Goal: Task Accomplishment & Management: Use online tool/utility

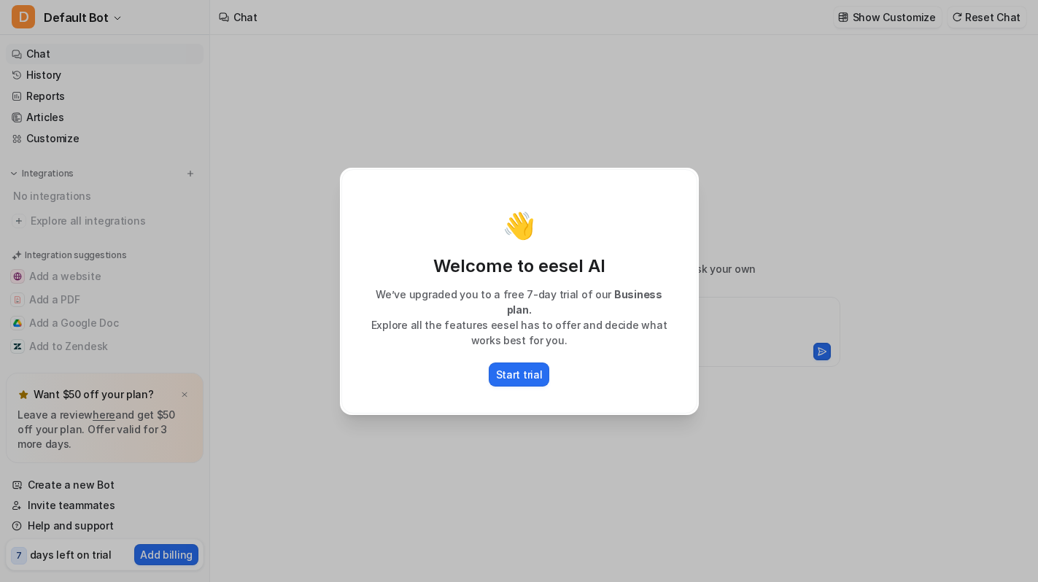
type textarea "**********"
click at [534, 367] on p "Start trial" at bounding box center [519, 374] width 47 height 15
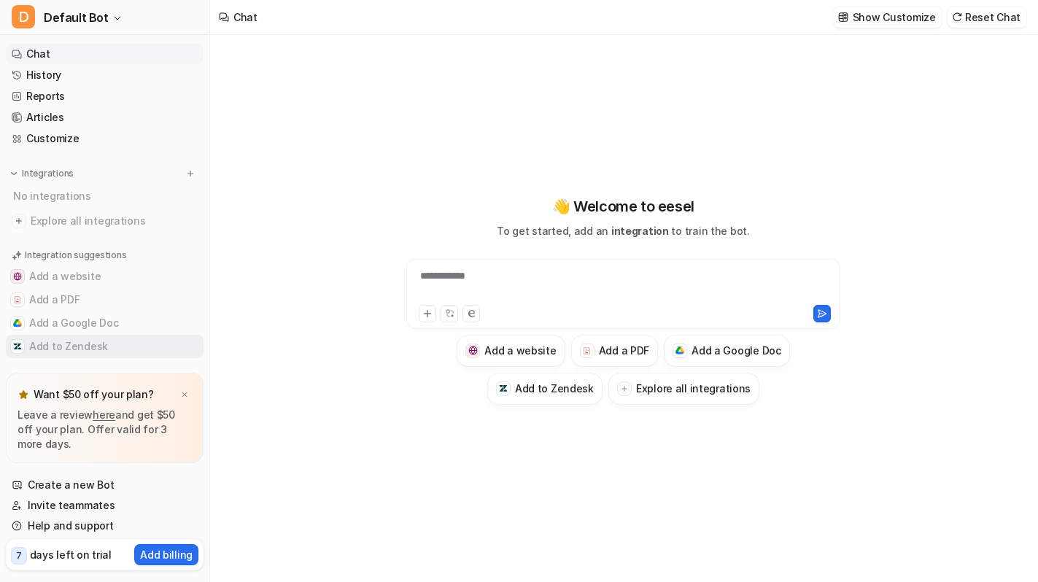
click at [74, 344] on button "Add to Zendesk" at bounding box center [105, 346] width 198 height 23
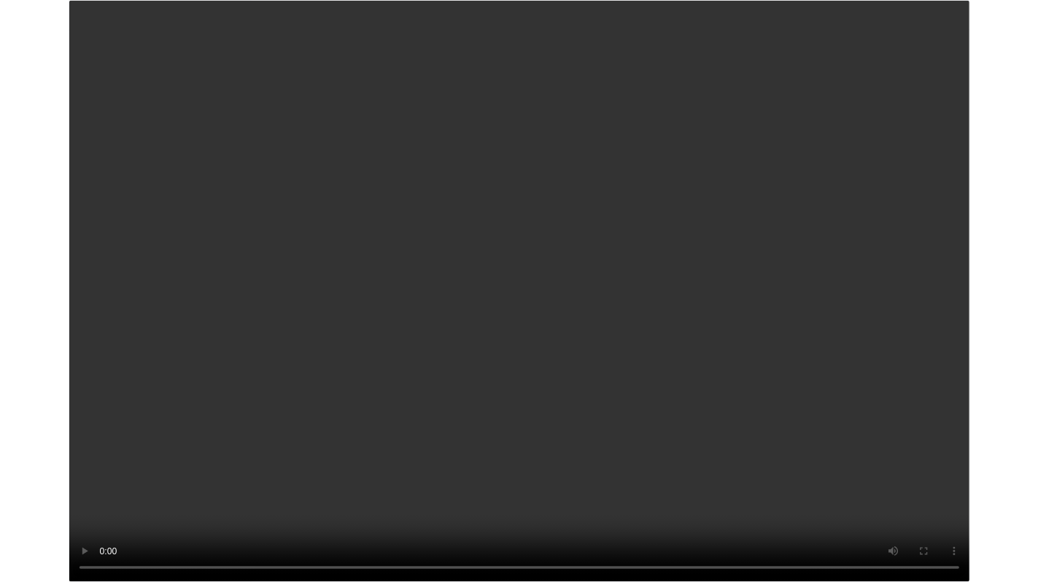
scroll to position [401, 0]
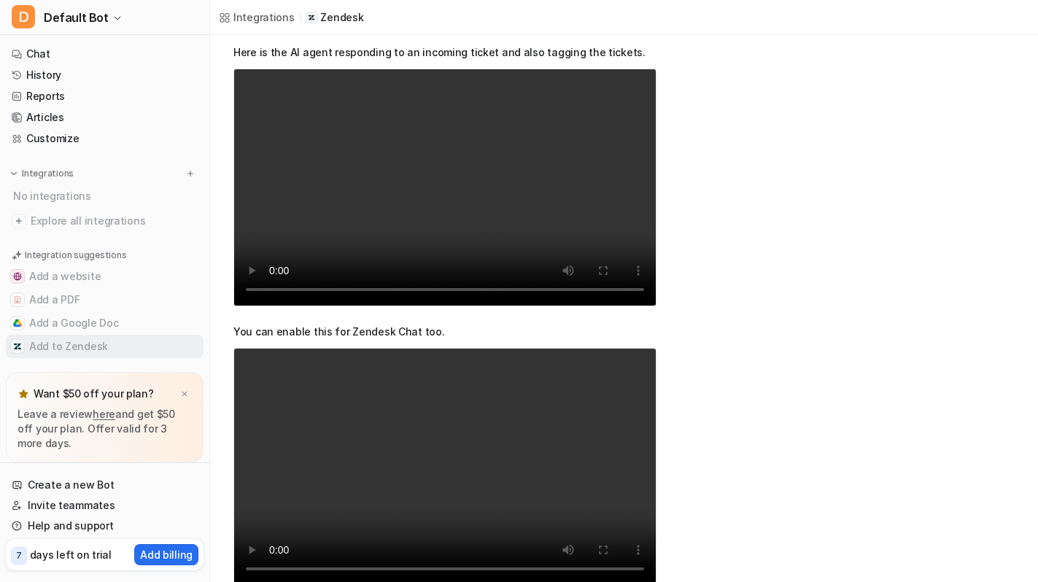
click at [82, 344] on button "Add to Zendesk" at bounding box center [105, 346] width 198 height 23
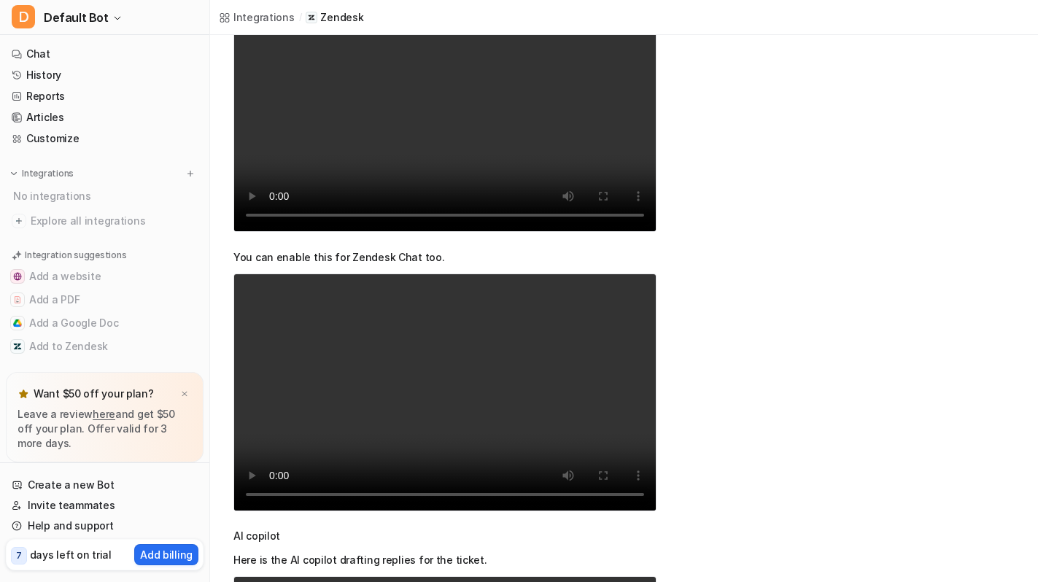
scroll to position [0, 0]
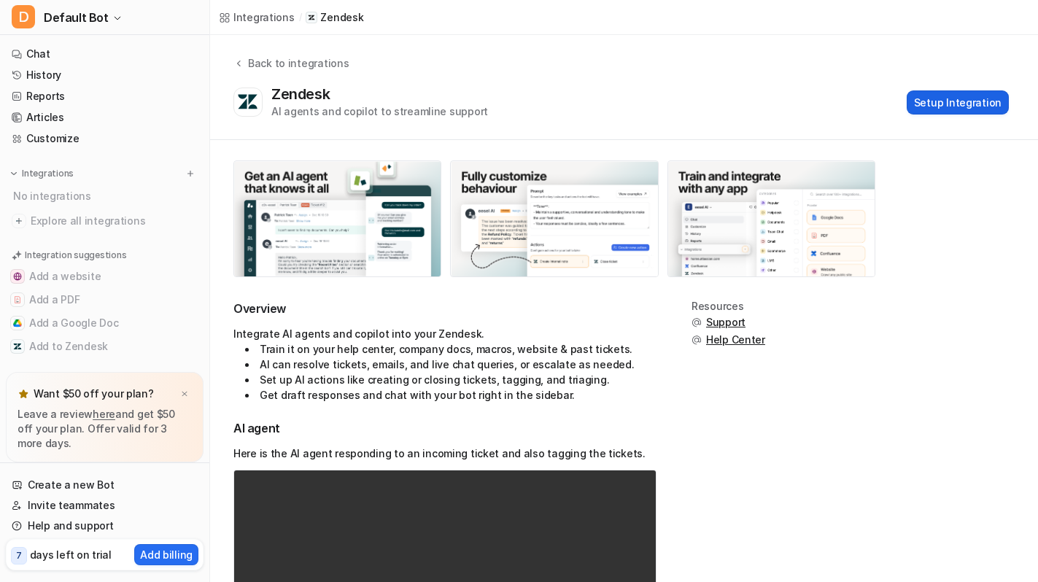
click at [996, 106] on button "Setup Integration" at bounding box center [958, 102] width 102 height 24
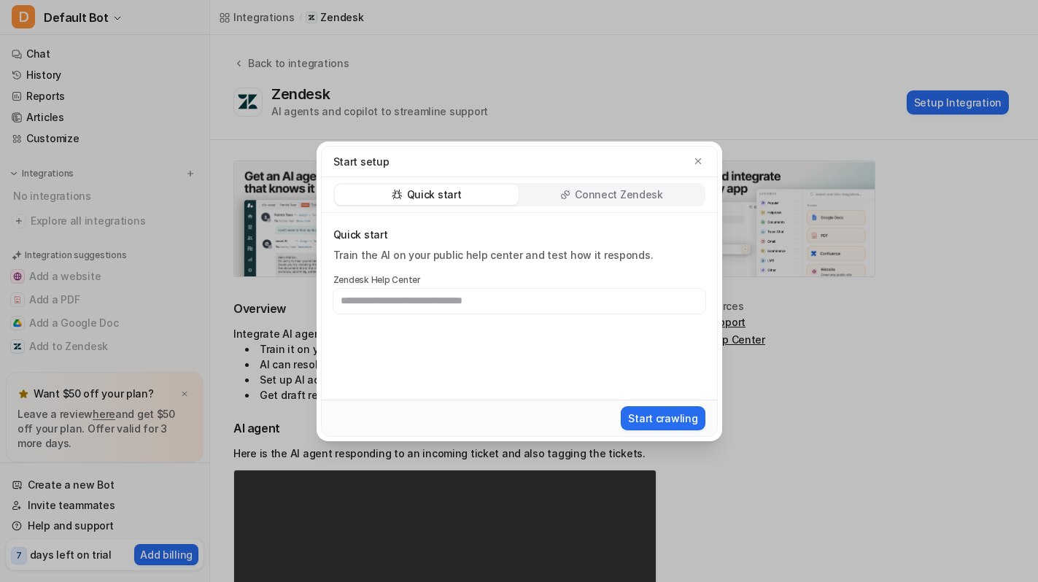
click at [620, 199] on p "Connect Zendesk" at bounding box center [619, 194] width 88 height 15
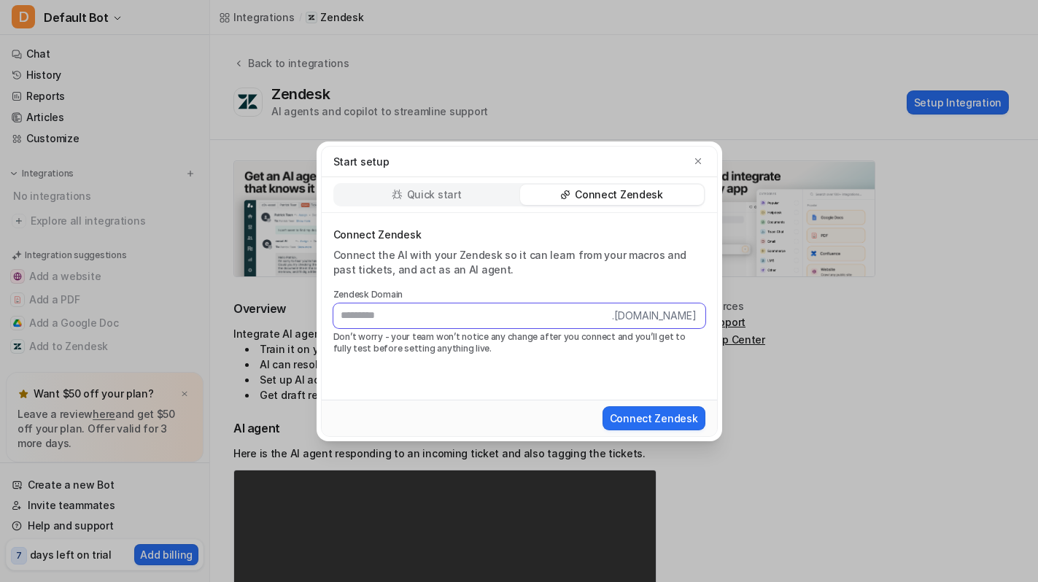
paste input "**********"
type input "**********"
click at [629, 411] on button "Connect Zendesk" at bounding box center [653, 418] width 103 height 24
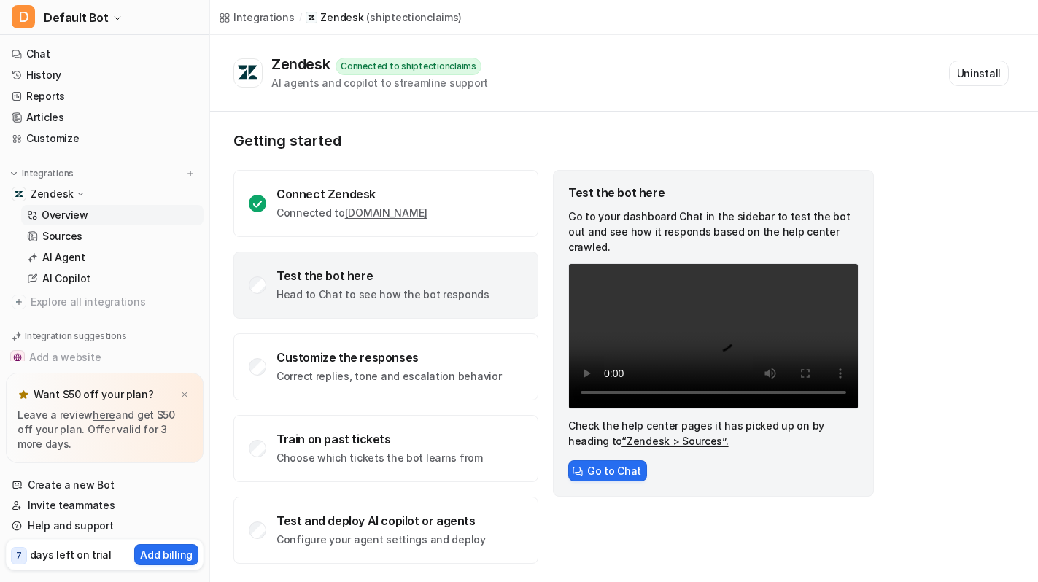
click at [373, 281] on div "Test the bot here" at bounding box center [382, 275] width 213 height 15
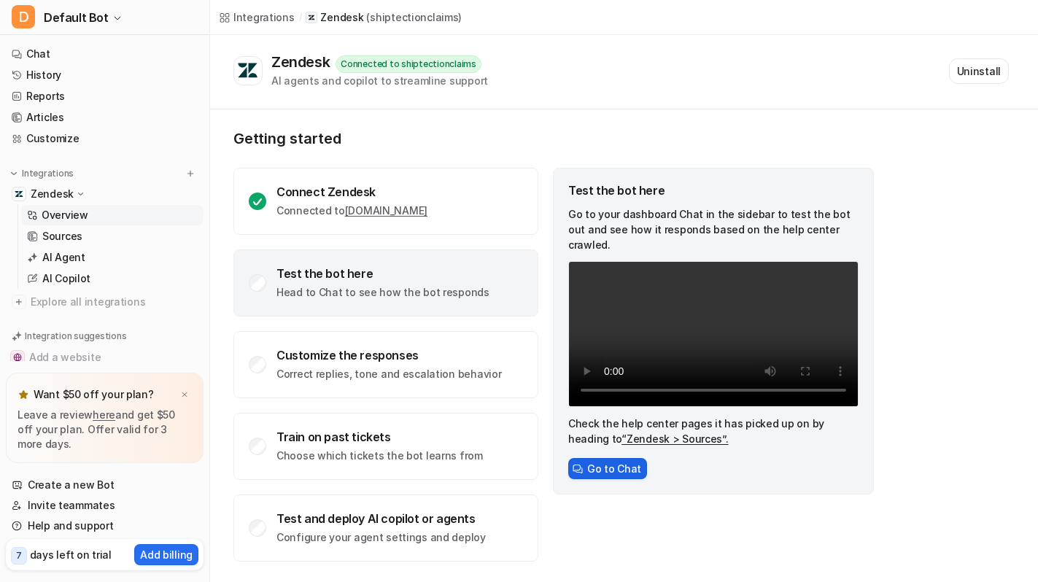
click at [600, 476] on button "Go to Chat" at bounding box center [607, 468] width 79 height 21
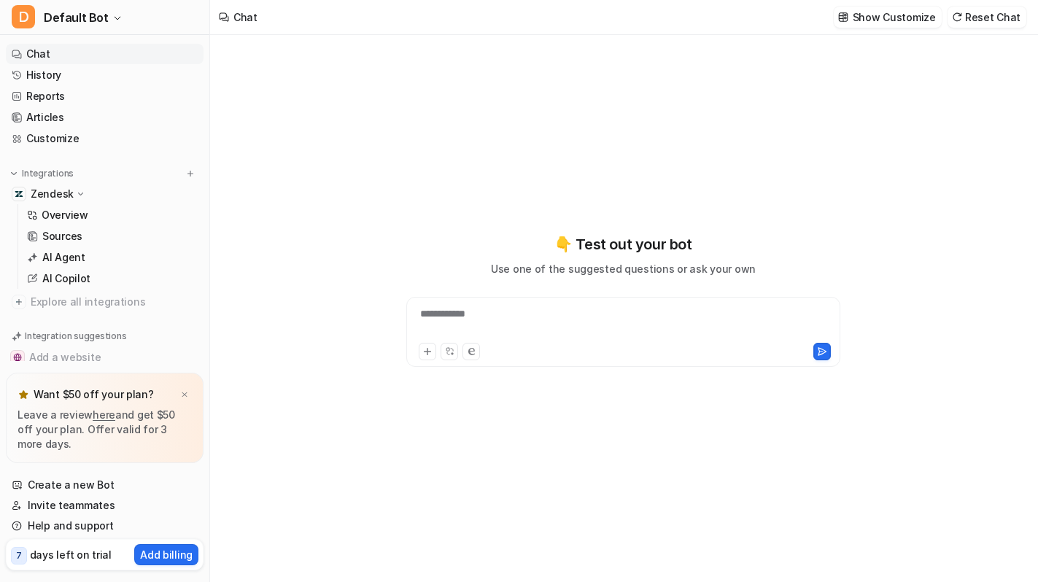
click at [546, 273] on p "Use one of the suggested questions or ask your own" at bounding box center [623, 268] width 265 height 15
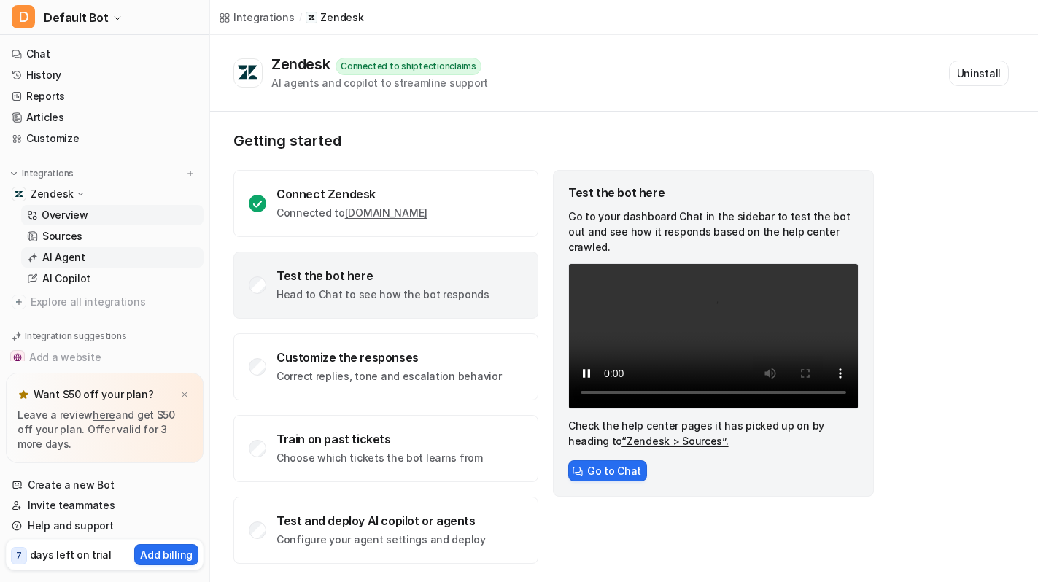
scroll to position [2, 0]
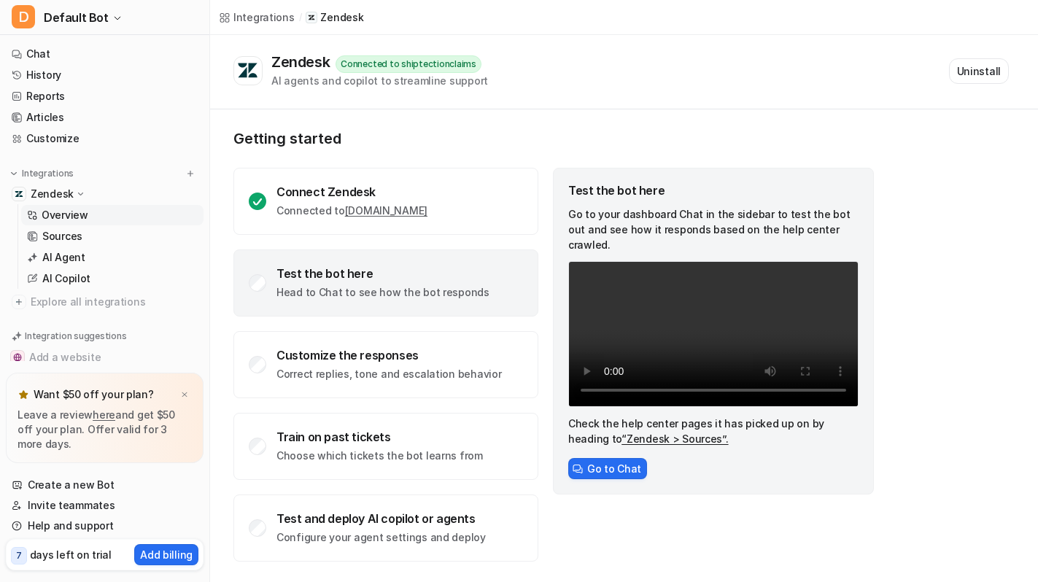
click at [594, 460] on div "Test the bot here Go to your dashboard Chat in the sidebar to test the bot out …" at bounding box center [713, 331] width 321 height 327
click at [594, 464] on button "Go to Chat" at bounding box center [607, 468] width 79 height 21
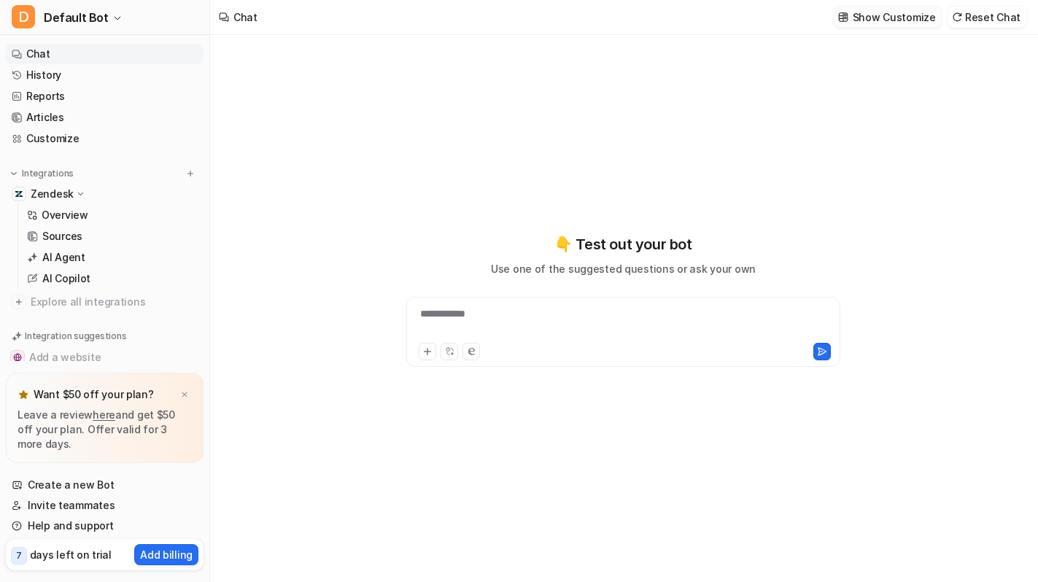
click at [862, 25] on button "Show Customize" at bounding box center [888, 17] width 108 height 21
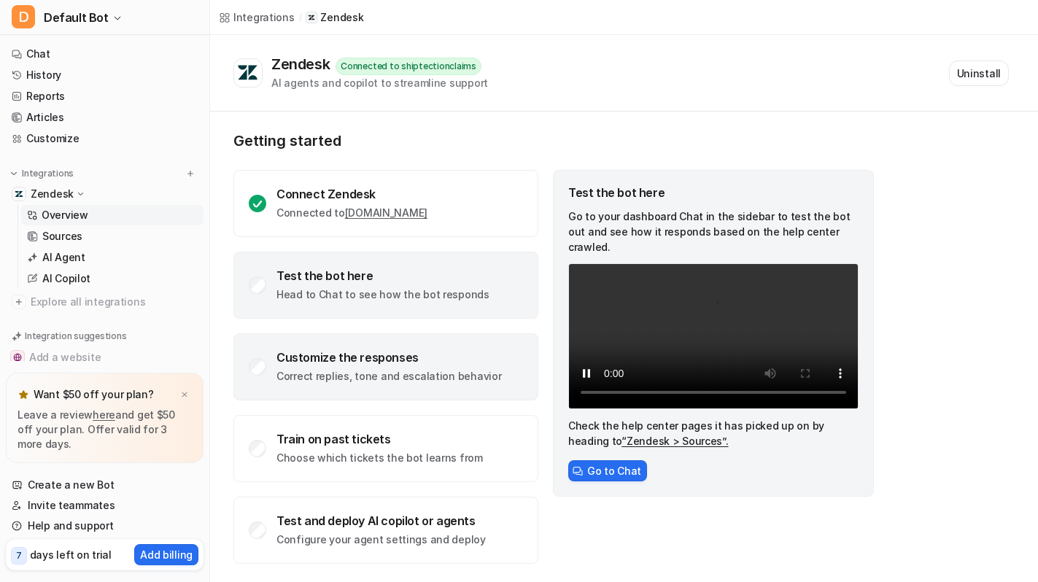
scroll to position [2, 0]
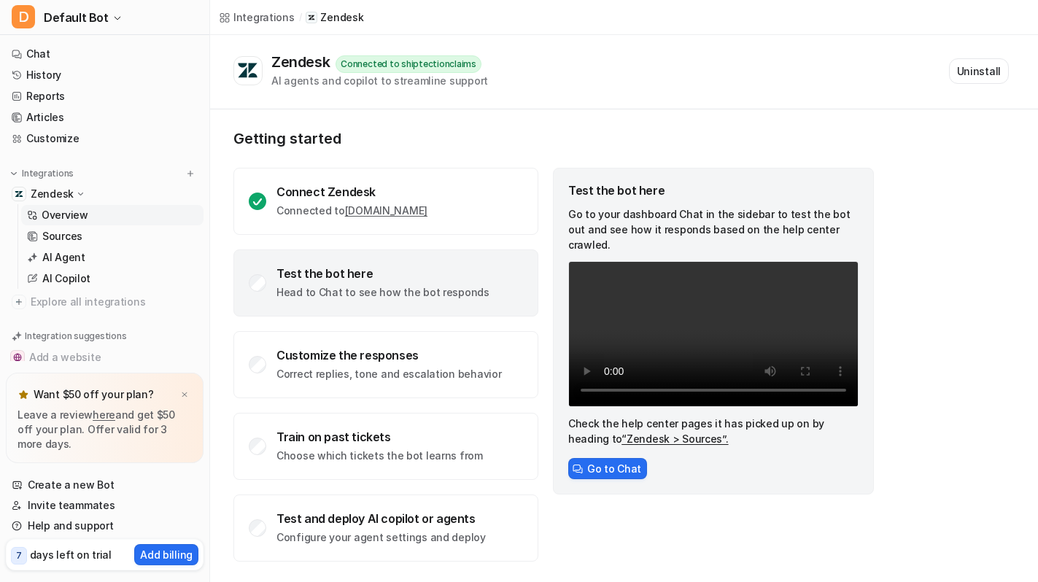
click at [474, 301] on div "Test the bot here Head to Chat to see how the bot responds" at bounding box center [385, 282] width 305 height 67
click at [128, 242] on link "Sources" at bounding box center [112, 236] width 182 height 20
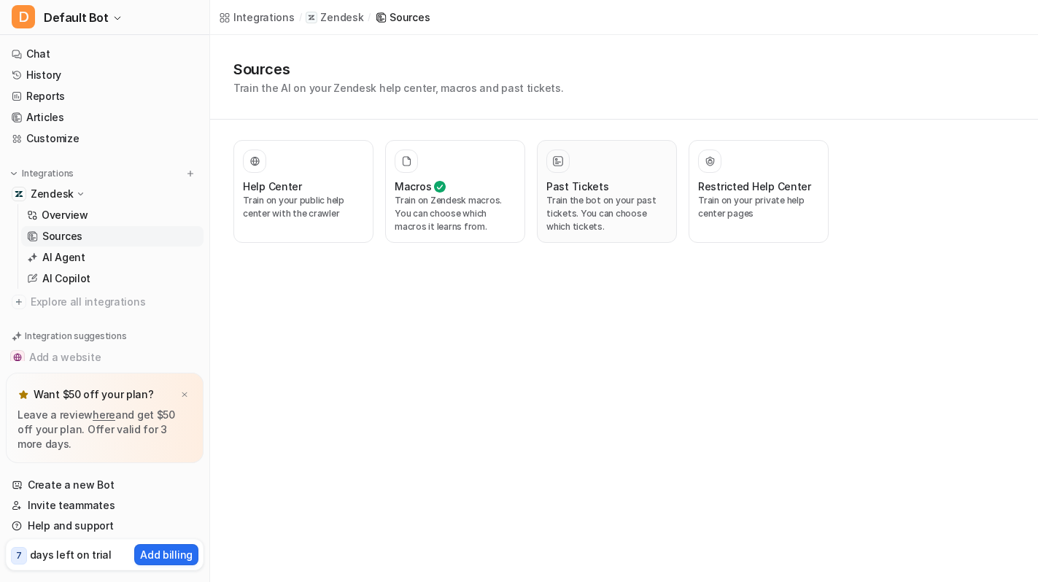
click at [614, 212] on p "Train the bot on your past tickets. You can choose which tickets." at bounding box center [606, 213] width 121 height 39
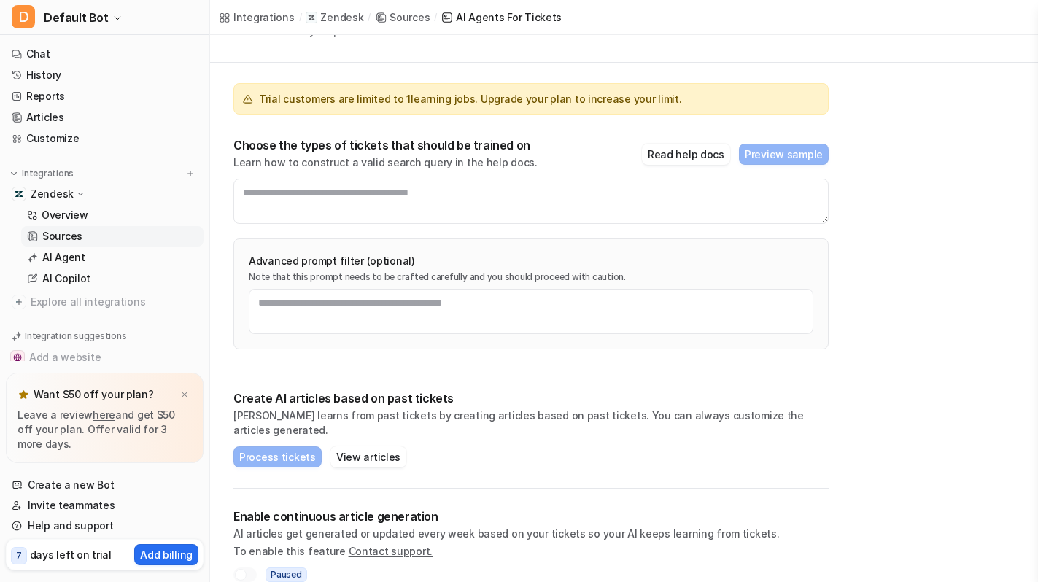
scroll to position [88, 0]
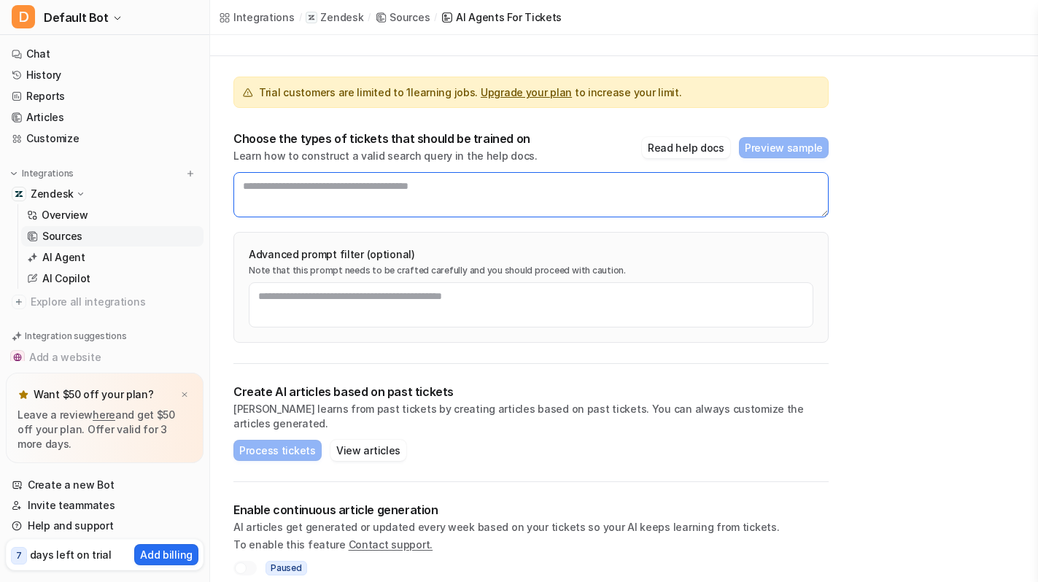
click at [317, 193] on textarea at bounding box center [530, 194] width 595 height 45
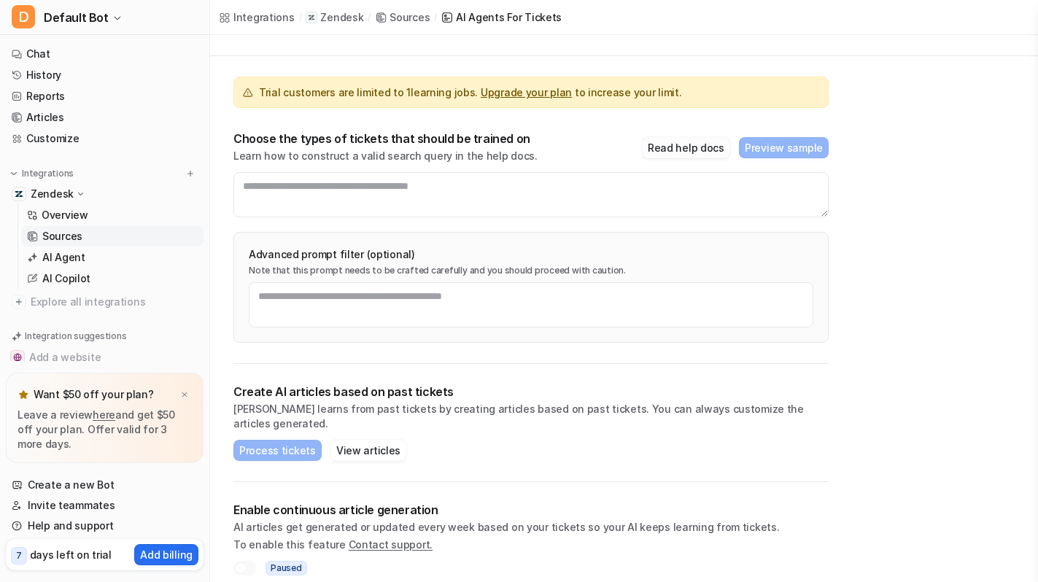
click at [665, 151] on button "Read help docs" at bounding box center [686, 147] width 88 height 21
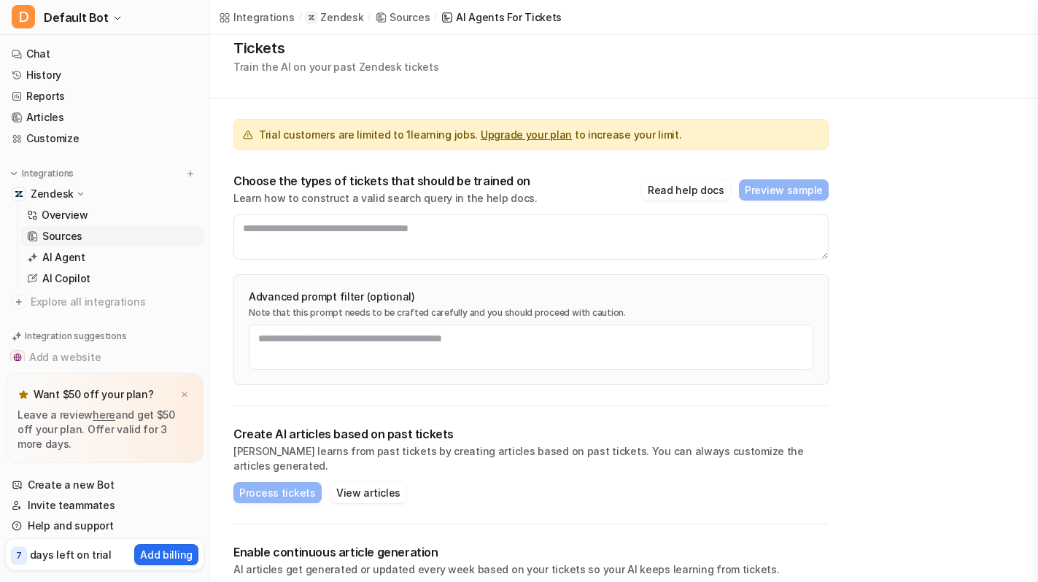
scroll to position [30, 0]
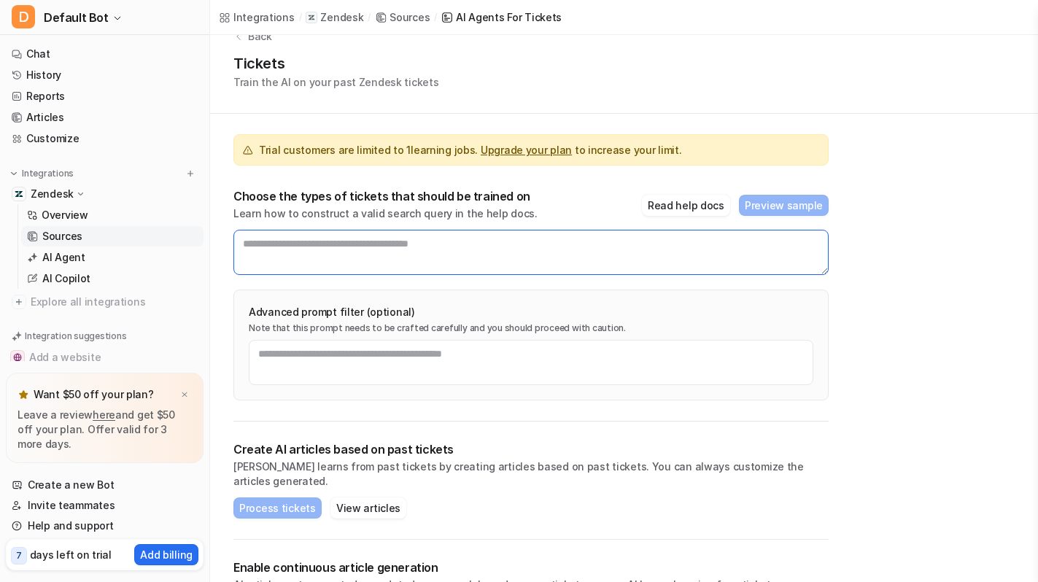
click at [410, 242] on textarea at bounding box center [530, 252] width 595 height 45
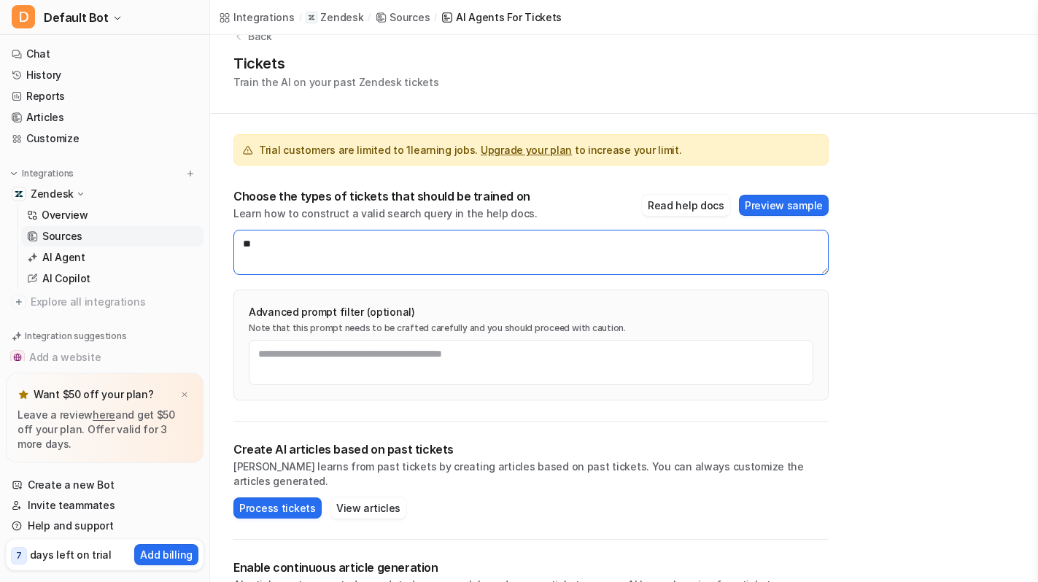
type textarea "*"
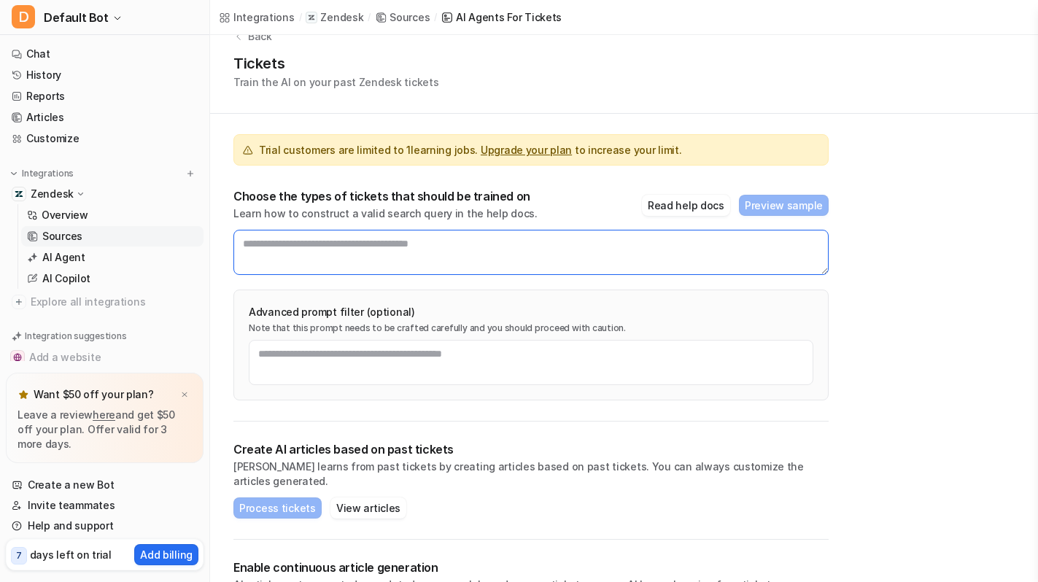
click at [328, 244] on textarea at bounding box center [530, 252] width 595 height 45
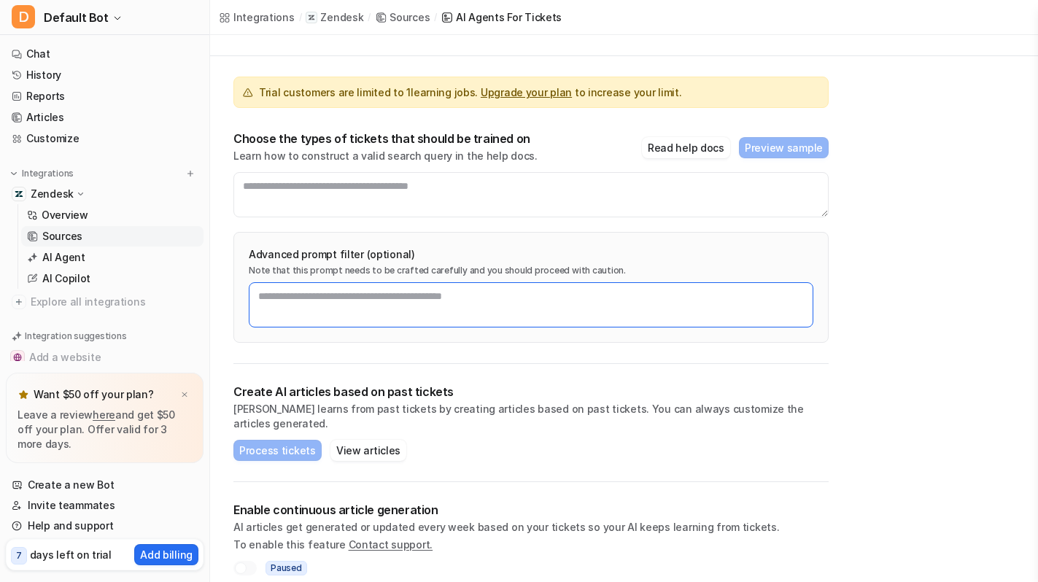
click at [474, 294] on textarea at bounding box center [531, 304] width 565 height 45
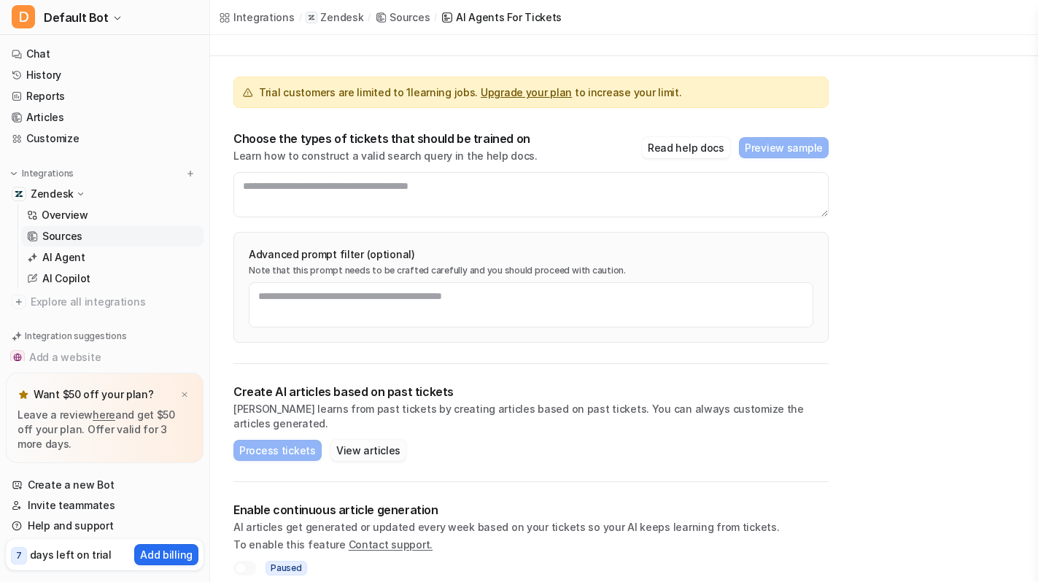
click at [354, 440] on button "View articles" at bounding box center [368, 450] width 76 height 21
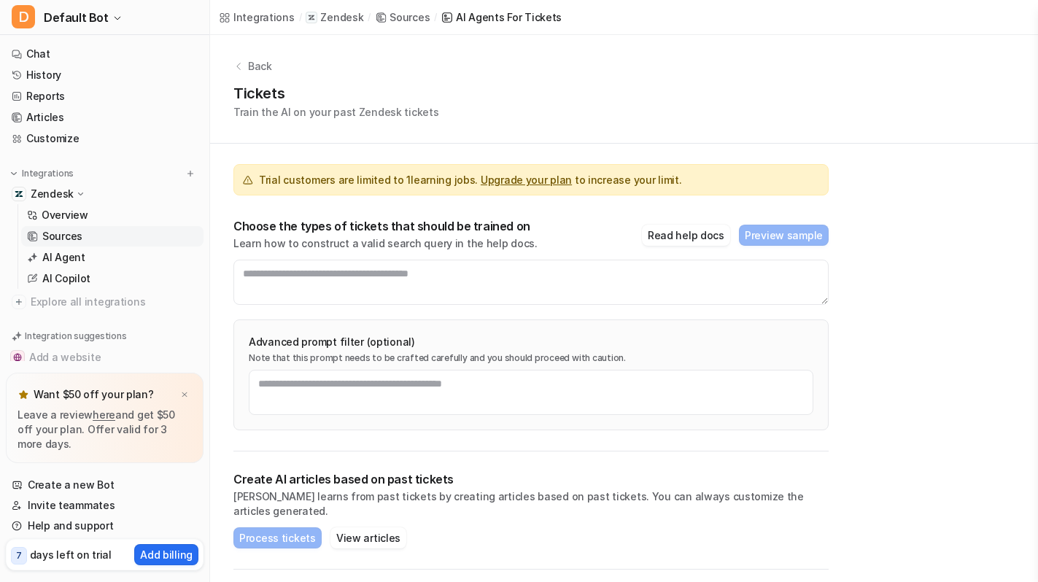
scroll to position [10, 0]
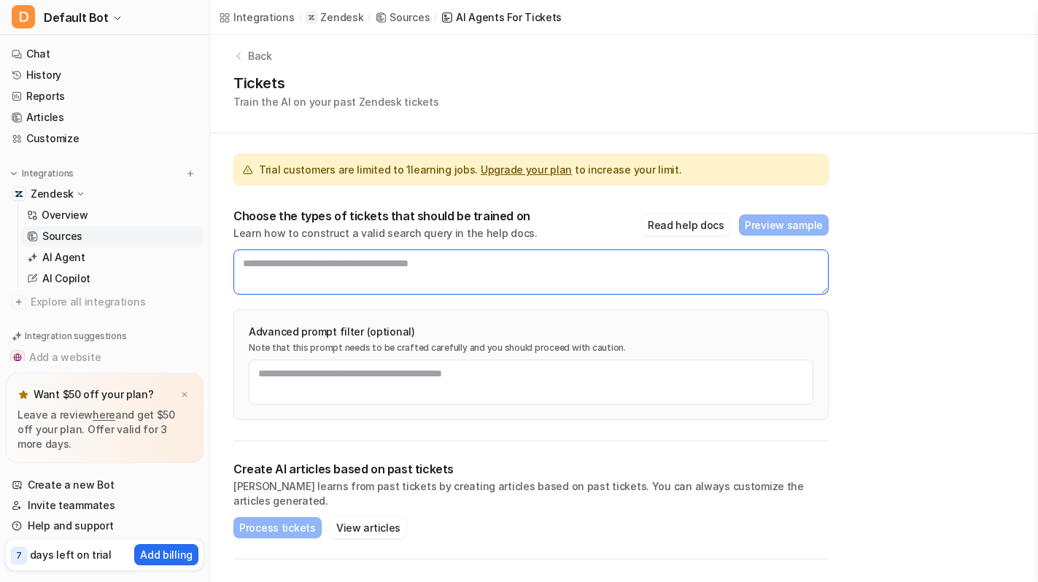
click at [366, 269] on textarea at bounding box center [530, 271] width 595 height 45
click at [492, 274] on textarea at bounding box center [530, 271] width 595 height 45
paste textarea "**********"
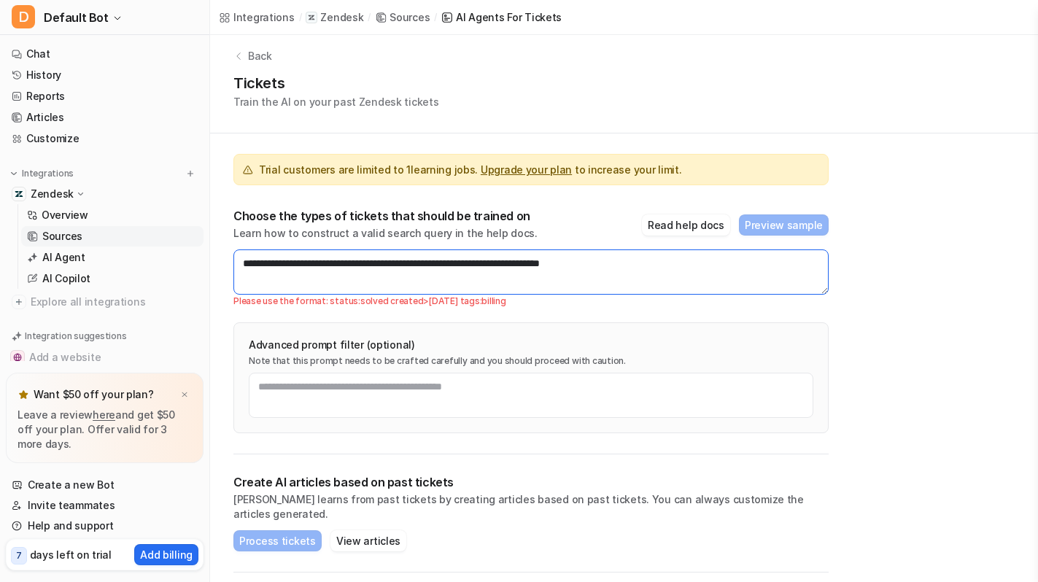
click at [538, 261] on textarea "**********" at bounding box center [530, 271] width 595 height 45
paste textarea
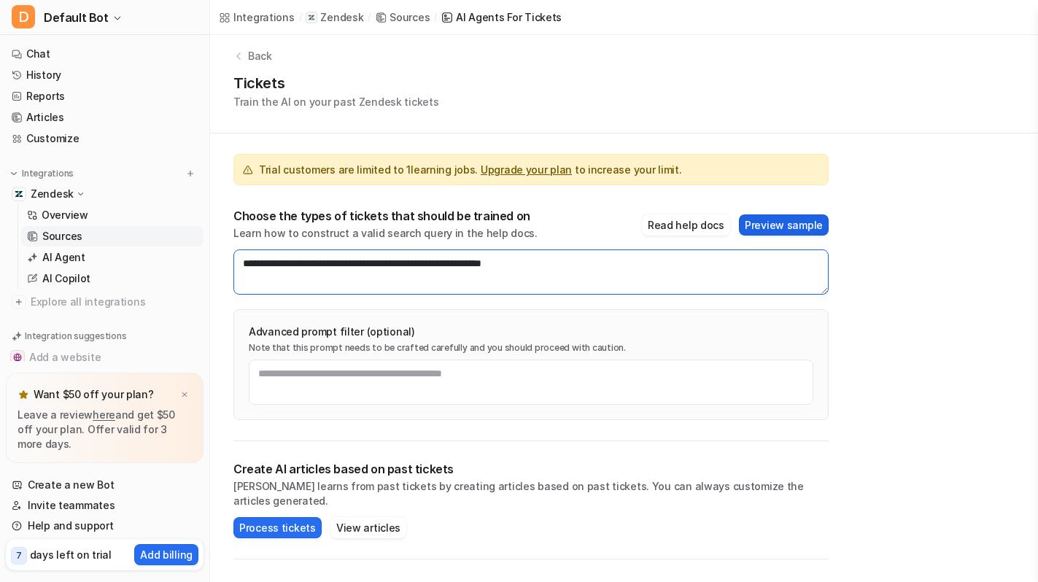
type textarea "**********"
click at [783, 228] on button "Preview sample" at bounding box center [784, 224] width 90 height 21
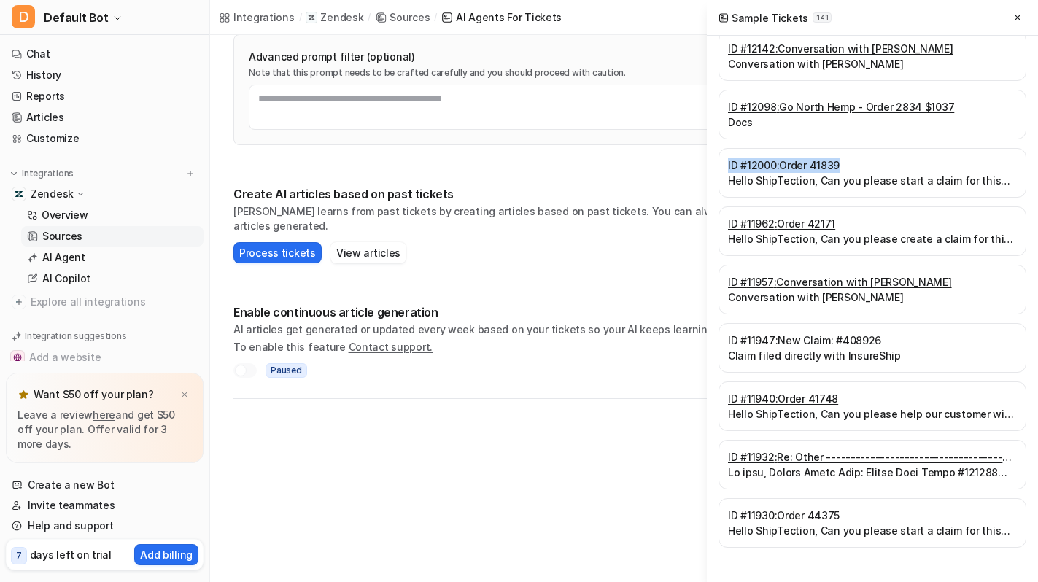
scroll to position [294, 0]
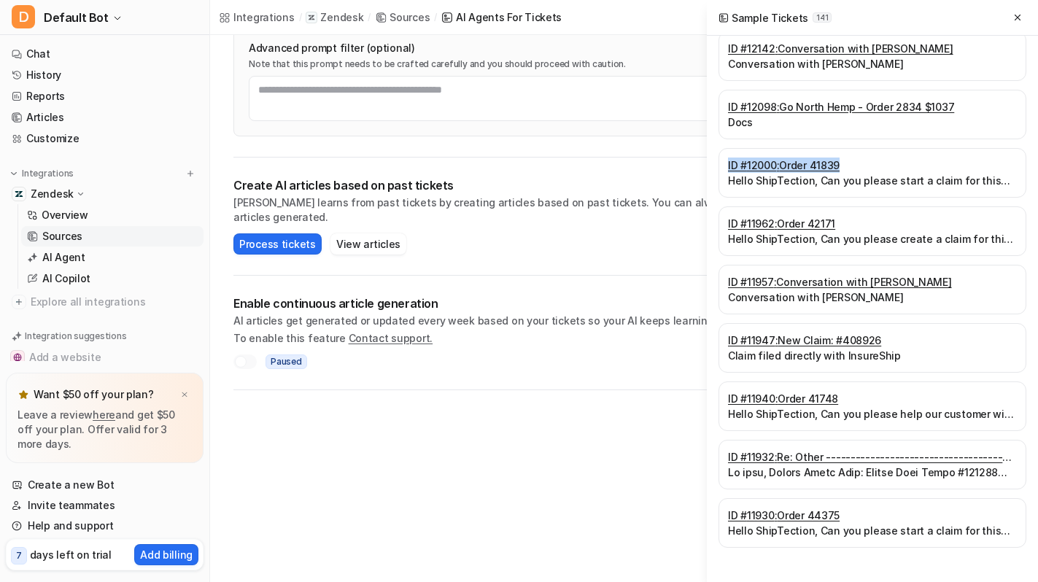
click at [798, 398] on link "ID # 11940 : Order 41748" at bounding box center [872, 398] width 289 height 15
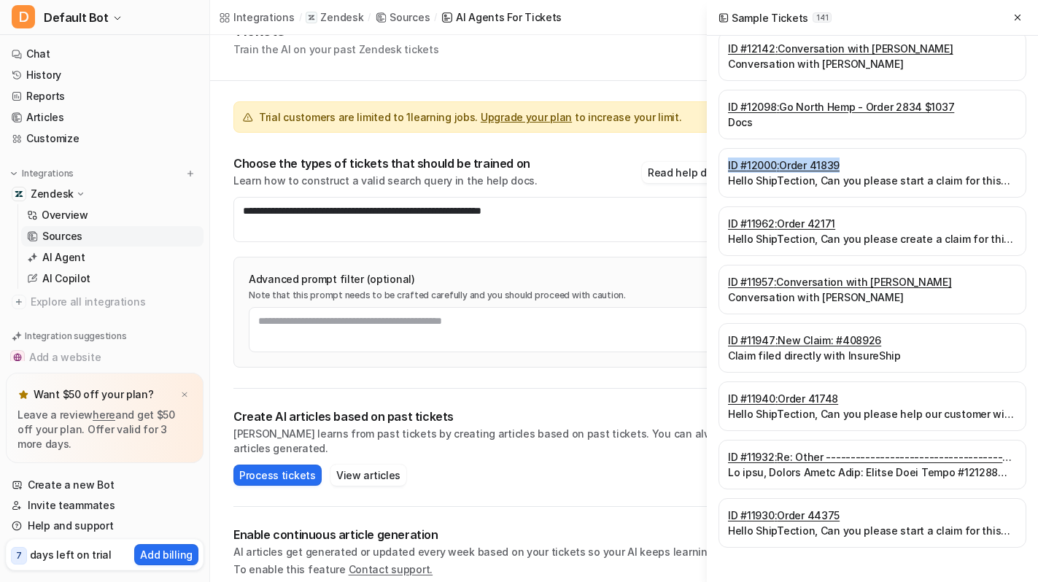
scroll to position [0, 0]
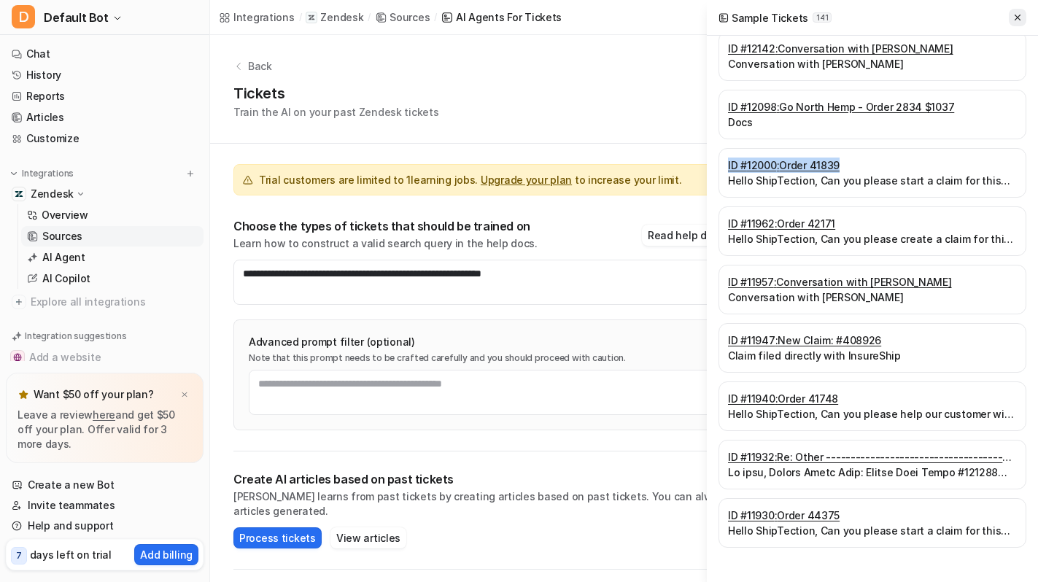
click at [1012, 16] on icon at bounding box center [1017, 17] width 10 height 10
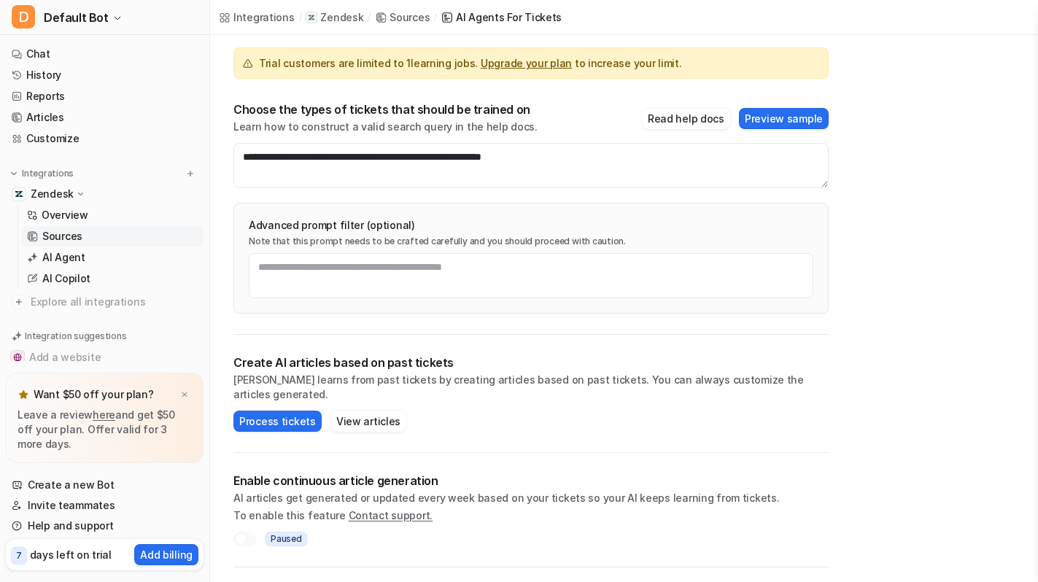
scroll to position [112, 0]
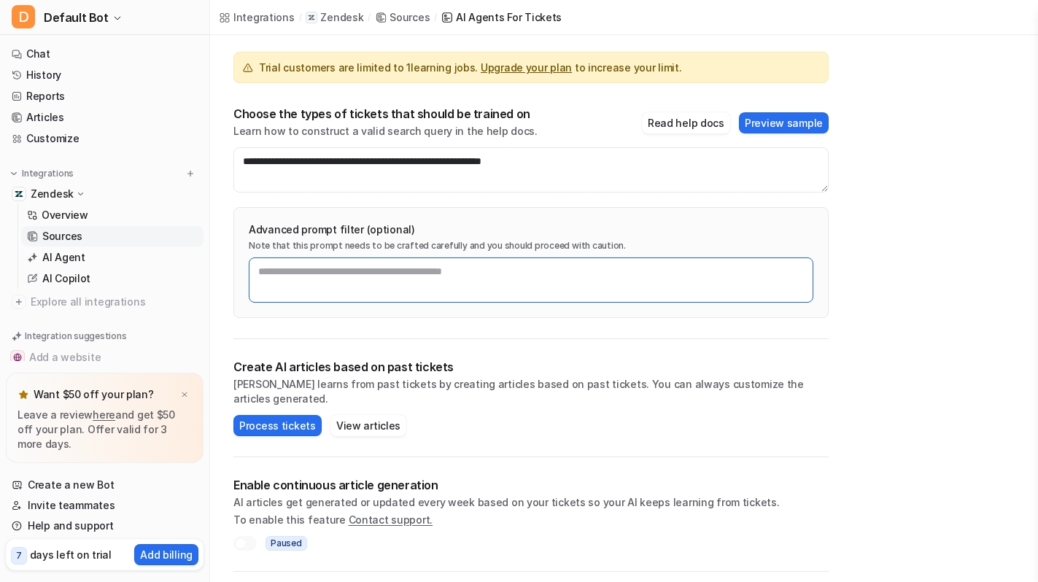
click at [592, 273] on textarea at bounding box center [531, 279] width 565 height 45
click at [772, 136] on div "Choose the types of tickets that should be trained on Learn how to construct a …" at bounding box center [530, 122] width 595 height 32
click at [772, 131] on button "Preview sample" at bounding box center [784, 122] width 90 height 21
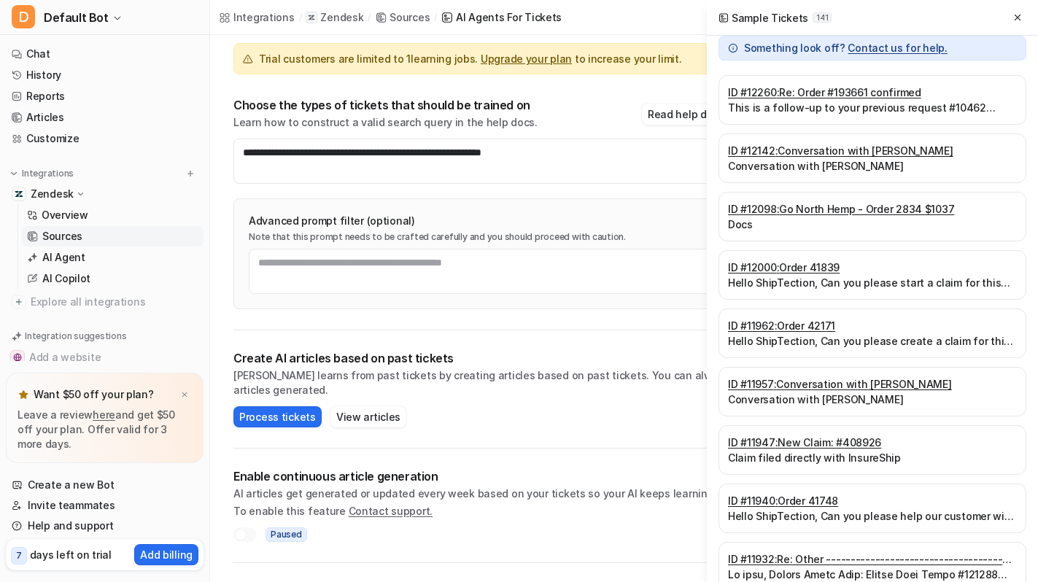
scroll to position [0, 0]
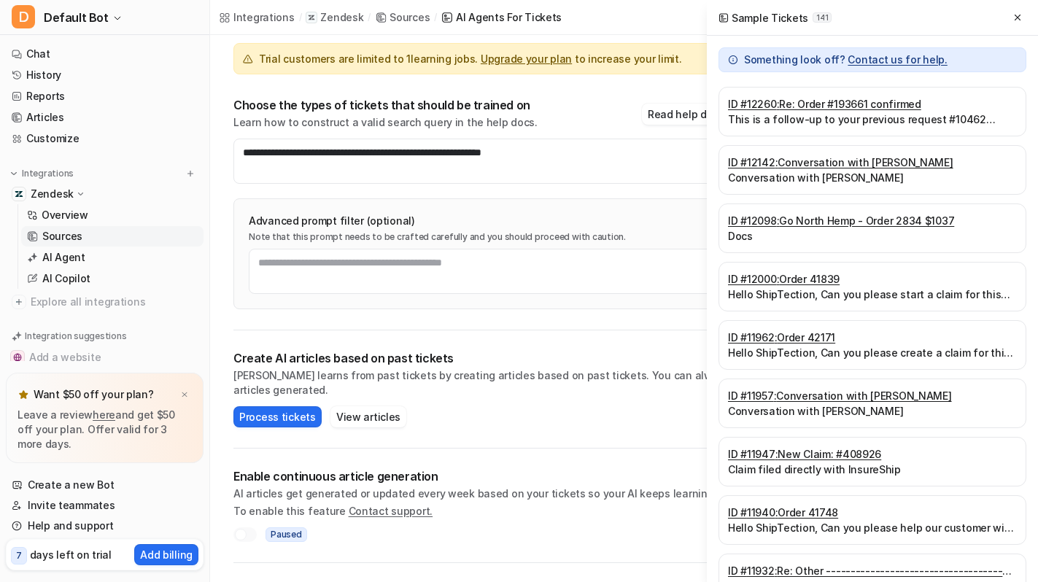
click at [786, 104] on link "ID # 12260 : Re: Order #193661 confirmed" at bounding box center [872, 103] width 289 height 15
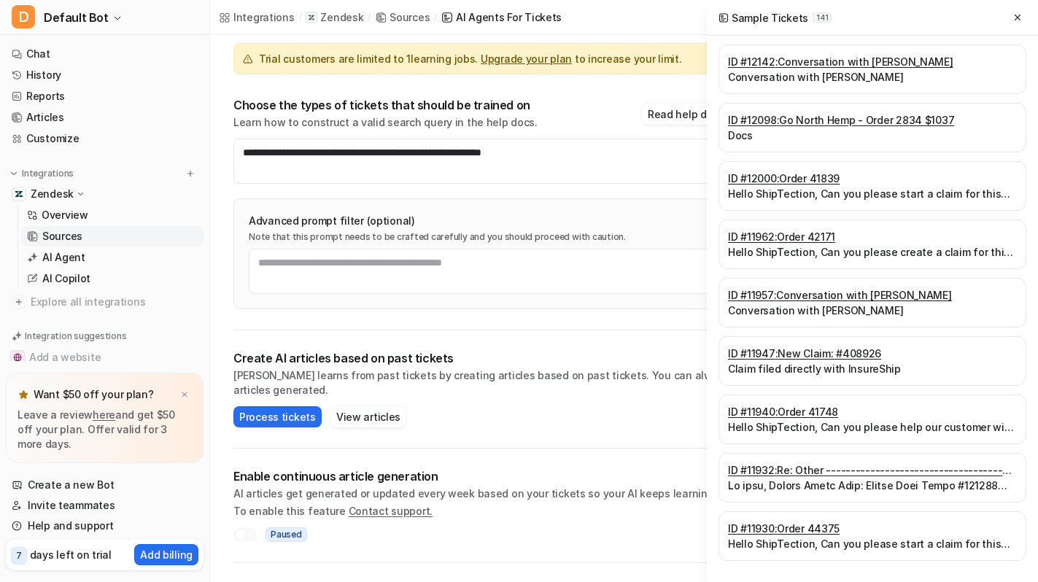
scroll to position [114, 0]
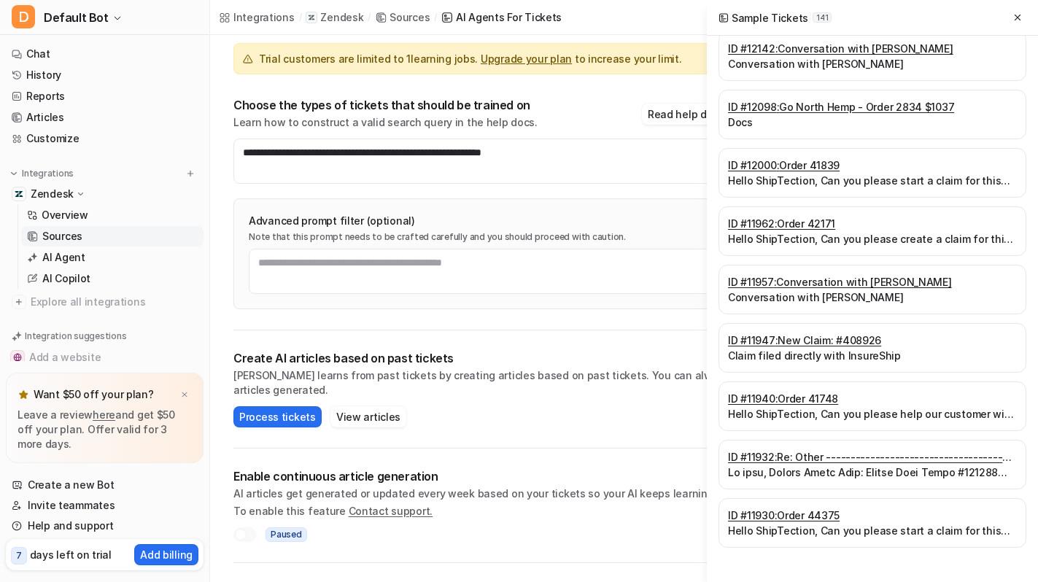
click at [791, 226] on link "ID # 11962 : Order 42171" at bounding box center [872, 223] width 289 height 15
click at [518, 261] on textarea at bounding box center [531, 271] width 565 height 45
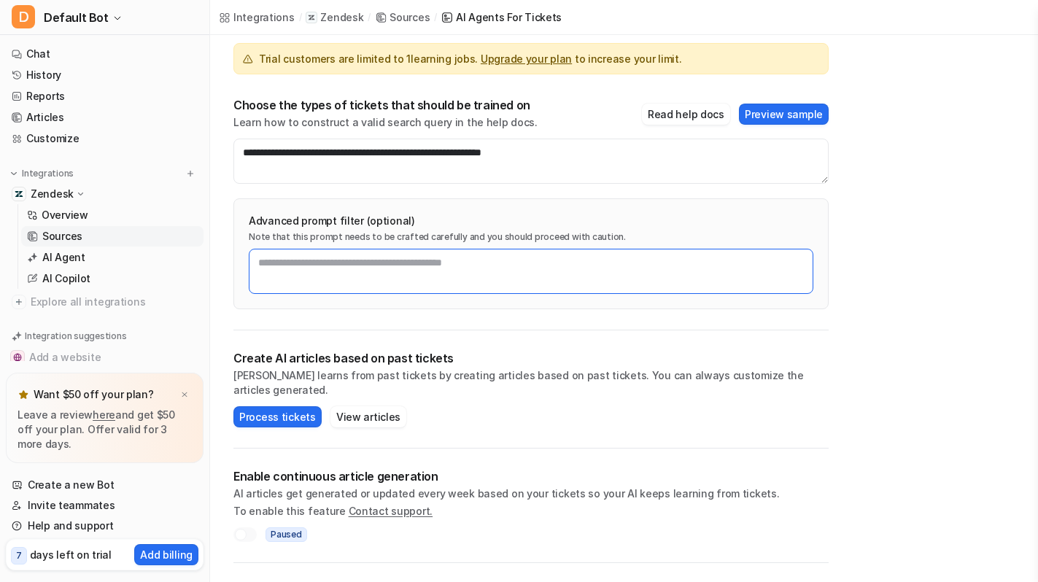
paste textarea "**********"
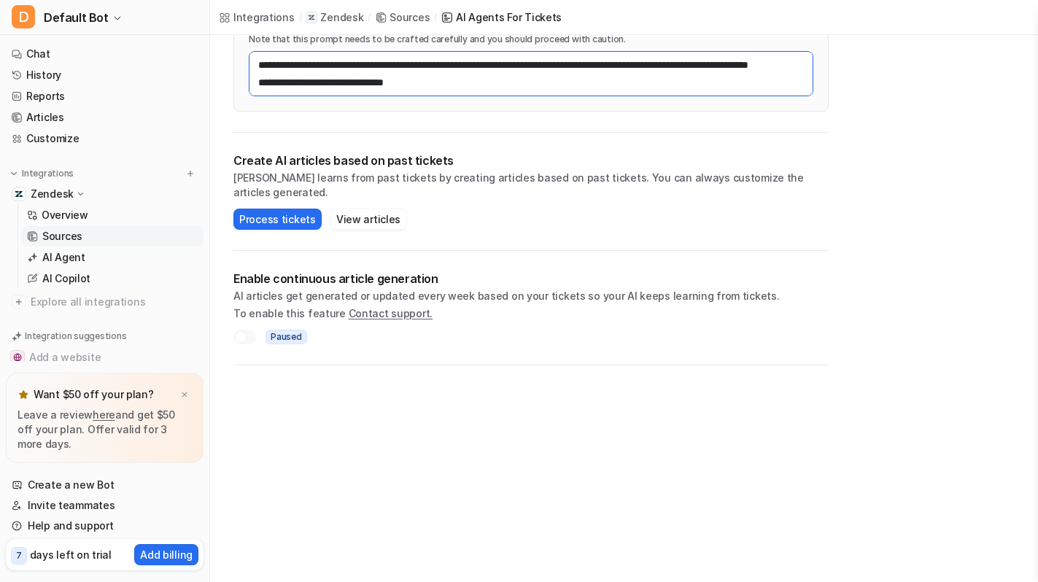
scroll to position [340, 0]
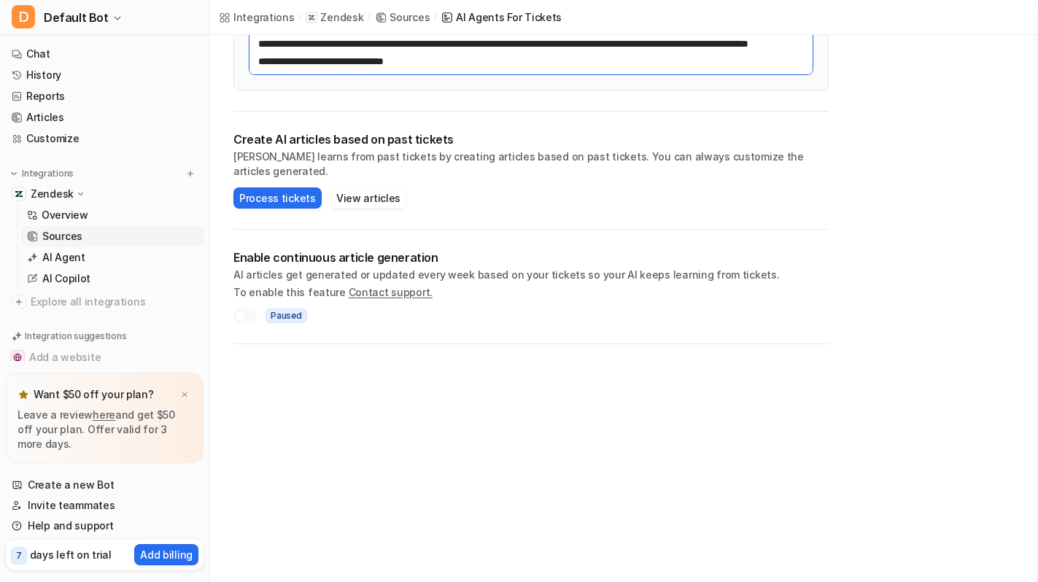
type textarea "**********"
click at [247, 309] on div at bounding box center [244, 316] width 23 height 15
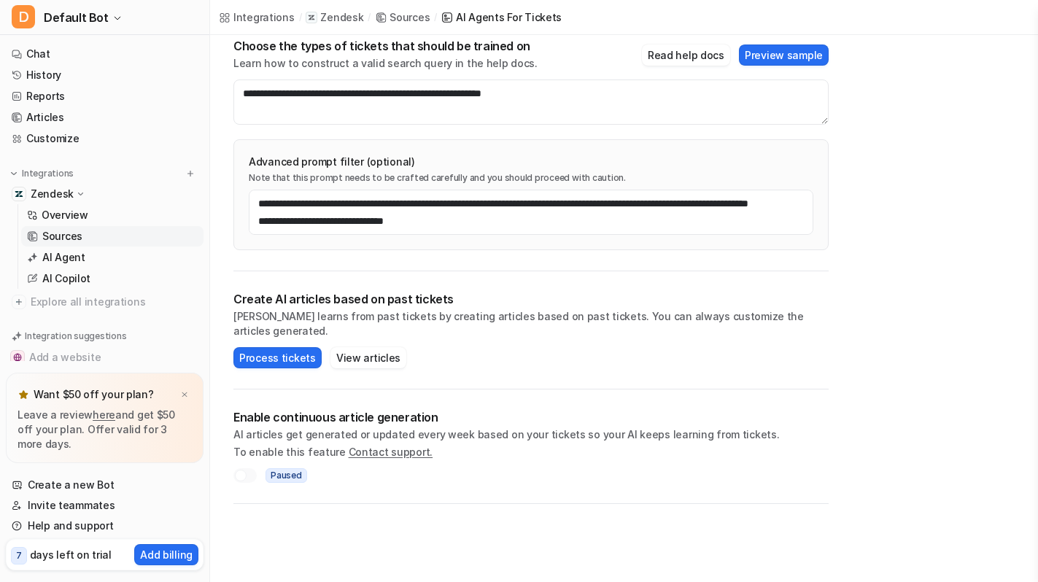
scroll to position [0, 0]
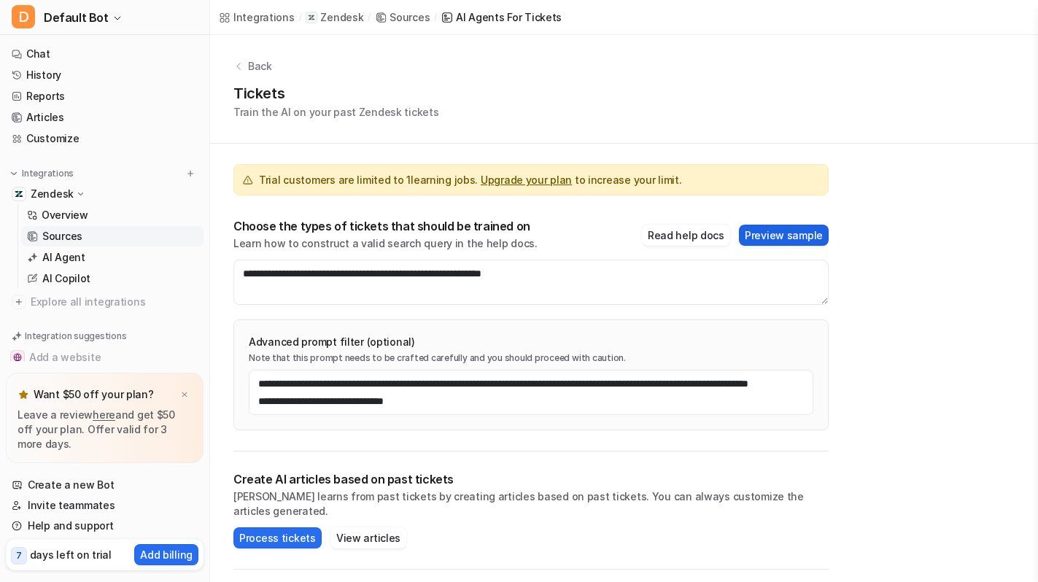
click at [770, 233] on button "Preview sample" at bounding box center [784, 235] width 90 height 21
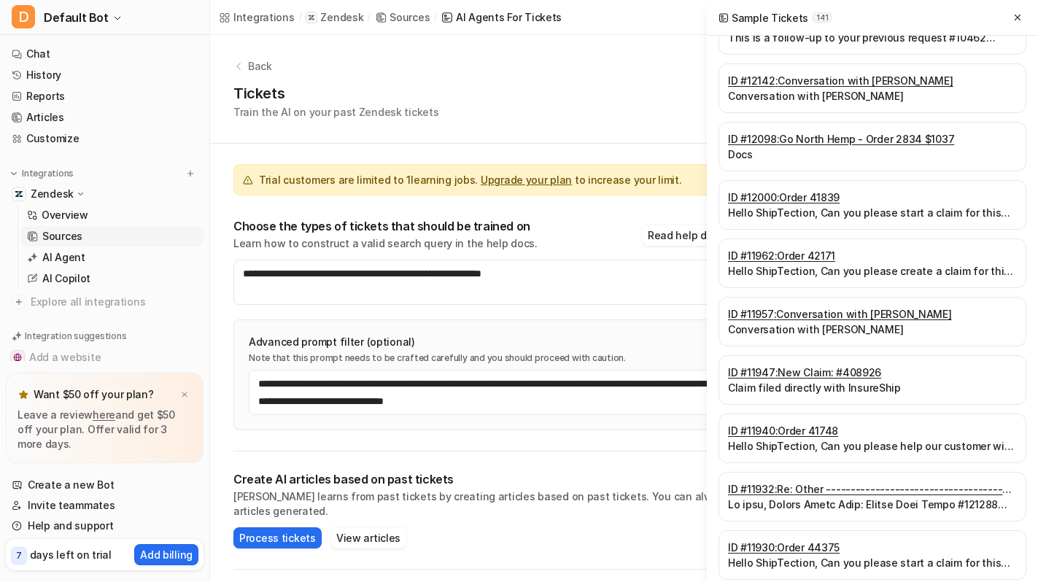
scroll to position [114, 0]
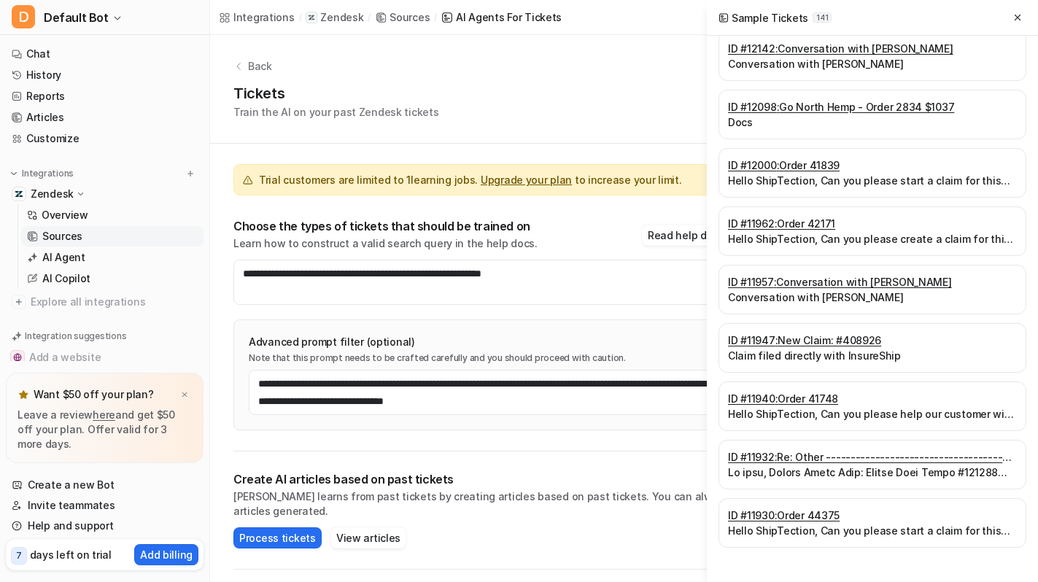
click at [1026, 18] on div "Sample Tickets 141" at bounding box center [872, 18] width 331 height 36
click at [1023, 16] on button at bounding box center [1018, 18] width 18 height 18
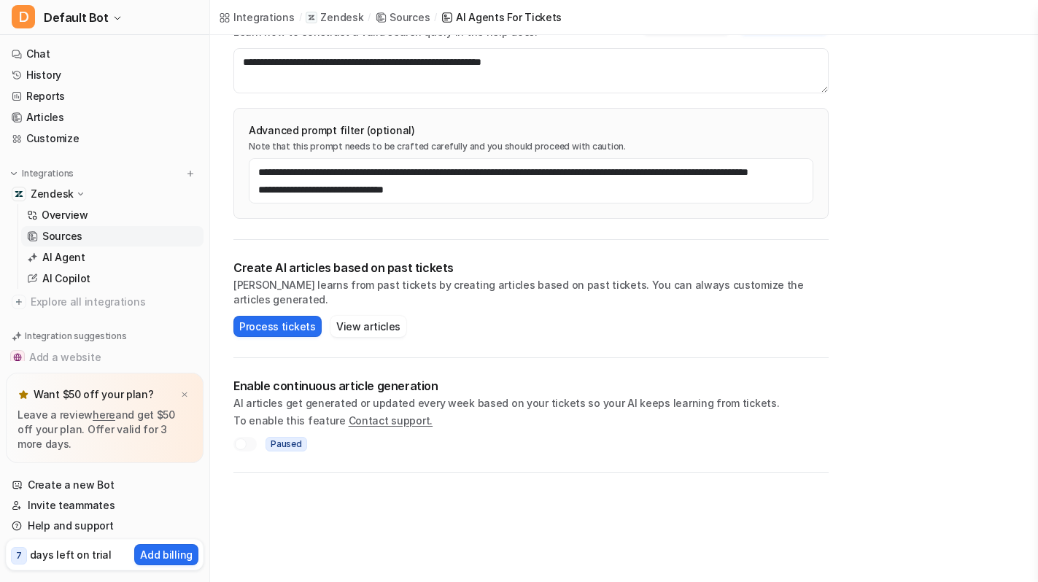
scroll to position [242, 0]
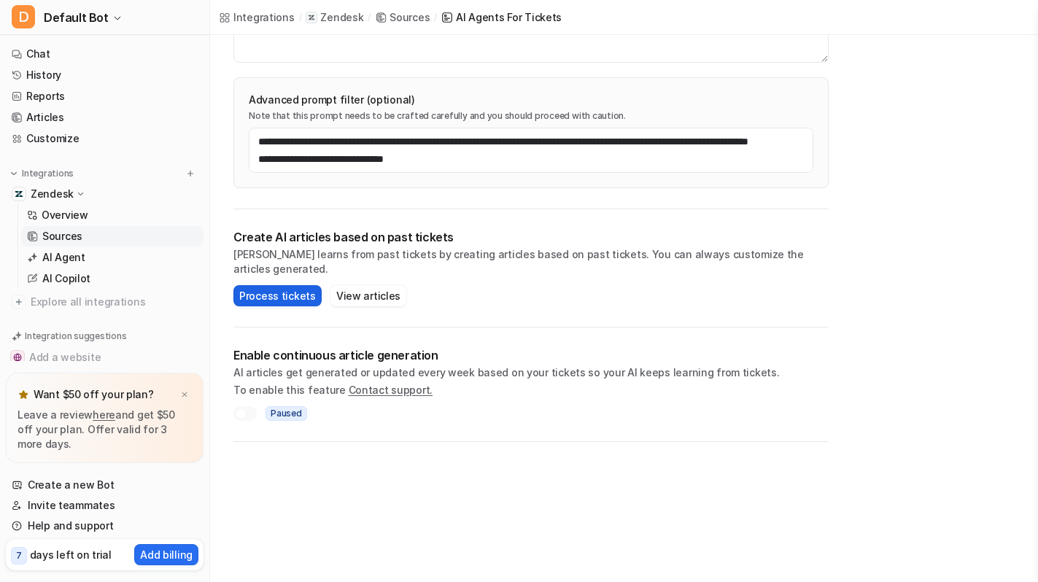
click at [284, 285] on button "Process tickets" at bounding box center [277, 295] width 88 height 21
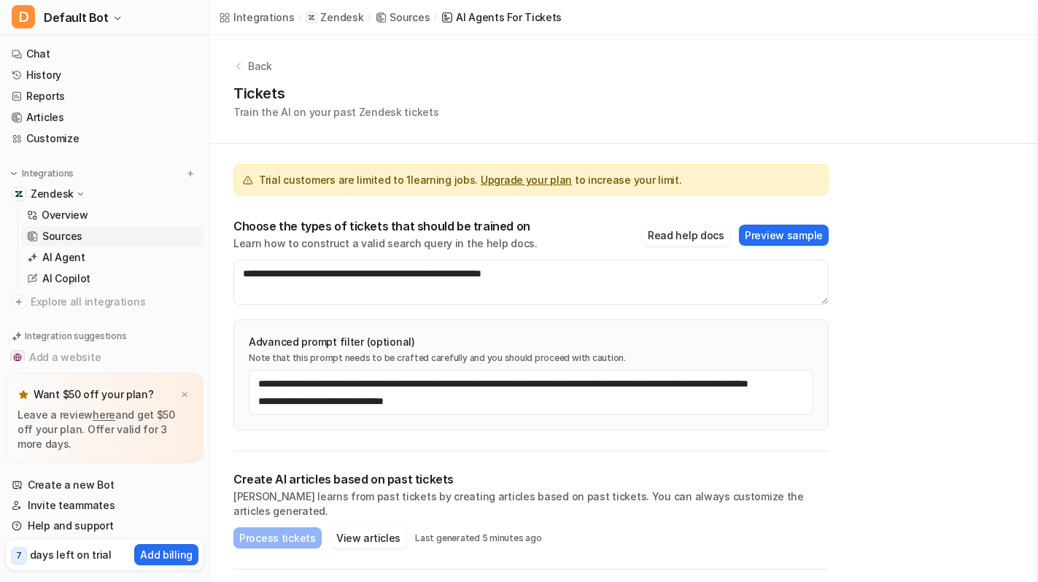
scroll to position [0, 0]
click at [252, 63] on p "Back" at bounding box center [260, 65] width 24 height 15
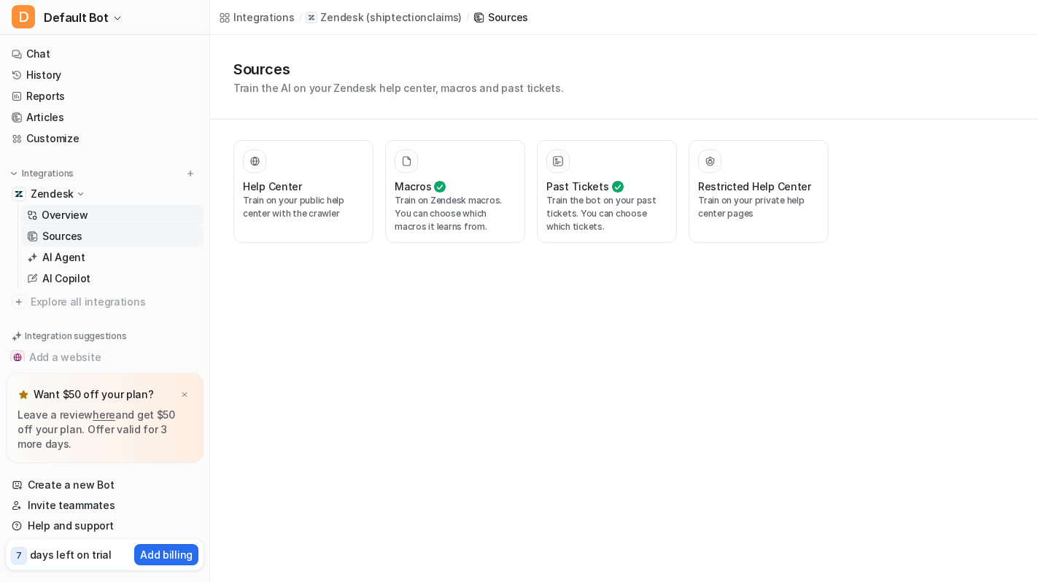
click at [107, 222] on link "Overview" at bounding box center [112, 215] width 182 height 20
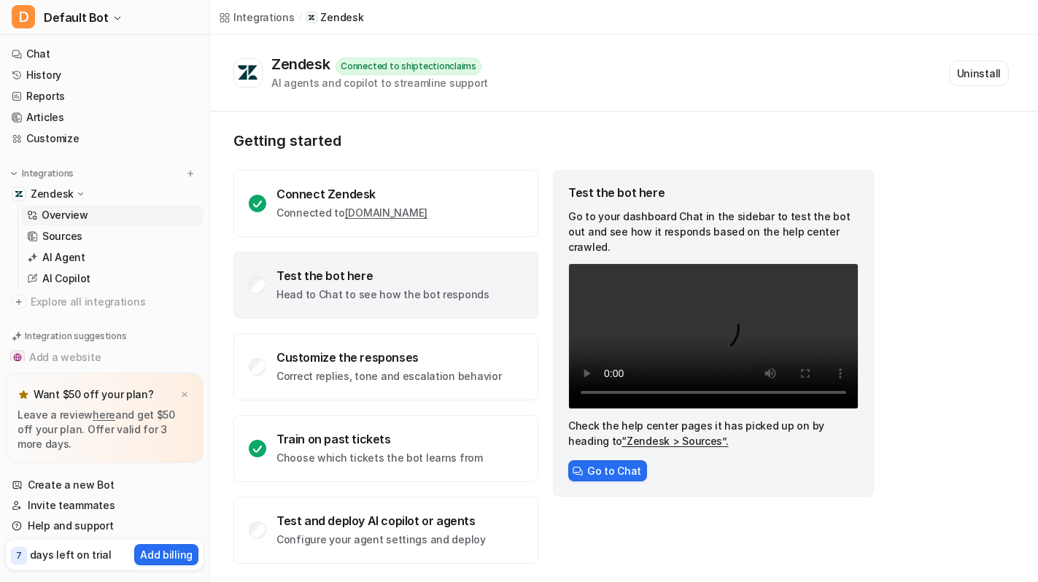
click at [269, 297] on div "Test the bot here Head to Chat to see how the bot responds" at bounding box center [385, 285] width 305 height 67
click at [600, 481] on button "Go to Chat" at bounding box center [607, 470] width 79 height 21
click at [394, 287] on p "Head to Chat to see how the bot responds" at bounding box center [382, 294] width 213 height 15
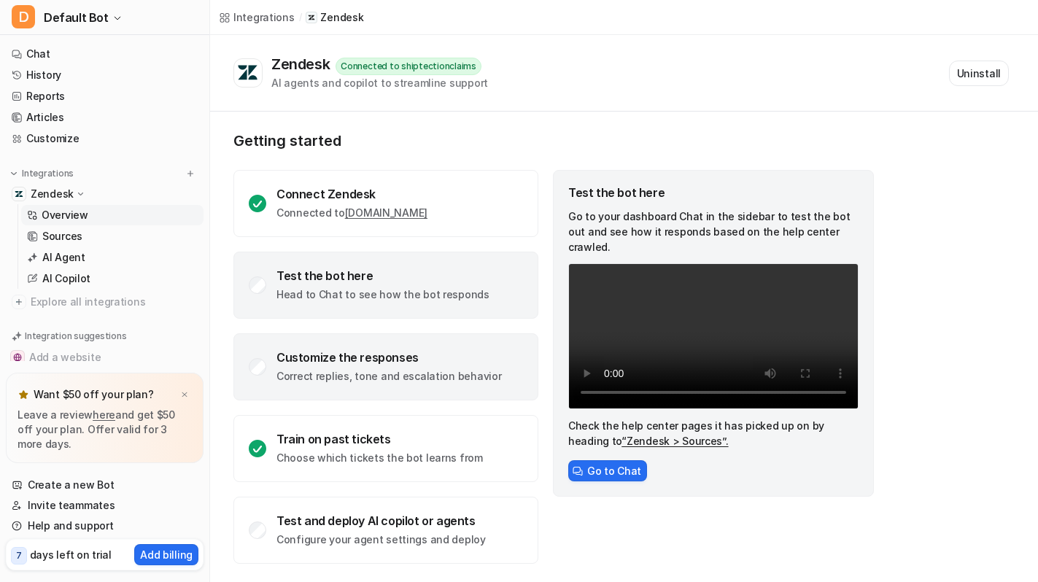
scroll to position [2, 0]
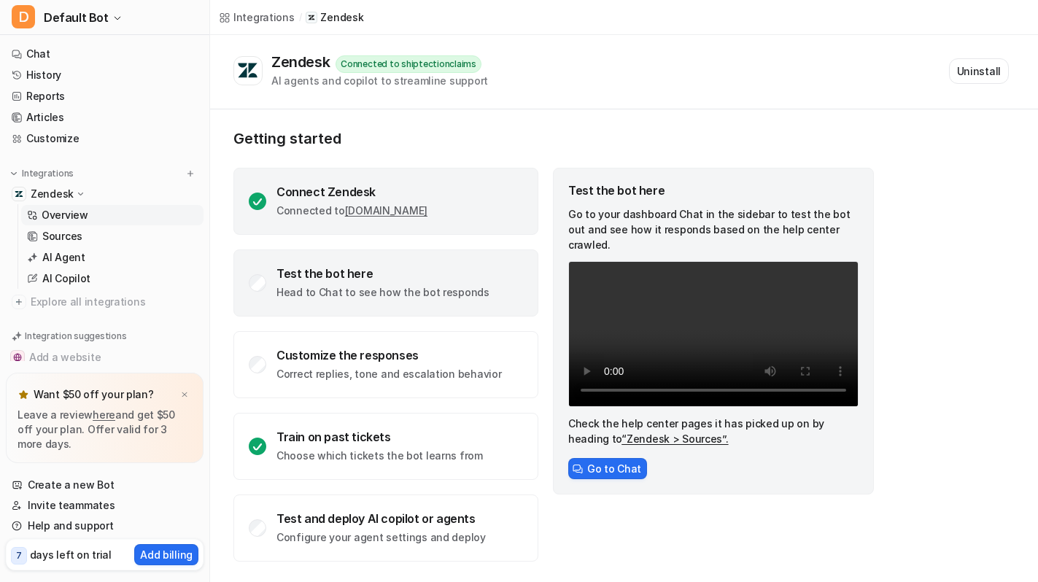
click at [380, 210] on link "[DOMAIN_NAME]" at bounding box center [386, 210] width 82 height 12
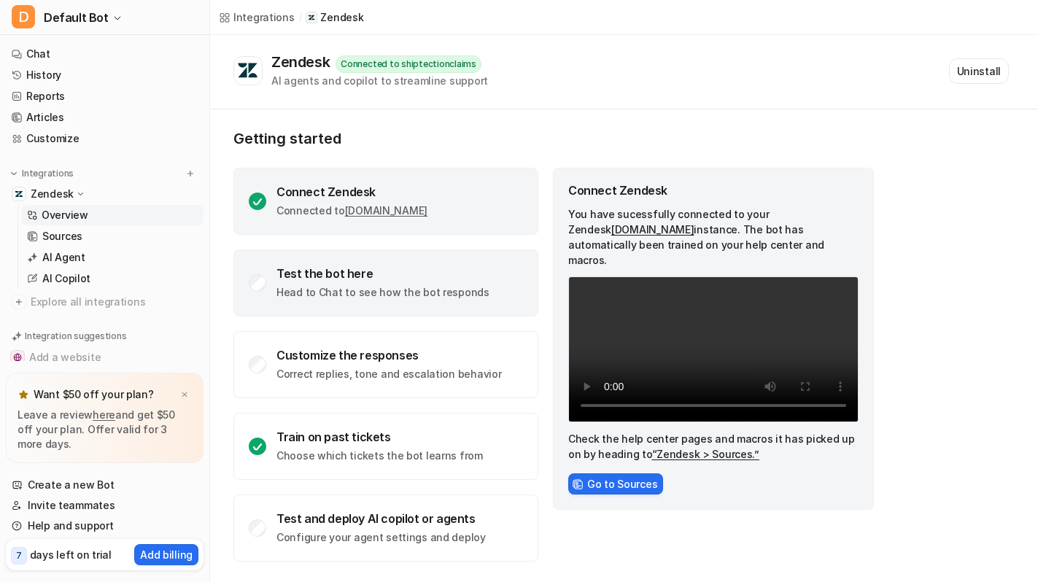
click at [503, 306] on div "Test the bot here Head to Chat to see how the bot responds" at bounding box center [385, 282] width 305 height 67
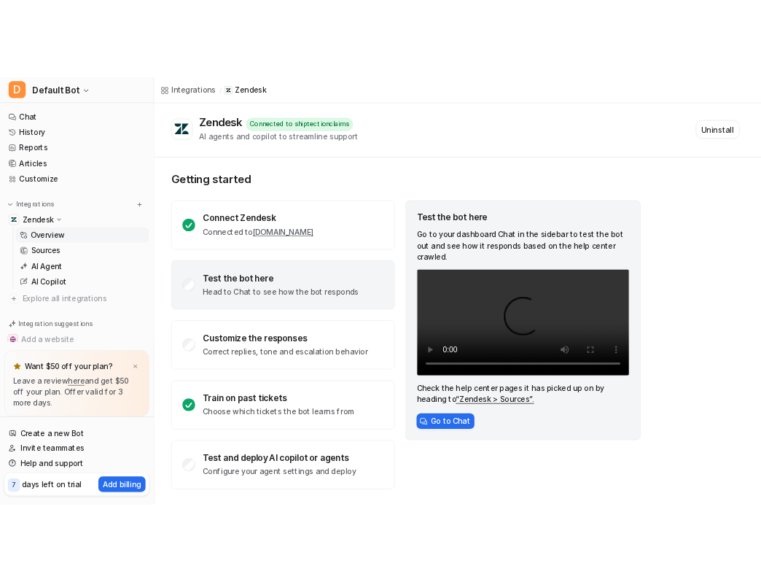
scroll to position [0, 0]
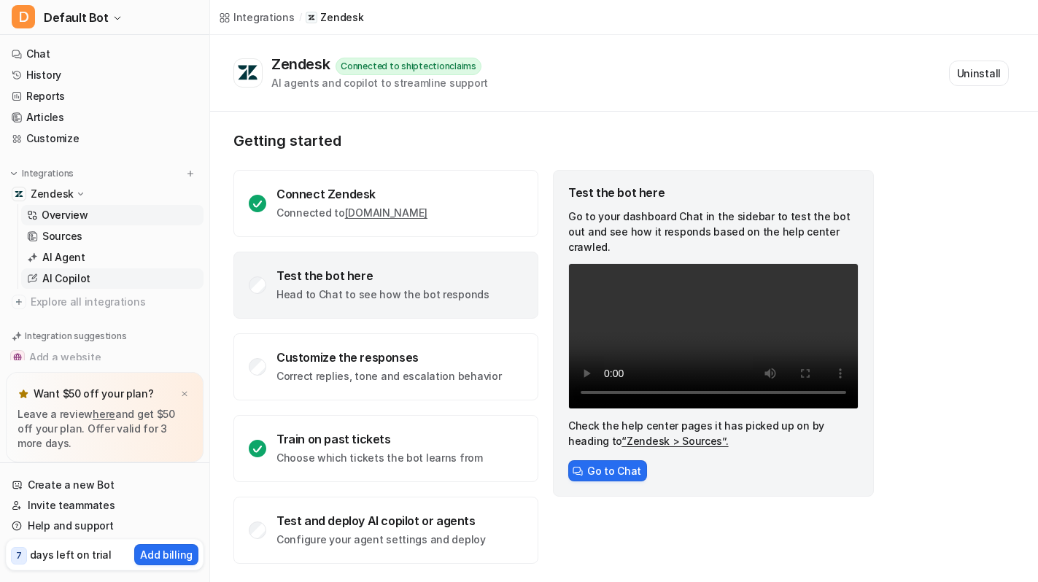
click at [93, 275] on link "AI Copilot" at bounding box center [112, 278] width 182 height 20
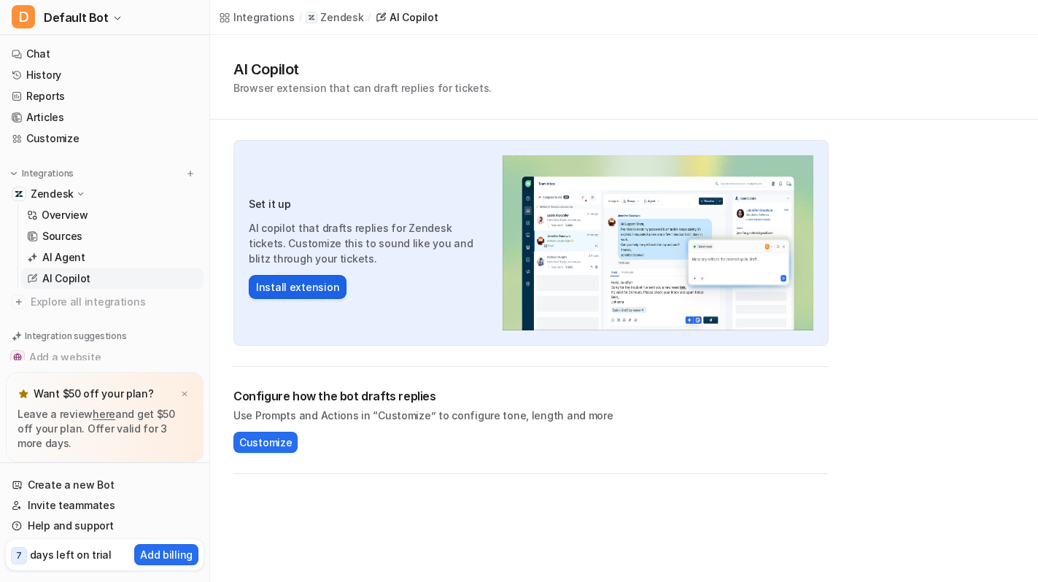
click at [275, 292] on button "Install extension" at bounding box center [298, 287] width 98 height 24
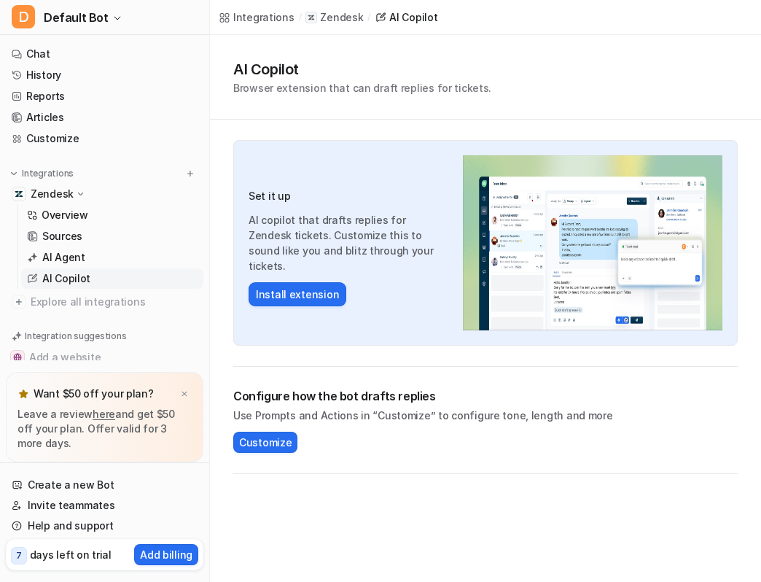
click at [137, 281] on link "AI Copilot" at bounding box center [112, 278] width 182 height 20
click at [506, 242] on img at bounding box center [593, 242] width 260 height 175
click at [159, 285] on link "AI Copilot" at bounding box center [112, 278] width 182 height 20
click at [272, 441] on span "Customize" at bounding box center [265, 442] width 53 height 15
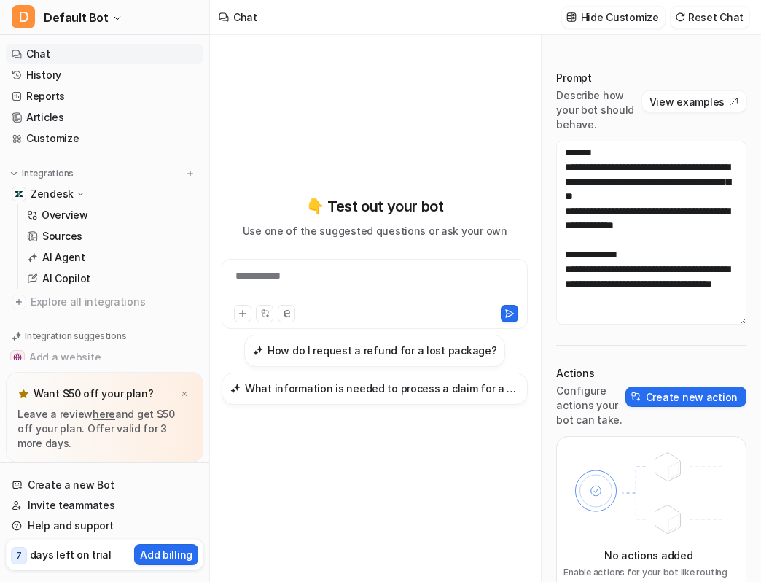
scroll to position [46, 0]
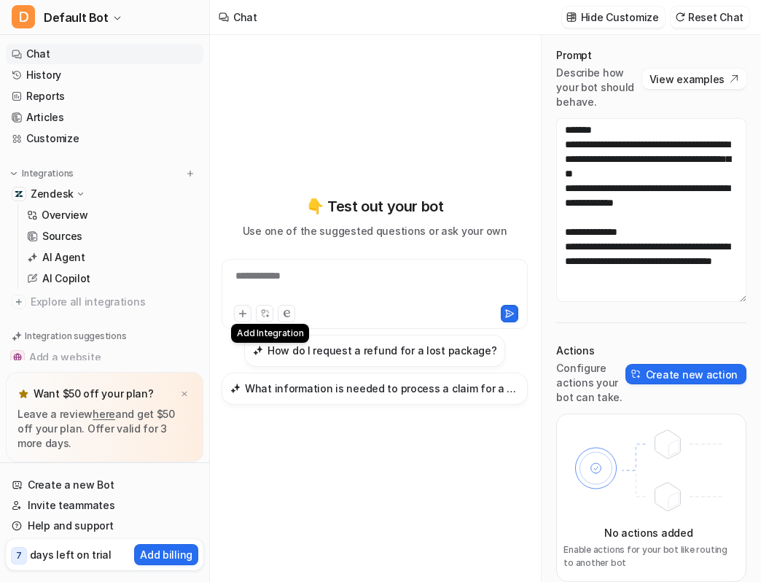
click at [244, 310] on icon at bounding box center [243, 314] width 10 height 10
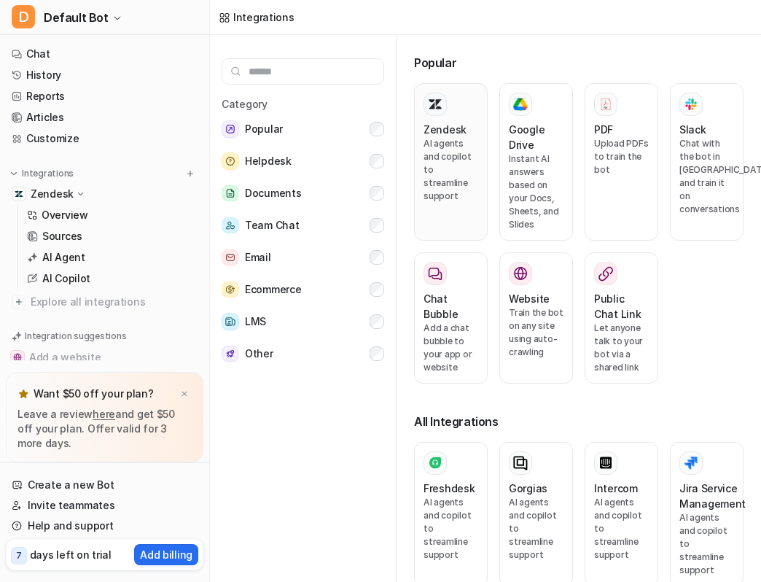
click at [446, 200] on div "Zendesk AI agents and copilot to streamline support" at bounding box center [451, 162] width 55 height 139
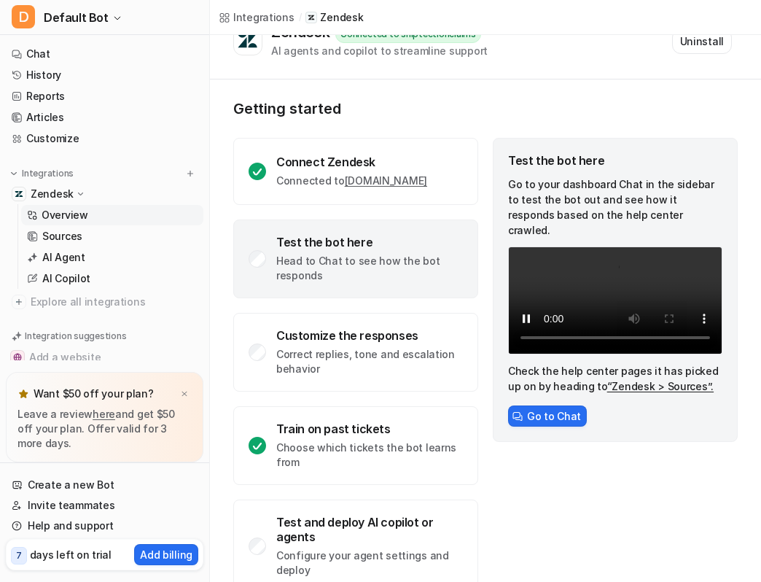
scroll to position [75, 0]
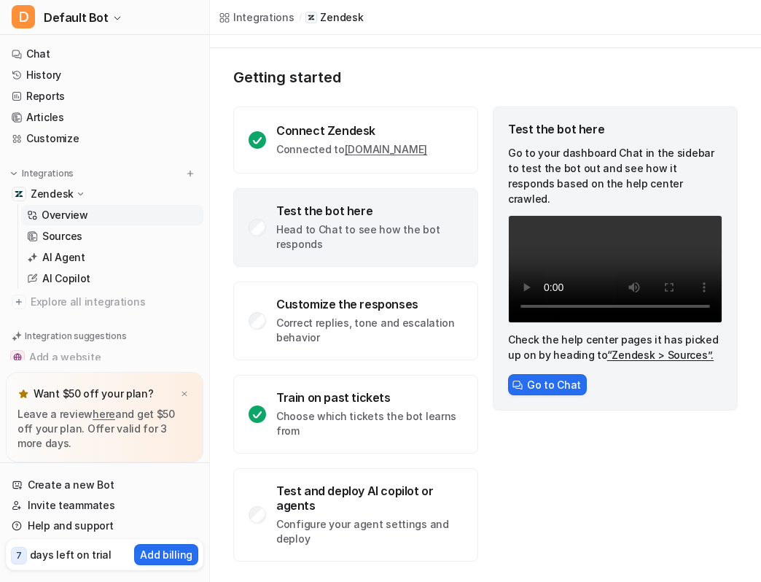
click at [360, 229] on p "Head to Chat to see how the bot responds" at bounding box center [369, 236] width 187 height 29
click at [377, 226] on p "Head to Chat to see how the bot responds" at bounding box center [369, 236] width 187 height 29
click at [339, 215] on div "Test the bot here" at bounding box center [369, 210] width 187 height 15
click at [524, 375] on button "Go to Chat" at bounding box center [547, 384] width 79 height 21
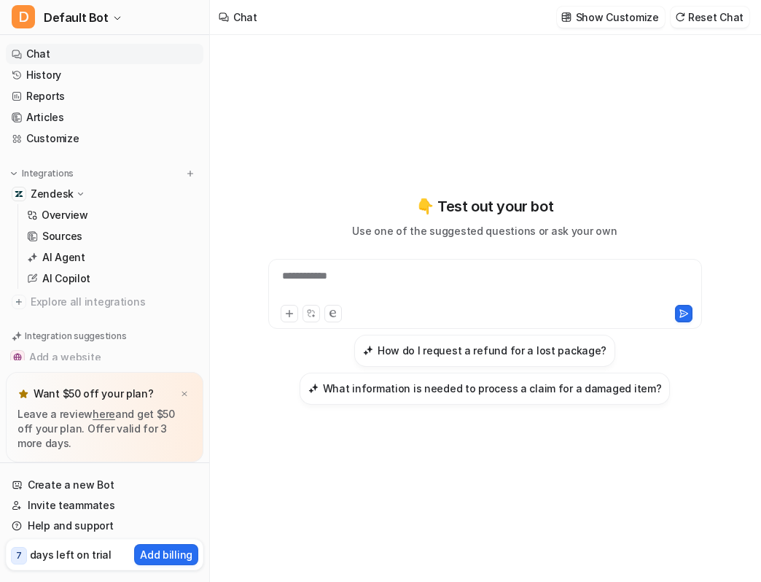
click at [430, 279] on div "**********" at bounding box center [485, 285] width 427 height 34
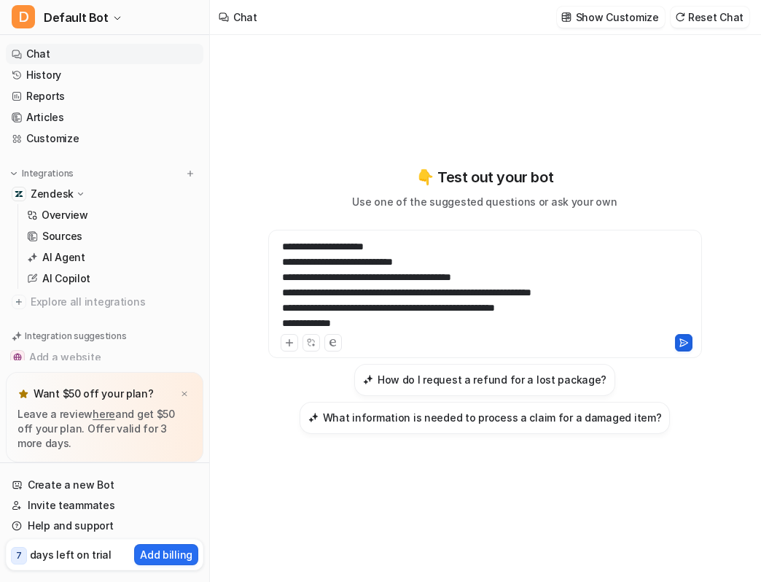
click at [679, 340] on icon at bounding box center [684, 343] width 10 height 10
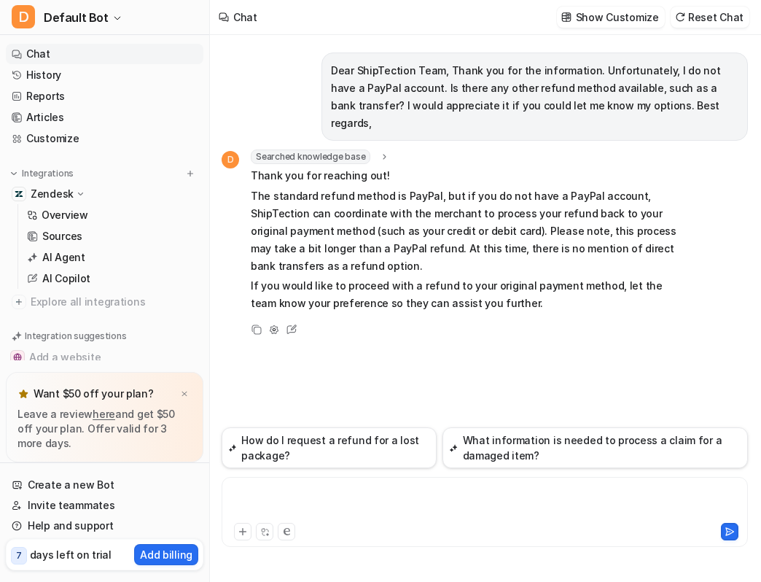
click at [247, 495] on div at bounding box center [484, 503] width 519 height 34
paste div
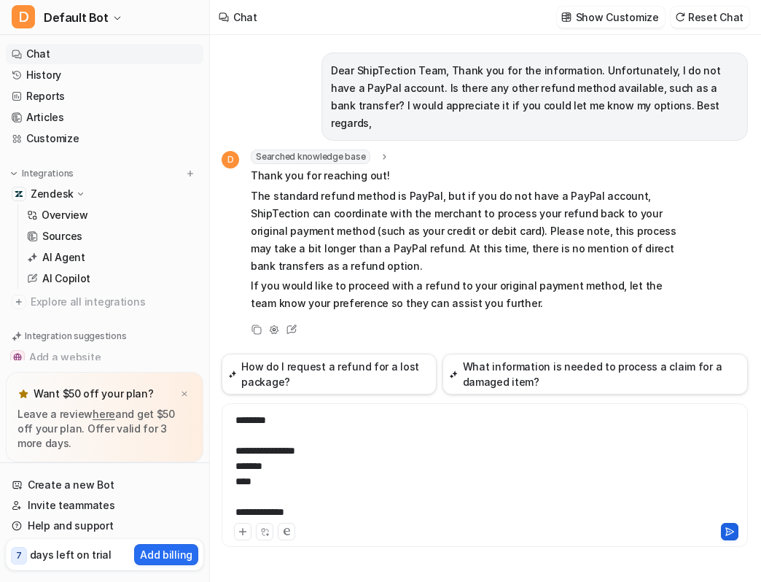
click at [730, 530] on icon at bounding box center [730, 532] width 10 height 10
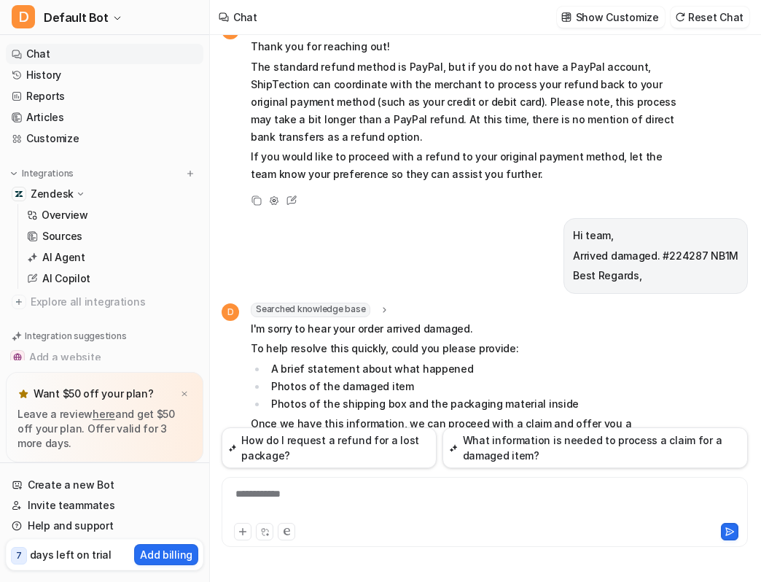
scroll to position [112, 0]
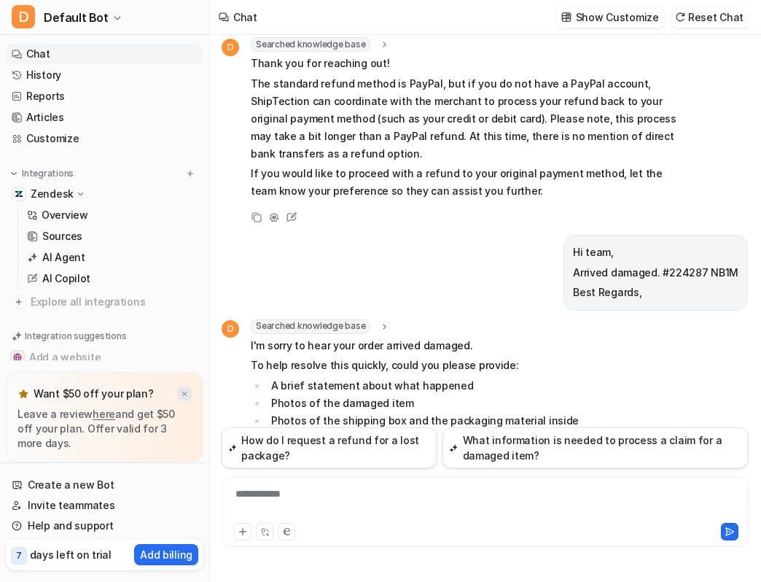
click at [181, 393] on img at bounding box center [184, 393] width 9 height 9
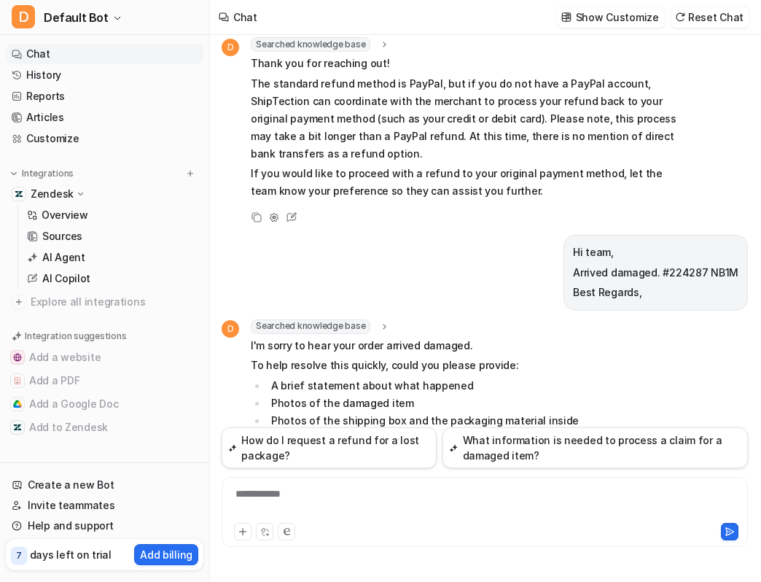
scroll to position [0, 0]
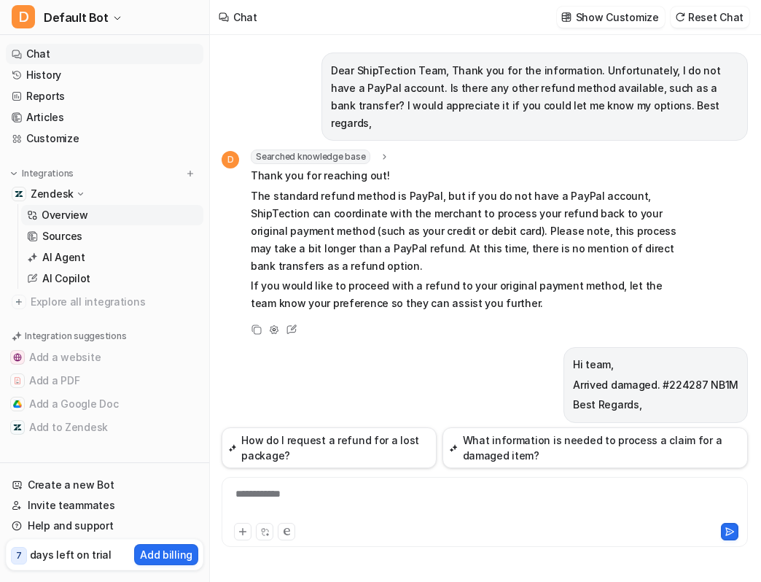
click at [120, 212] on link "Overview" at bounding box center [112, 215] width 182 height 20
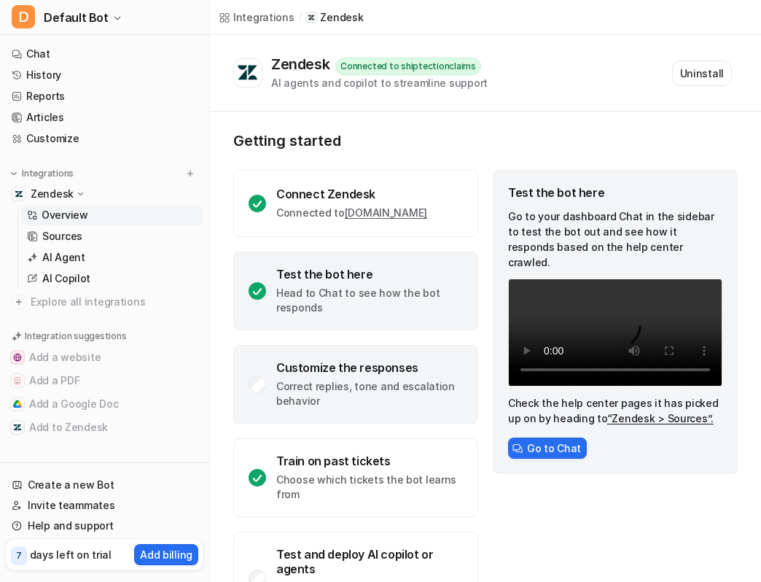
click at [314, 403] on p "Correct replies, tone and escalation behavior" at bounding box center [369, 393] width 187 height 29
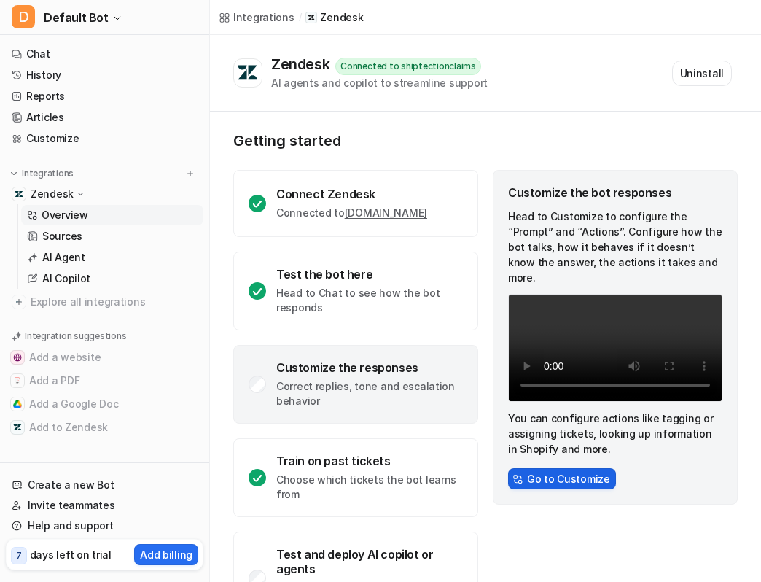
click at [556, 483] on button "Go to Customize" at bounding box center [562, 478] width 108 height 21
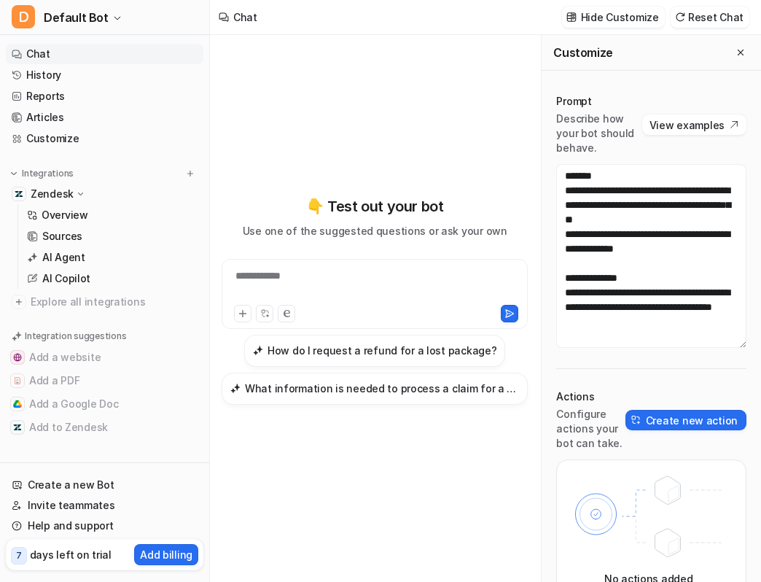
click at [400, 281] on div "**********" at bounding box center [374, 285] width 299 height 34
paste div
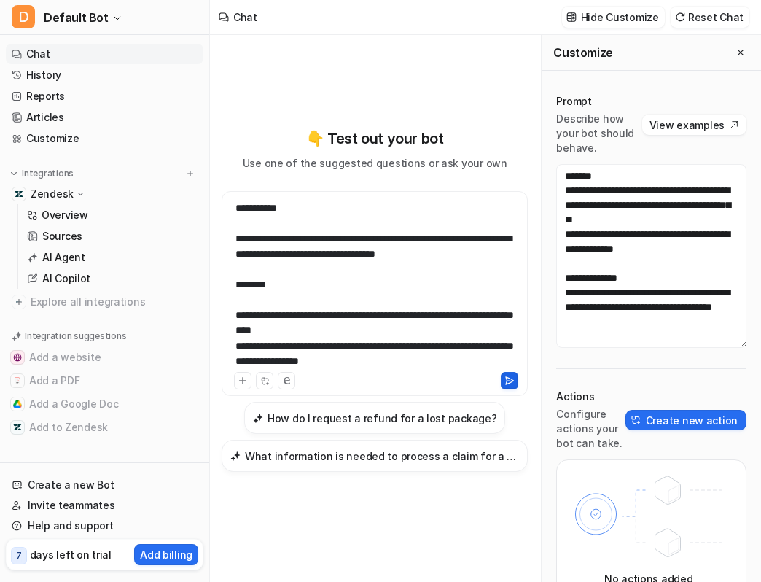
click at [516, 383] on button at bounding box center [510, 381] width 18 height 18
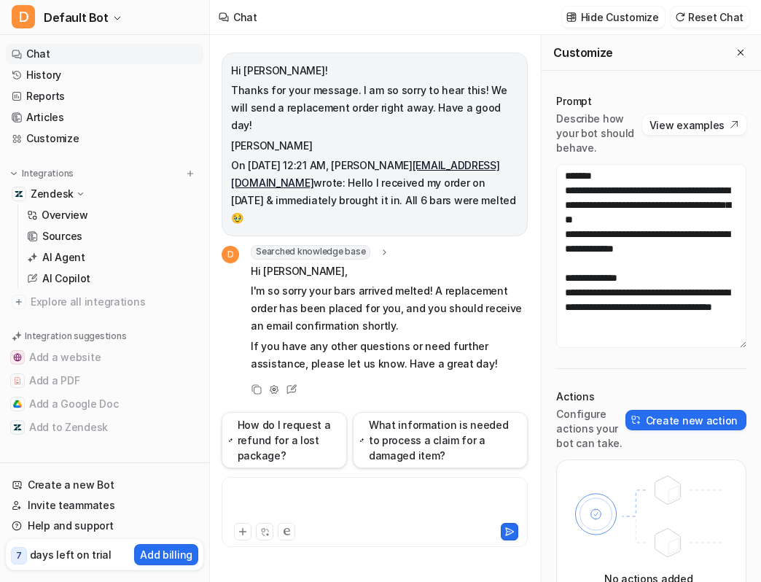
click at [320, 493] on div at bounding box center [374, 503] width 299 height 34
paste div
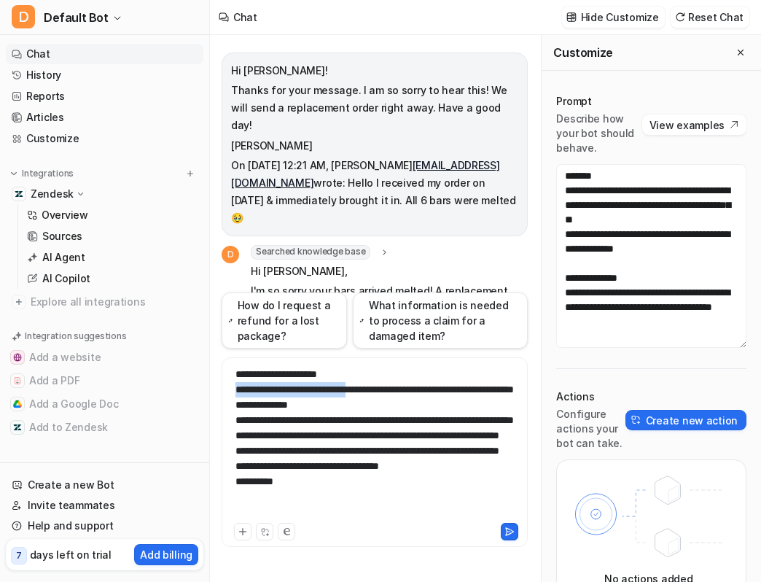
drag, startPoint x: 384, startPoint y: 389, endPoint x: 237, endPoint y: 390, distance: 146.6
click at [237, 390] on div "**********" at bounding box center [374, 443] width 299 height 153
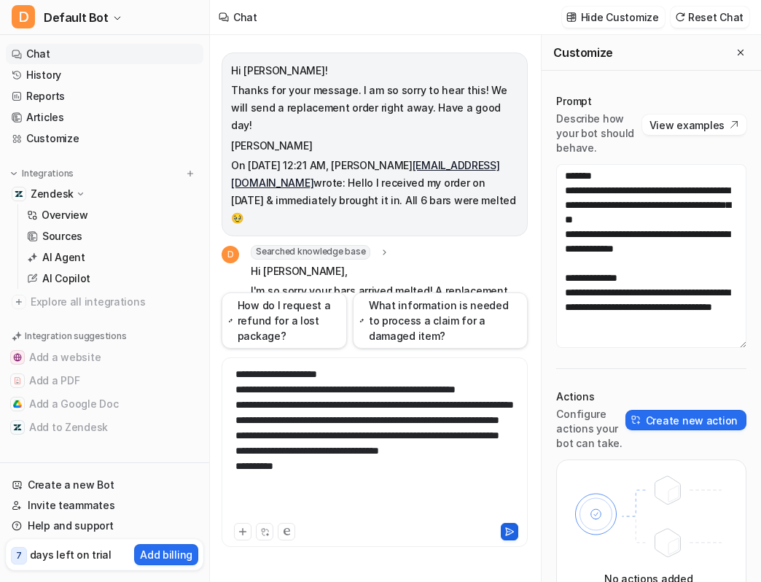
click at [505, 530] on icon at bounding box center [510, 532] width 10 height 10
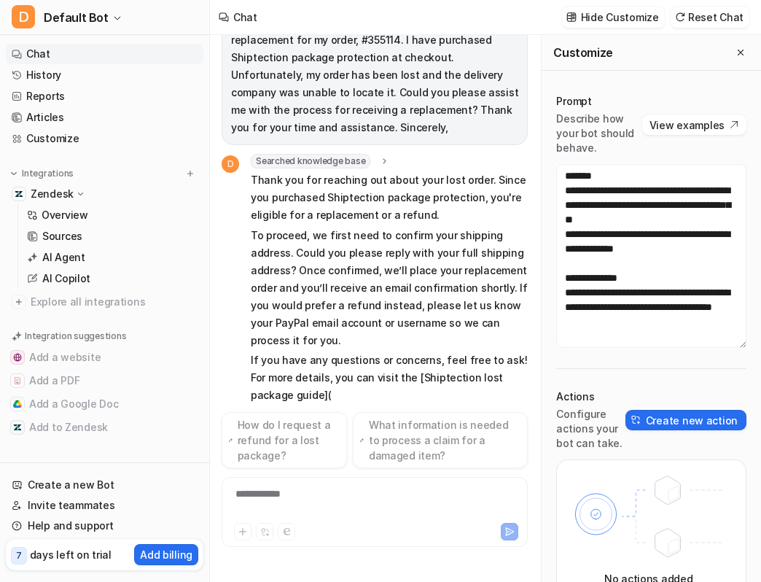
scroll to position [420, 0]
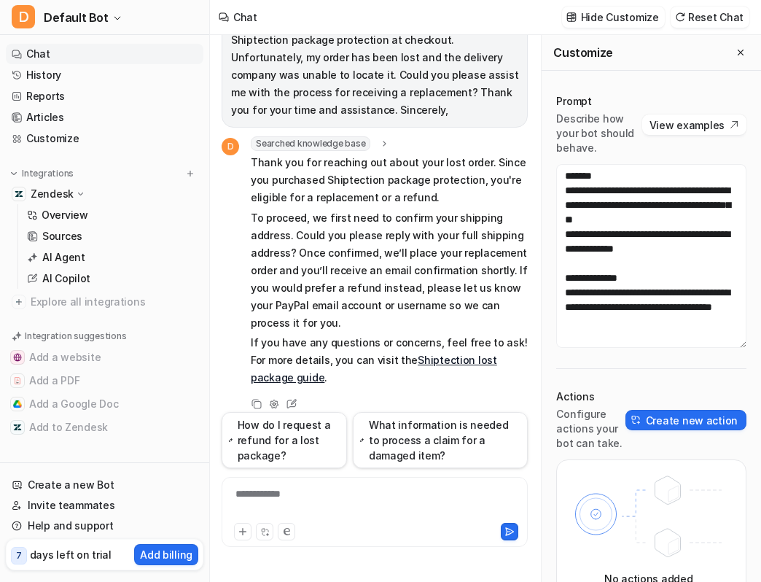
click at [400, 354] on link "Shiptection lost package guide" at bounding box center [374, 369] width 247 height 30
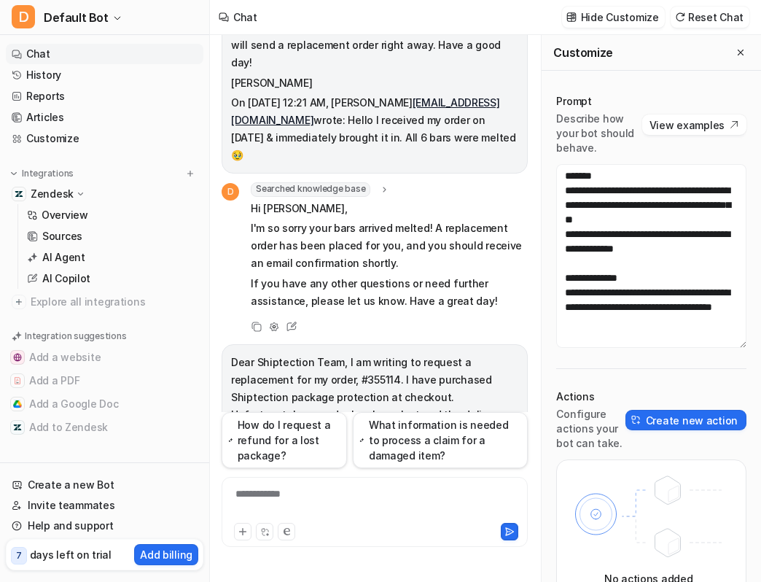
scroll to position [45, 0]
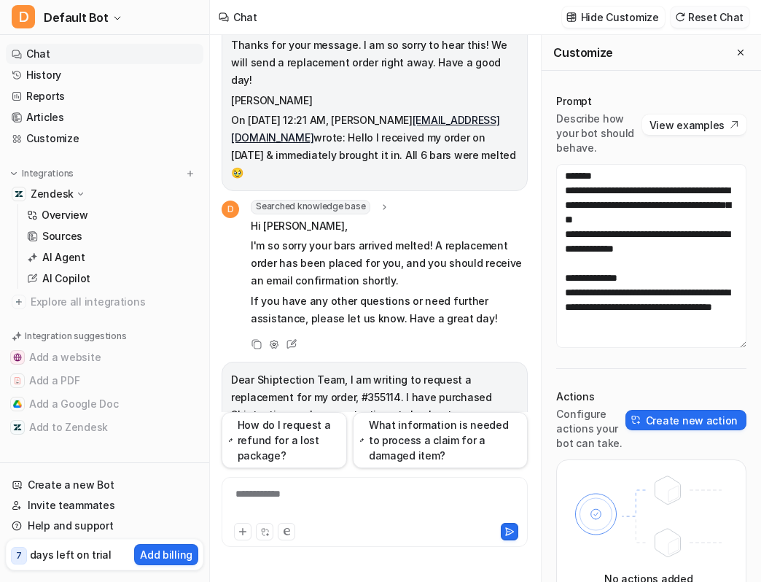
click at [710, 16] on button "Reset Chat" at bounding box center [710, 17] width 79 height 21
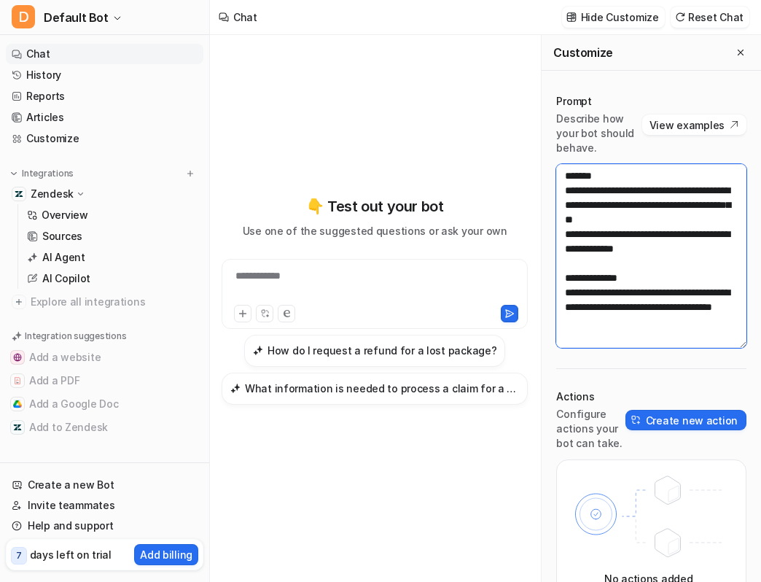
drag, startPoint x: 650, startPoint y: 310, endPoint x: 565, endPoint y: 282, distance: 90.0
click at [565, 282] on textarea "**********" at bounding box center [652, 256] width 190 height 184
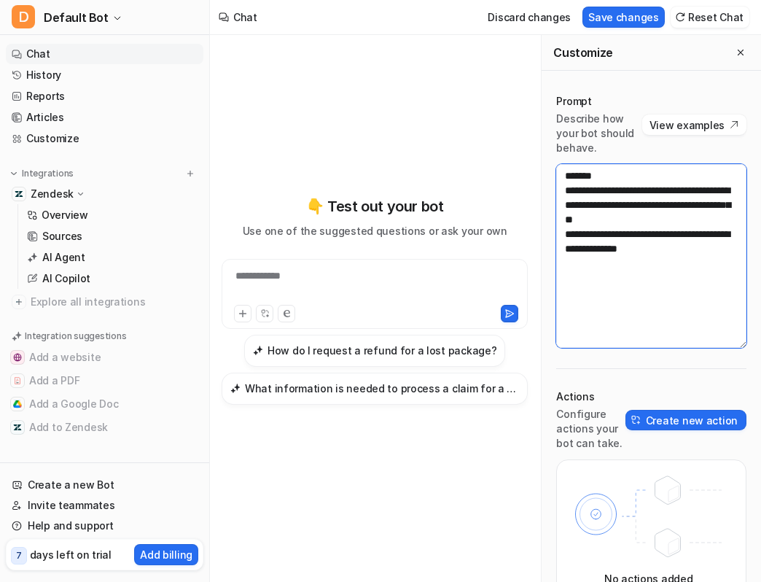
type textarea "**********"
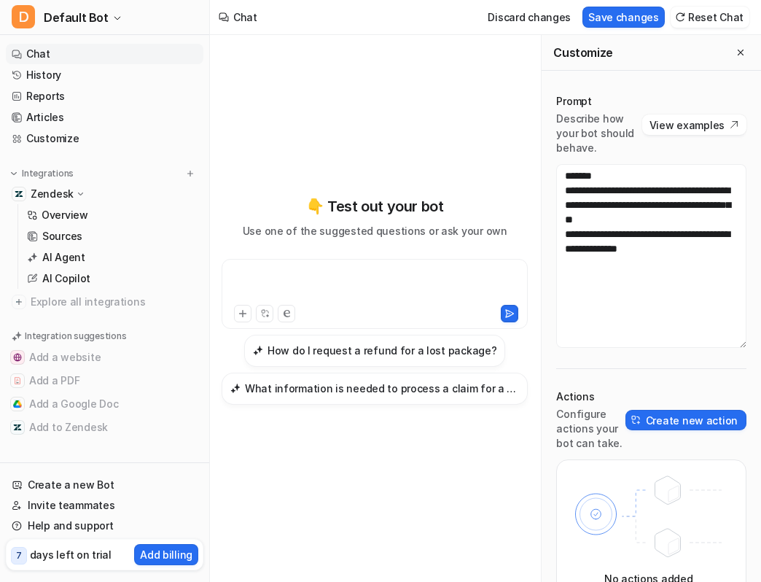
click at [407, 285] on div at bounding box center [374, 285] width 299 height 34
paste div
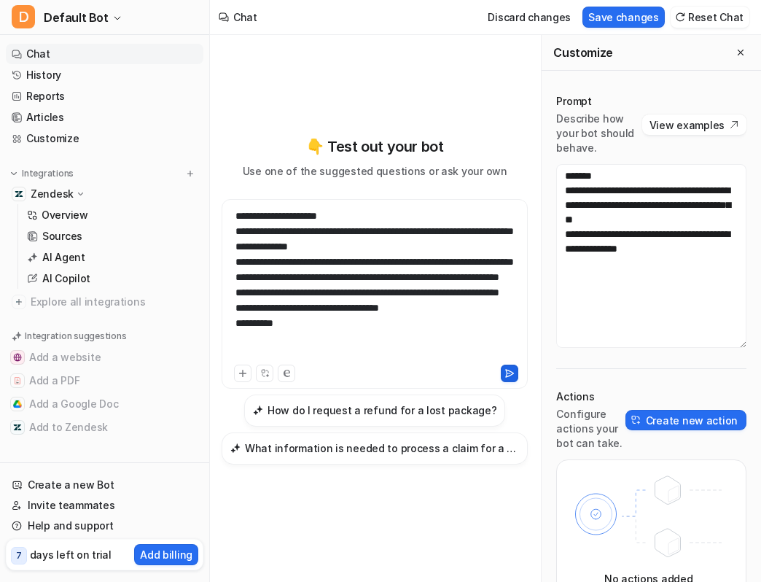
click at [511, 379] on button at bounding box center [510, 374] width 18 height 18
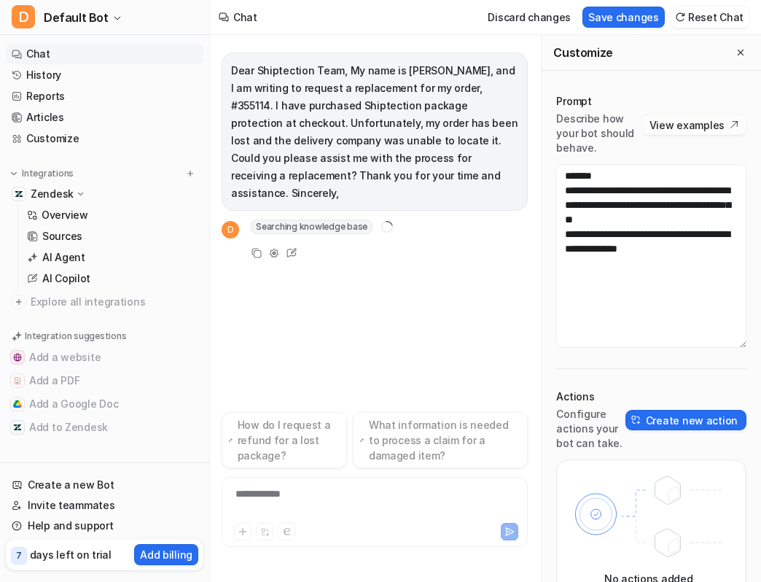
click at [700, 123] on button "View examples" at bounding box center [695, 125] width 104 height 20
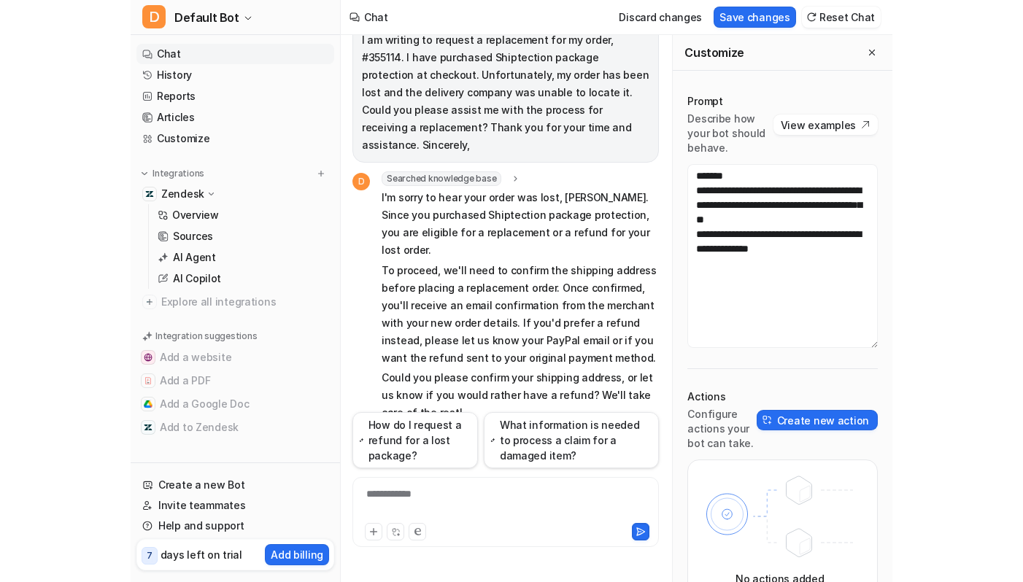
scroll to position [66, 0]
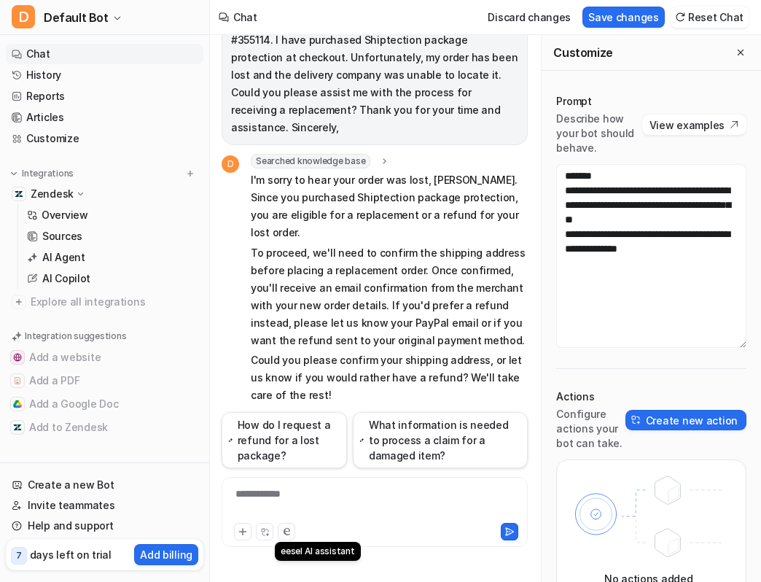
click at [292, 533] on button at bounding box center [287, 532] width 18 height 18
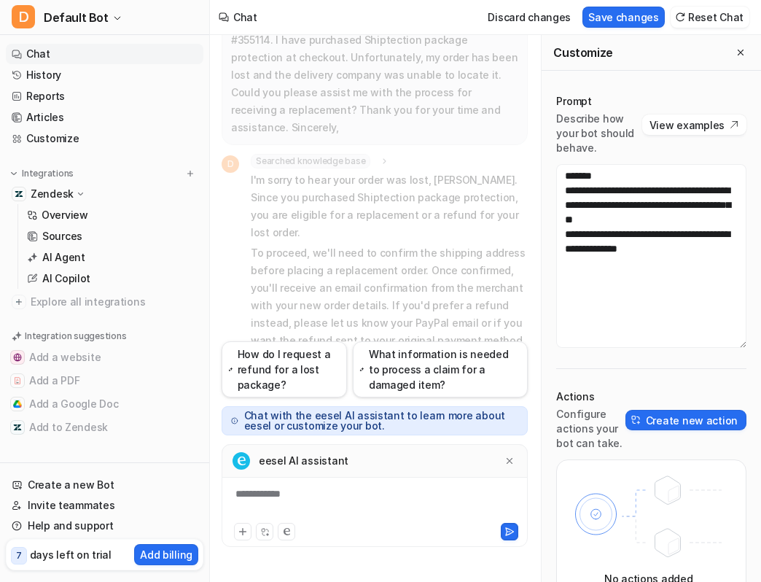
click at [373, 461] on div "eesel AI assistant" at bounding box center [375, 461] width 306 height 34
click at [308, 497] on div "**********" at bounding box center [374, 503] width 299 height 34
click at [382, 352] on p "Could you please confirm your shipping address, or let us know if you would rat…" at bounding box center [389, 378] width 277 height 53
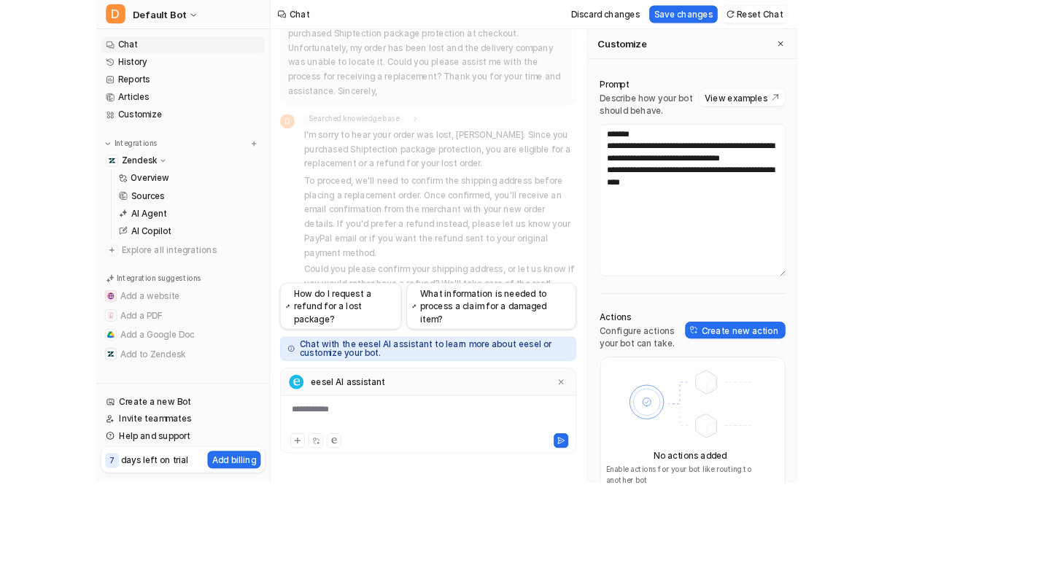
scroll to position [17, 0]
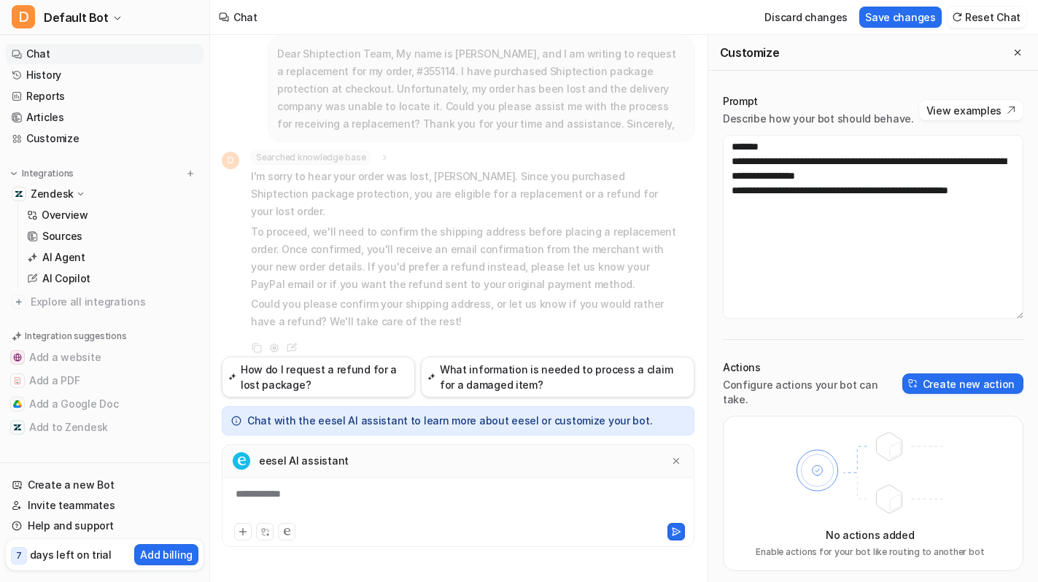
click at [609, 354] on div "Dear Shiptection Team, My name is Kousei Satake, and I am writing to request a …" at bounding box center [458, 196] width 473 height 322
click at [667, 457] on div "eesel AI assistant" at bounding box center [458, 461] width 473 height 34
click at [673, 457] on icon at bounding box center [676, 461] width 10 height 10
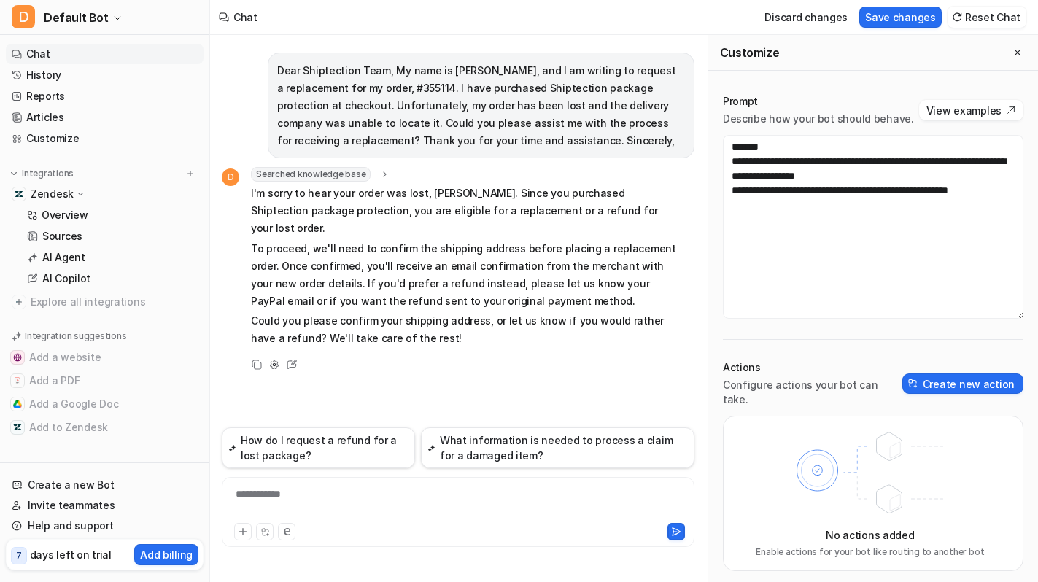
scroll to position [0, 0]
click at [388, 496] on div "**********" at bounding box center [457, 503] width 465 height 34
click at [271, 360] on icon at bounding box center [274, 365] width 10 height 10
click at [362, 361] on div "Dear Shiptection Team, My name is Kousei Satake, and I am writing to request a …" at bounding box center [458, 231] width 473 height 392
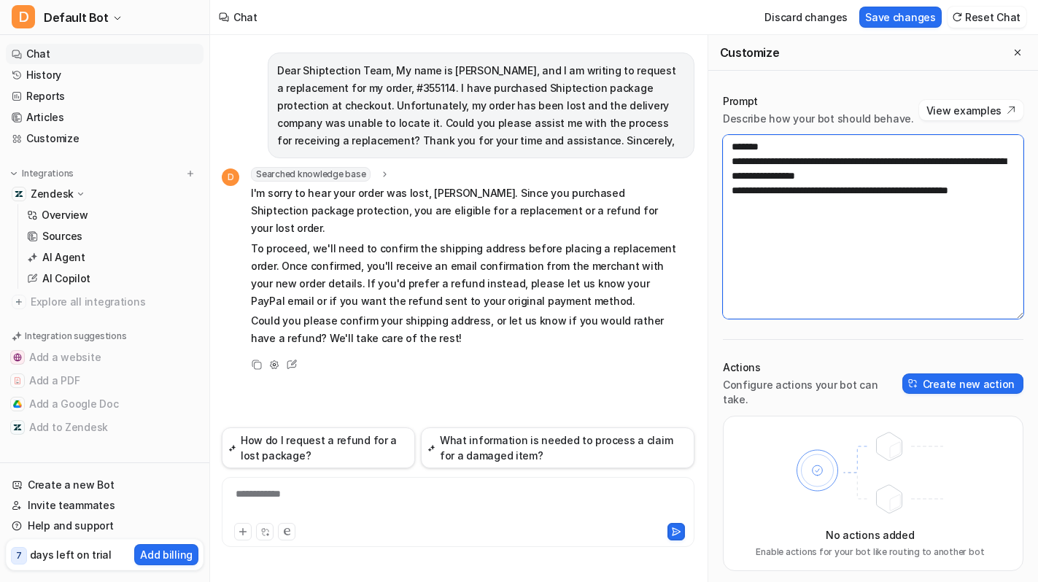
click at [823, 274] on textarea "**********" at bounding box center [873, 227] width 301 height 184
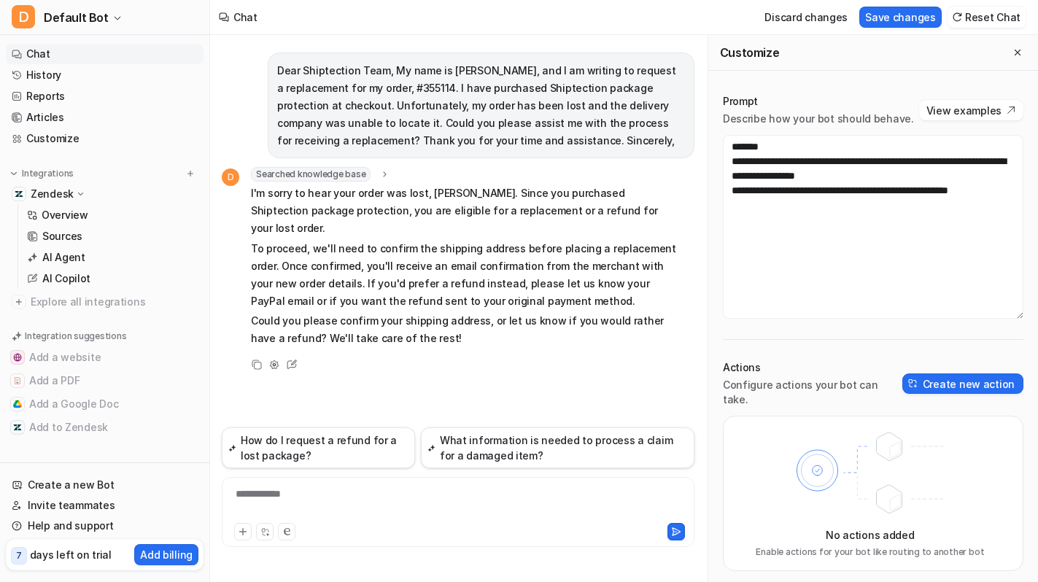
click at [303, 507] on div "**********" at bounding box center [457, 503] width 465 height 34
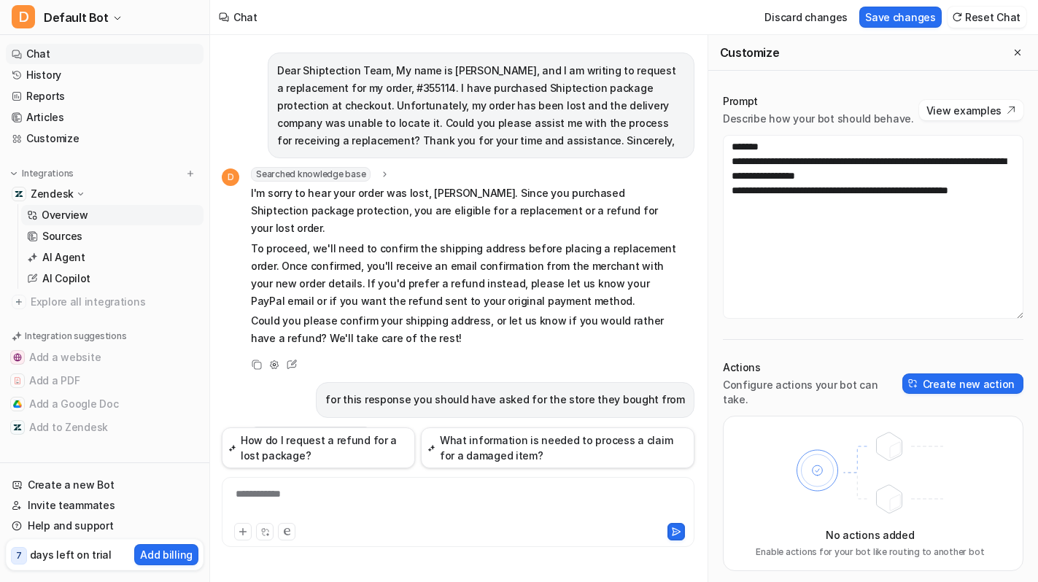
click at [112, 214] on link "Overview" at bounding box center [112, 215] width 182 height 20
click at [932, 19] on button "Save changes" at bounding box center [900, 17] width 82 height 21
click at [83, 214] on p "Overview" at bounding box center [65, 215] width 47 height 15
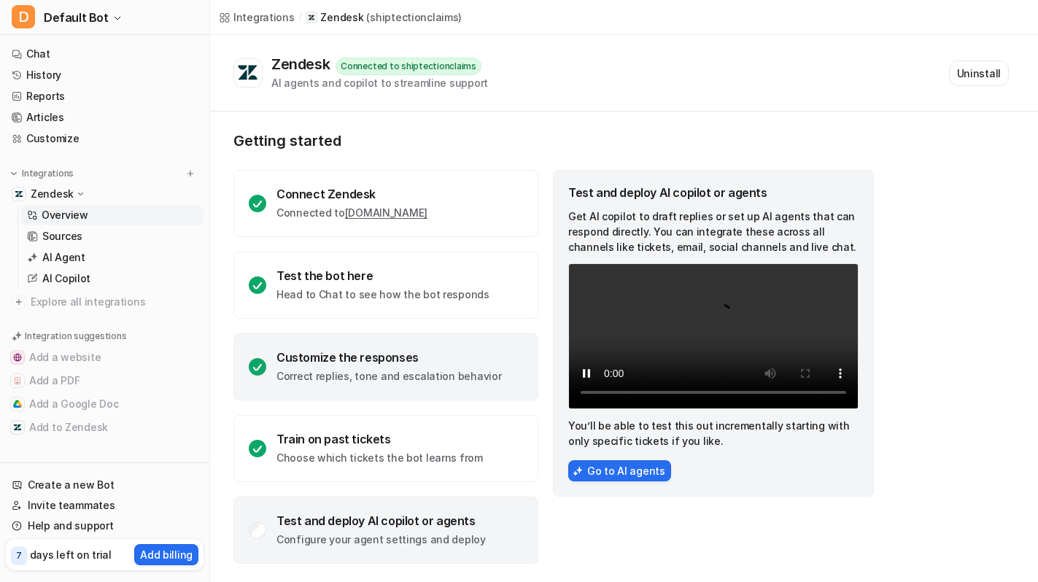
scroll to position [2, 0]
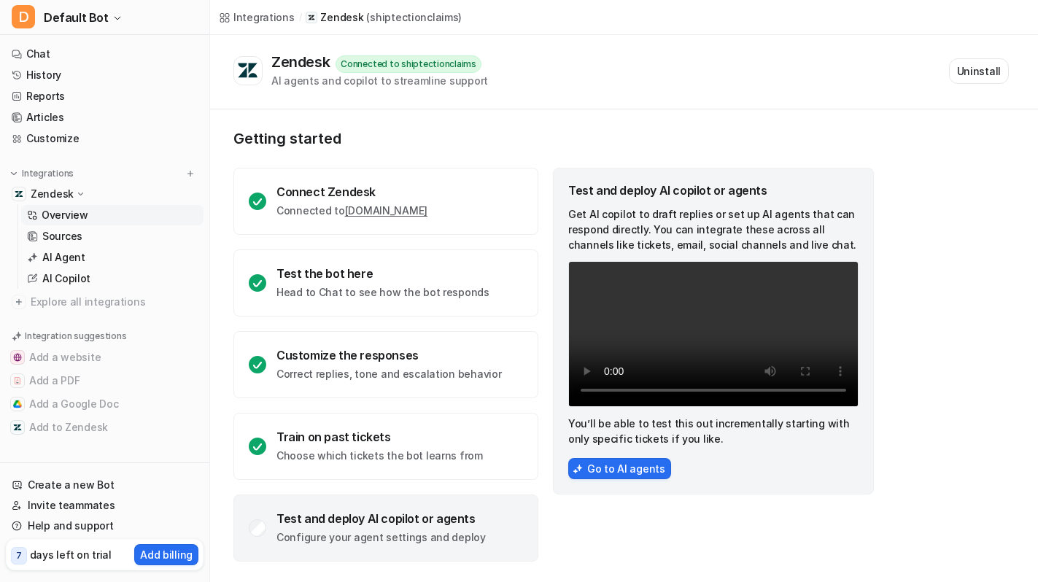
click at [283, 536] on p "Configure your agent settings and deploy" at bounding box center [380, 537] width 209 height 15
click at [373, 542] on p "Configure your agent settings and deploy" at bounding box center [380, 537] width 209 height 15
click at [616, 479] on button "Go to AI agents" at bounding box center [619, 468] width 103 height 21
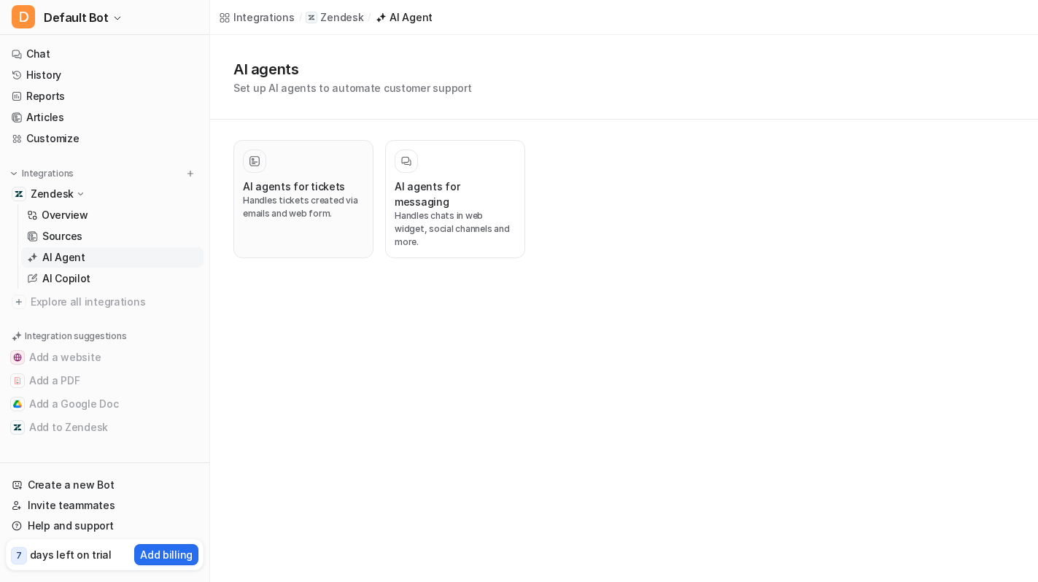
click at [348, 228] on button "AI agents for tickets Handles tickets created via emails and web form." at bounding box center [303, 199] width 140 height 118
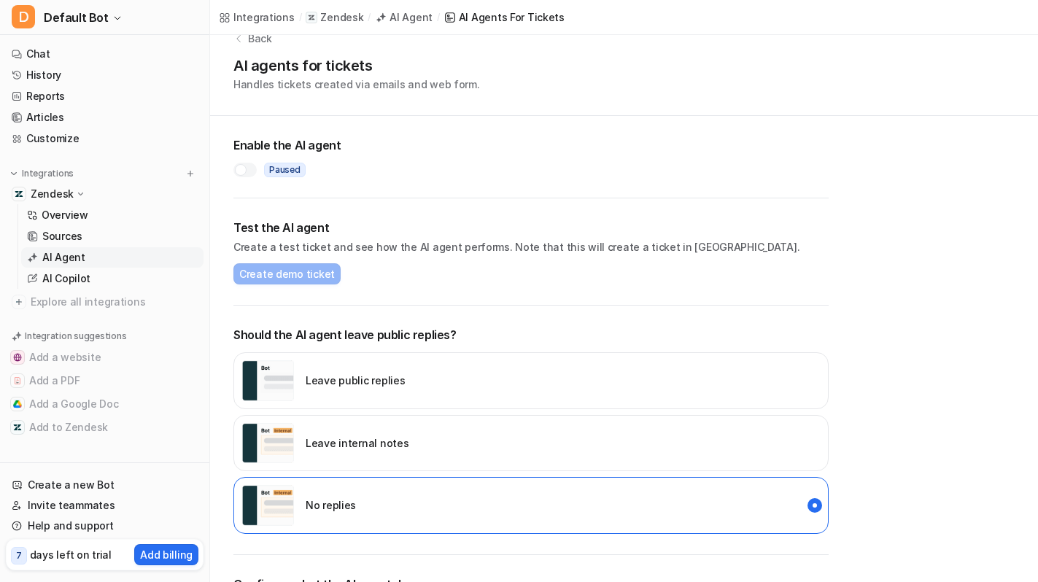
scroll to position [23, 0]
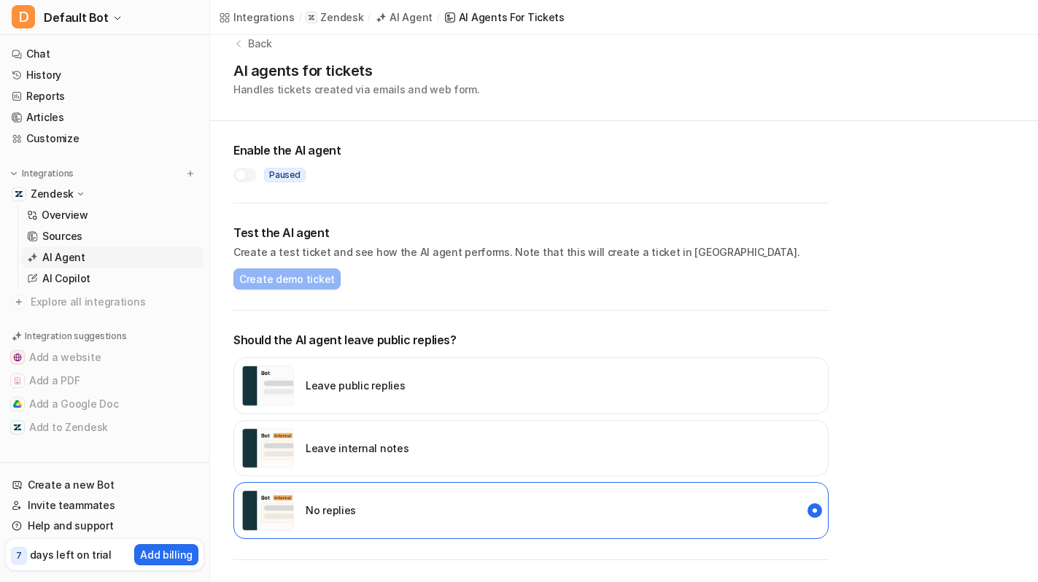
click at [244, 179] on div at bounding box center [241, 175] width 12 height 12
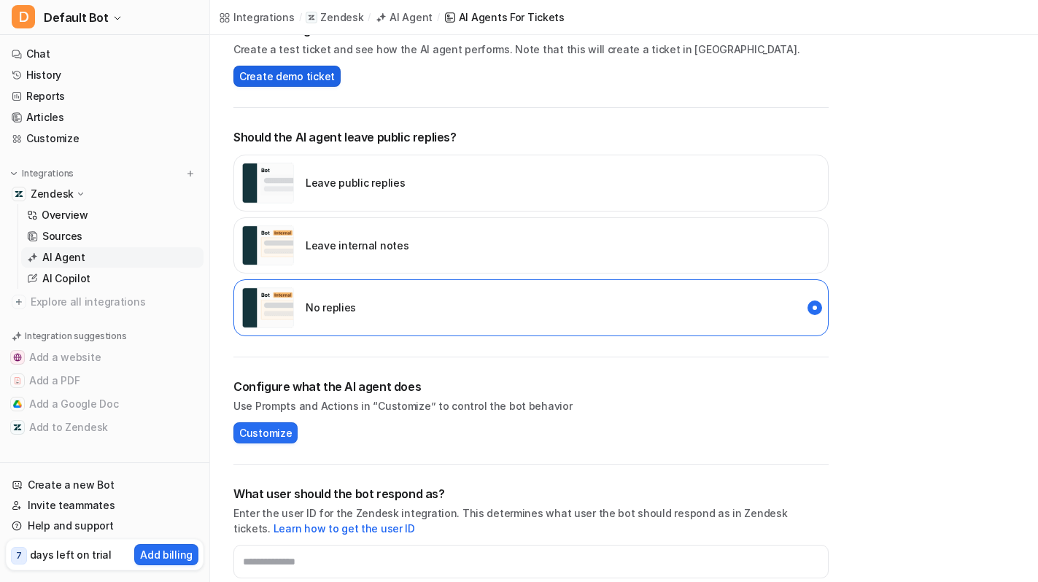
scroll to position [151, 0]
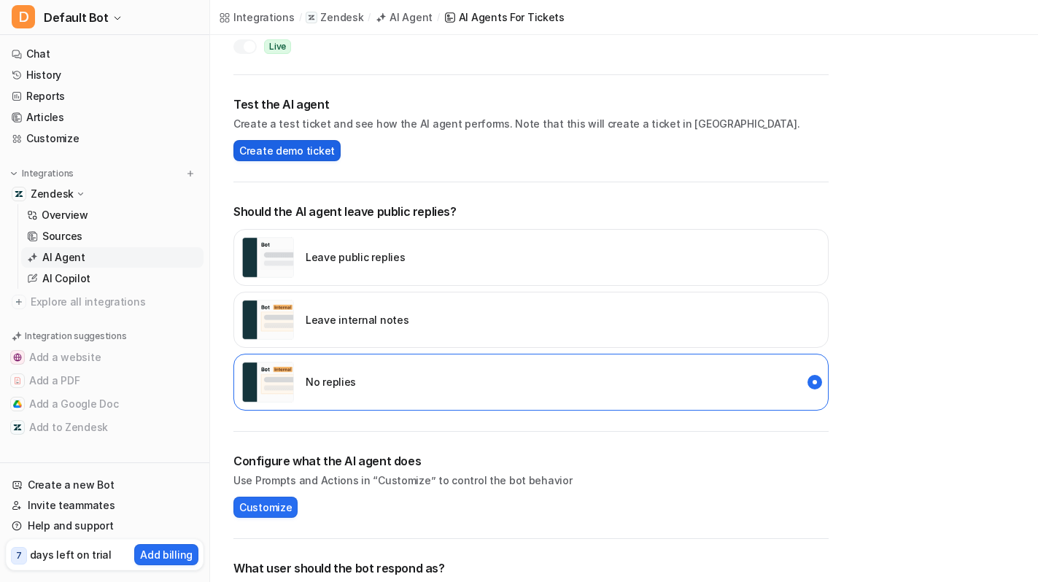
click at [294, 148] on span "Create demo ticket" at bounding box center [287, 150] width 96 height 15
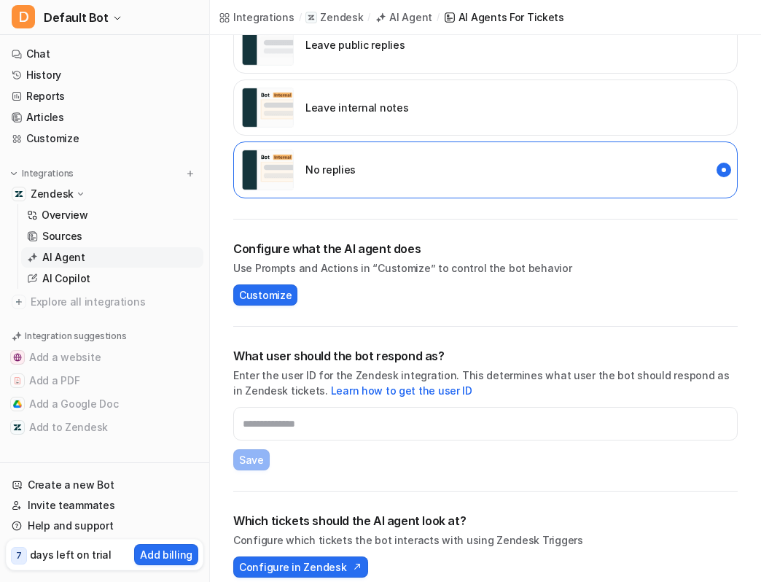
scroll to position [379, 0]
click at [286, 287] on span "Customize" at bounding box center [265, 294] width 53 height 15
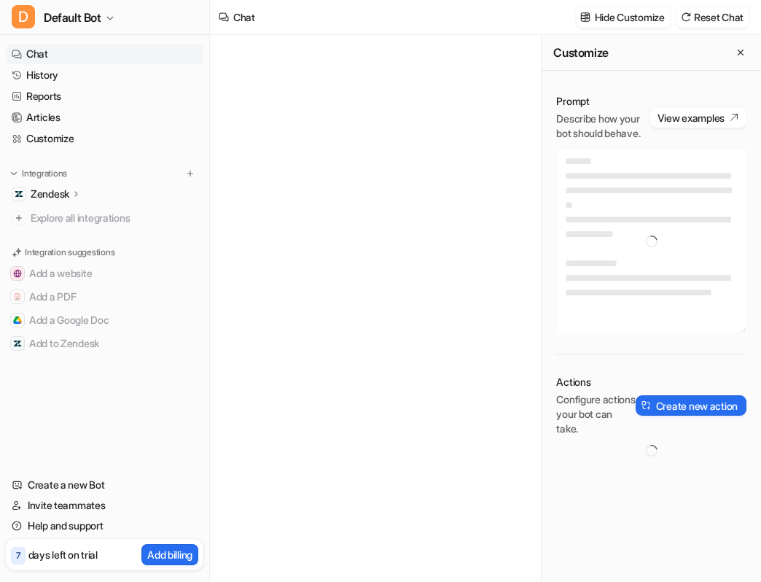
type textarea "**********"
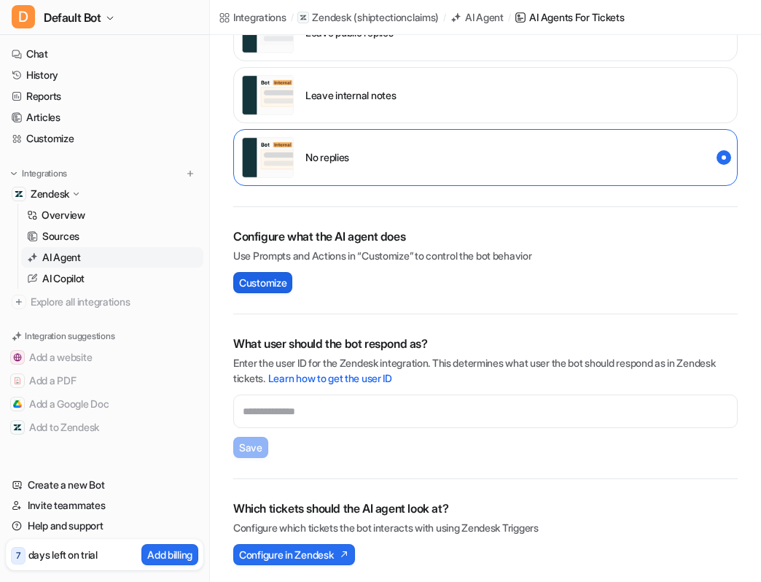
scroll to position [379, 0]
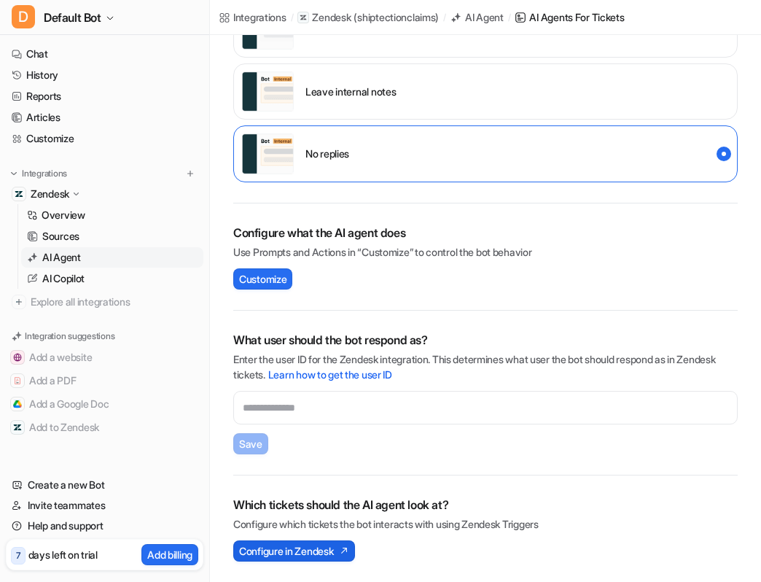
click at [301, 554] on span "Configure in Zendesk" at bounding box center [286, 550] width 94 height 15
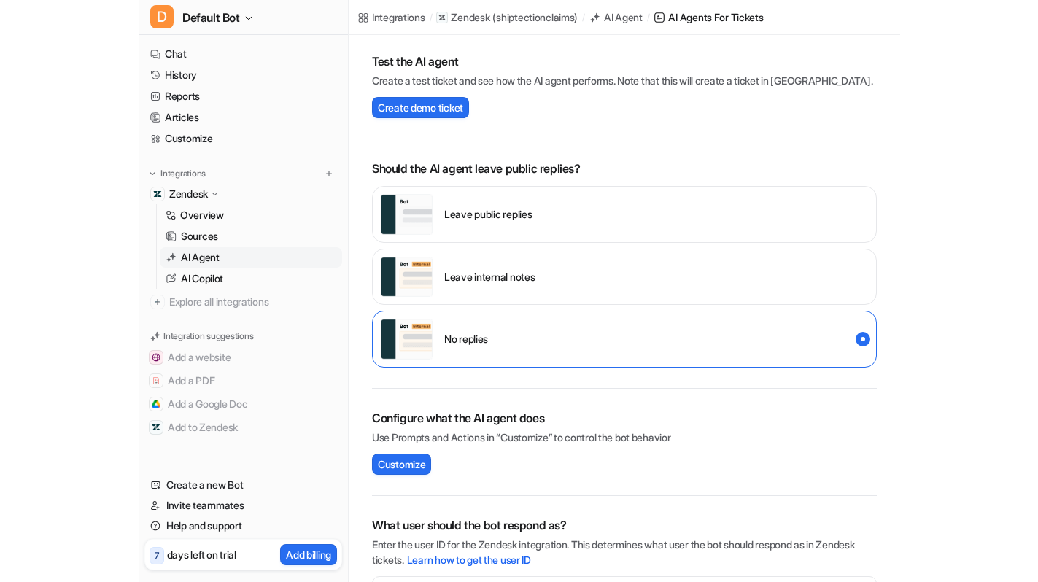
scroll to position [0, 0]
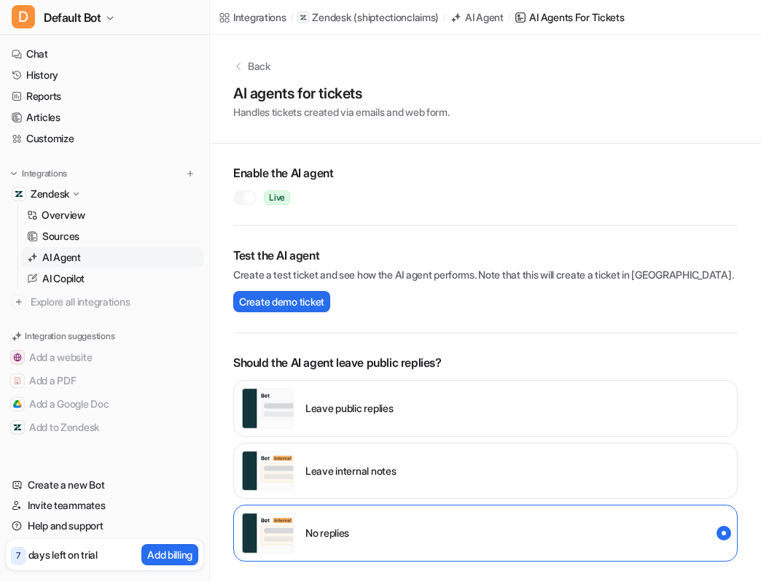
click at [247, 203] on div at bounding box center [250, 198] width 12 height 12
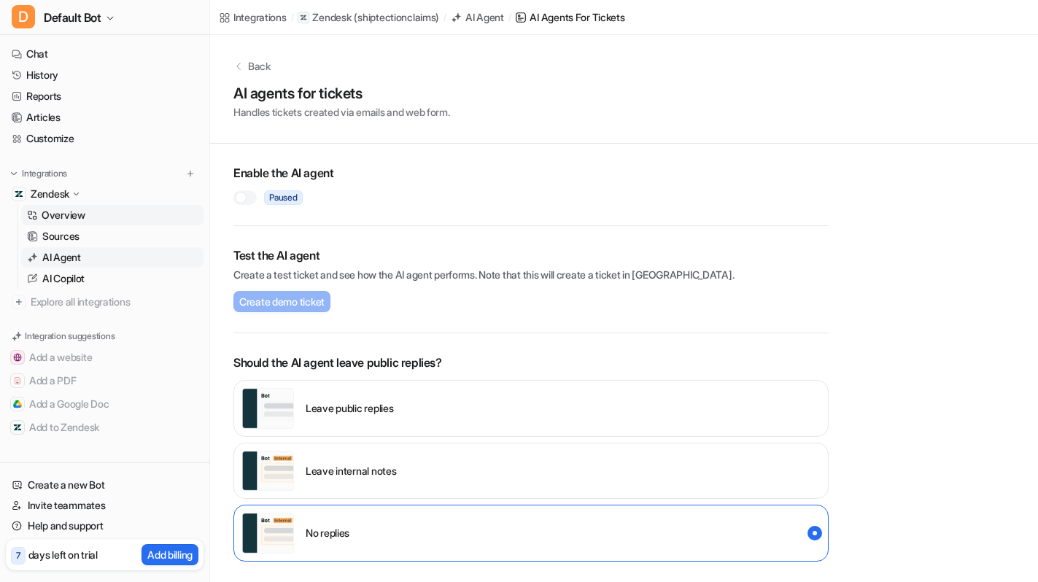
click at [97, 218] on link "Overview" at bounding box center [112, 215] width 182 height 20
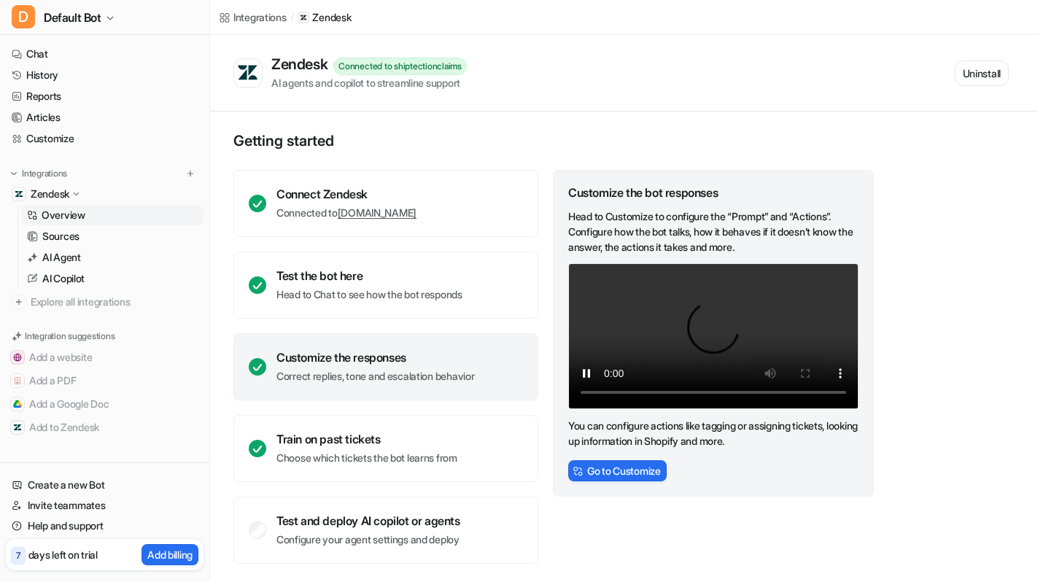
scroll to position [2, 0]
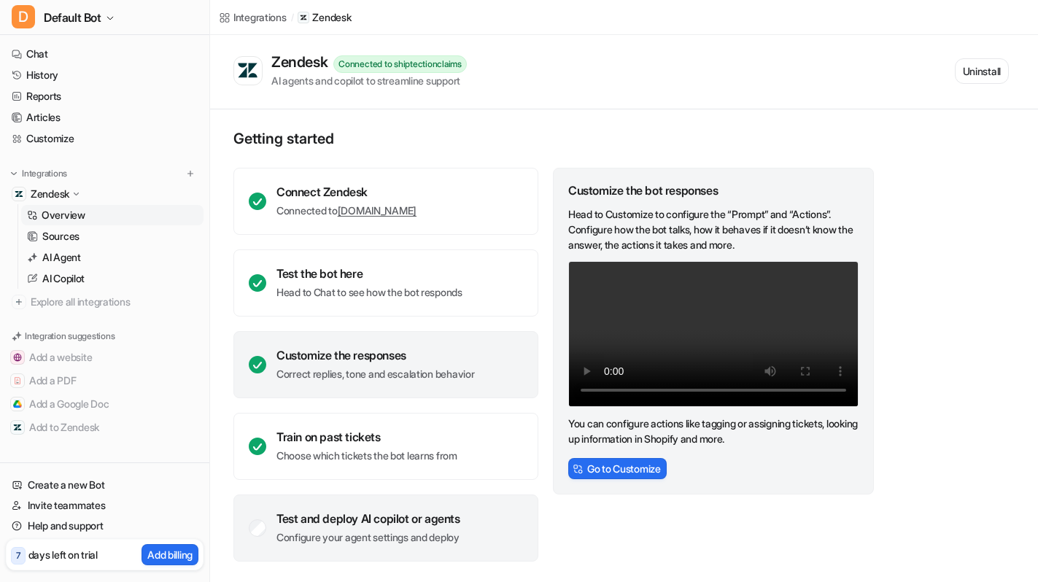
click at [327, 515] on div "Test and deploy AI copilot or agents" at bounding box center [368, 518] width 184 height 15
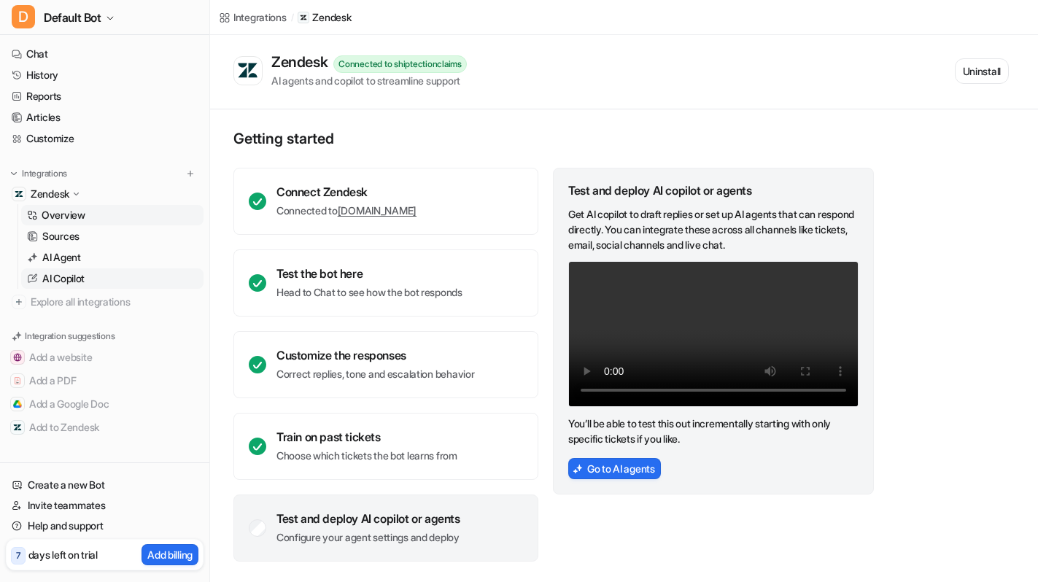
click at [139, 274] on link "AI Copilot" at bounding box center [112, 278] width 182 height 20
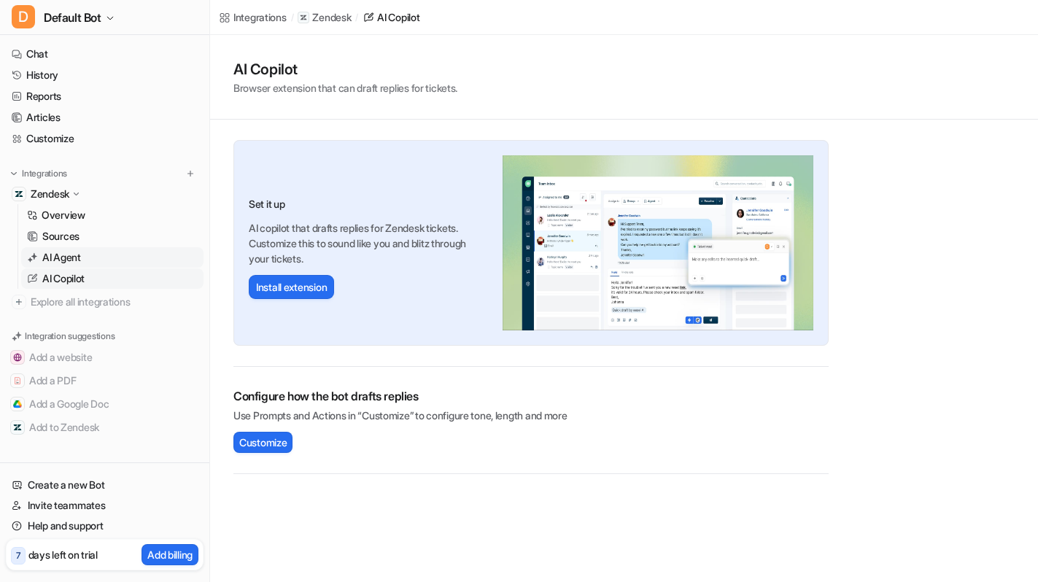
click at [112, 260] on link "AI Agent" at bounding box center [112, 257] width 182 height 20
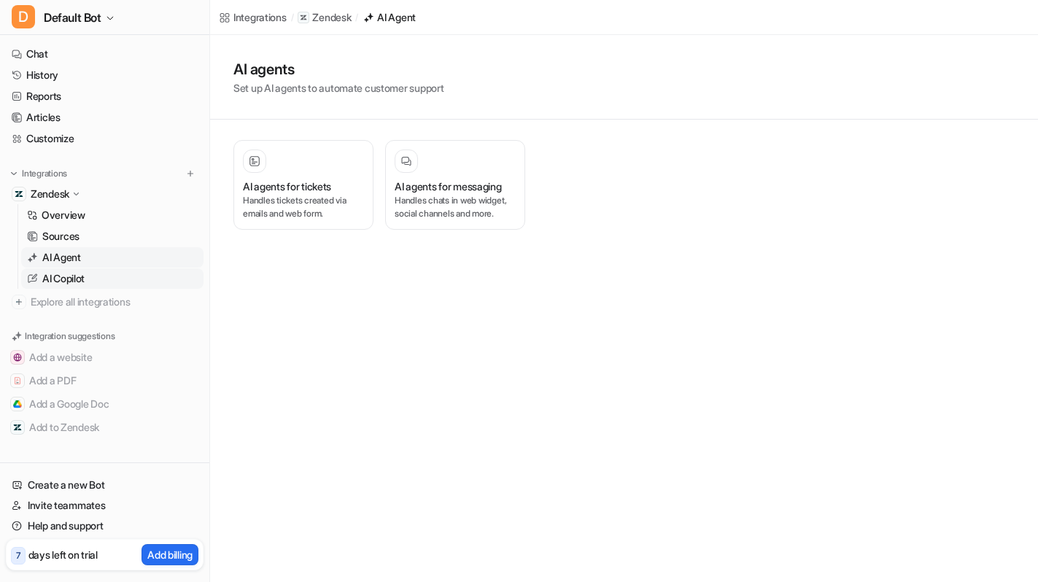
click at [102, 280] on link "AI Copilot" at bounding box center [112, 278] width 182 height 20
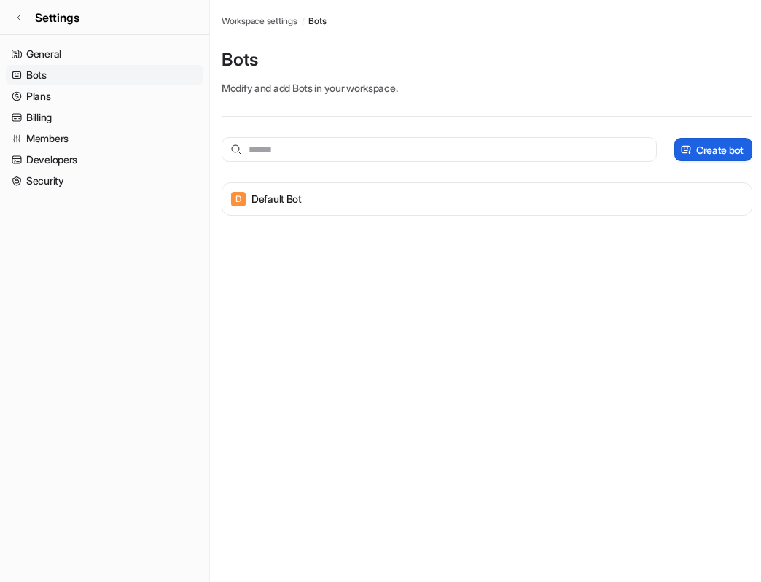
click at [690, 159] on button "Create bot" at bounding box center [714, 149] width 78 height 23
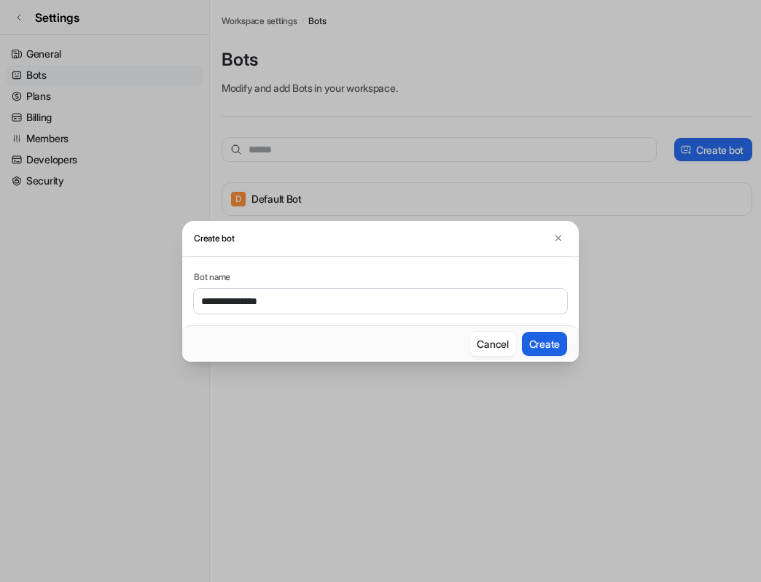
type input "**********"
click at [557, 342] on button "Create" at bounding box center [544, 344] width 45 height 24
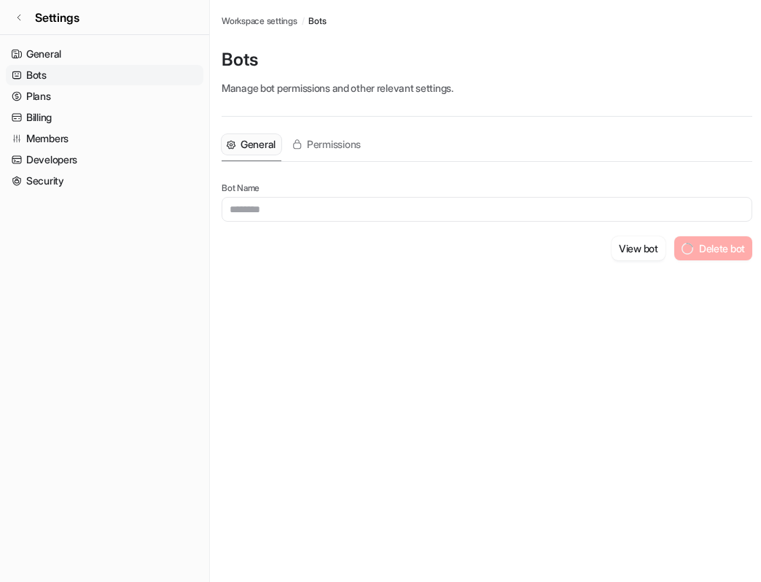
type input "**********"
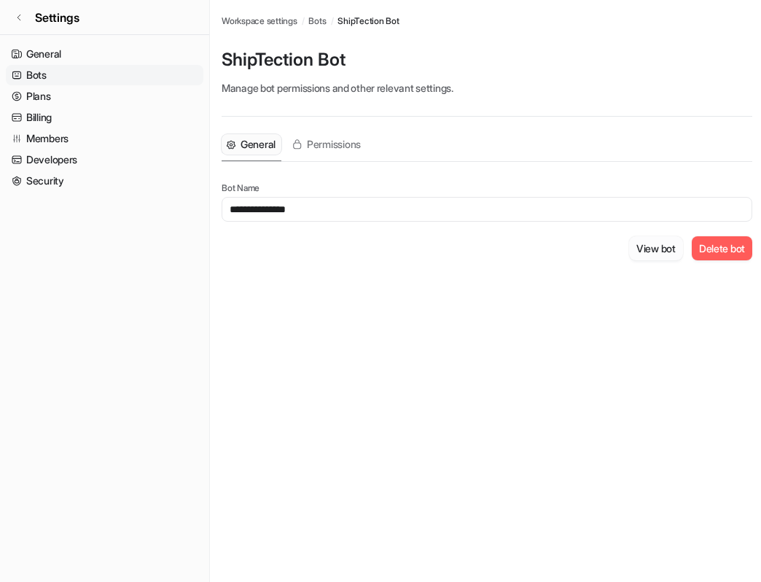
click at [654, 244] on button "View bot" at bounding box center [656, 248] width 54 height 24
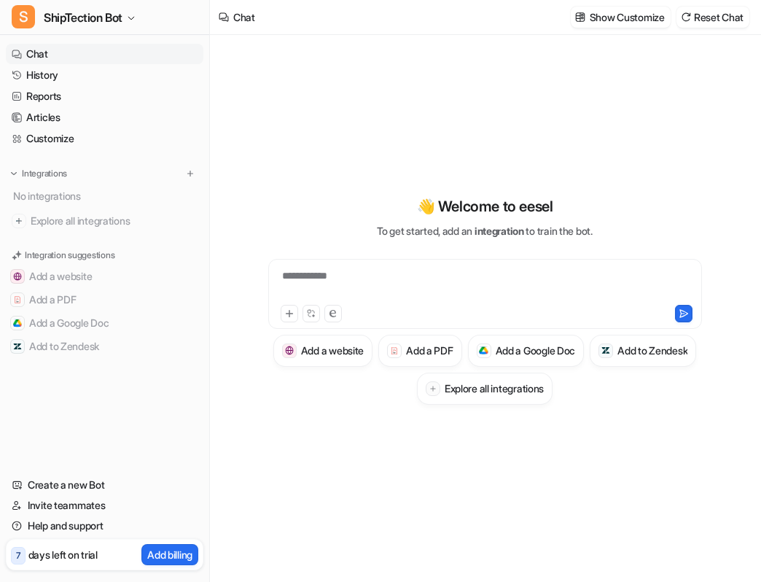
type textarea "**********"
click at [590, 367] on button "Add to Zendesk" at bounding box center [643, 351] width 106 height 32
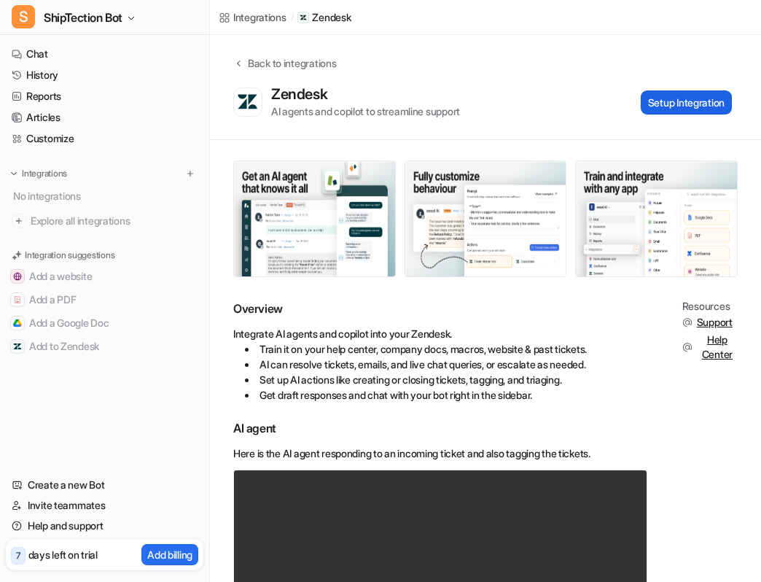
click at [673, 109] on button "Setup Integration" at bounding box center [686, 102] width 91 height 24
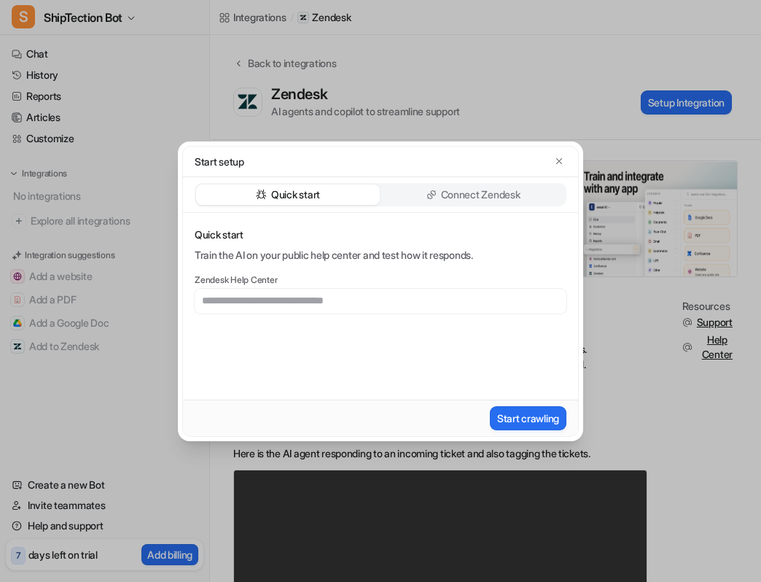
click at [519, 183] on div "Quick start Connect Zendesk" at bounding box center [381, 194] width 372 height 23
click at [557, 159] on icon "button" at bounding box center [560, 161] width 6 height 6
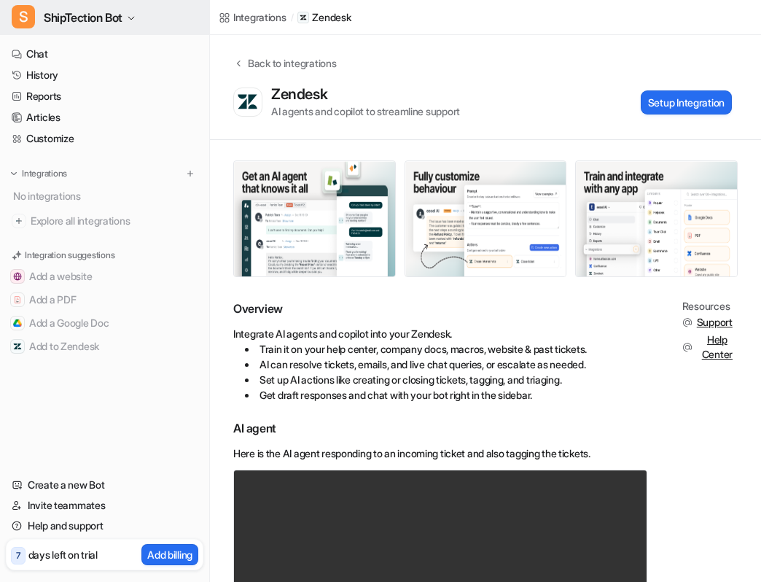
click at [99, 12] on span "ShipTection Bot" at bounding box center [83, 17] width 79 height 20
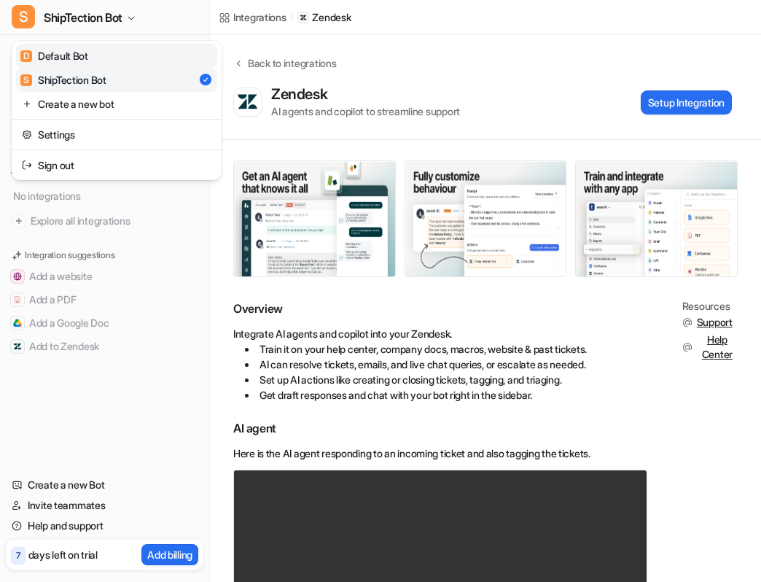
click at [120, 61] on link "D Default Bot" at bounding box center [116, 56] width 201 height 24
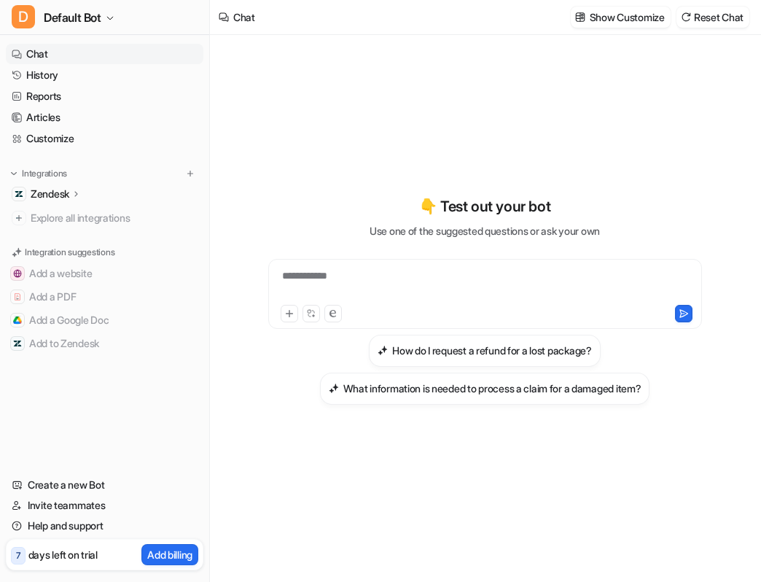
click at [80, 190] on icon at bounding box center [76, 193] width 10 height 11
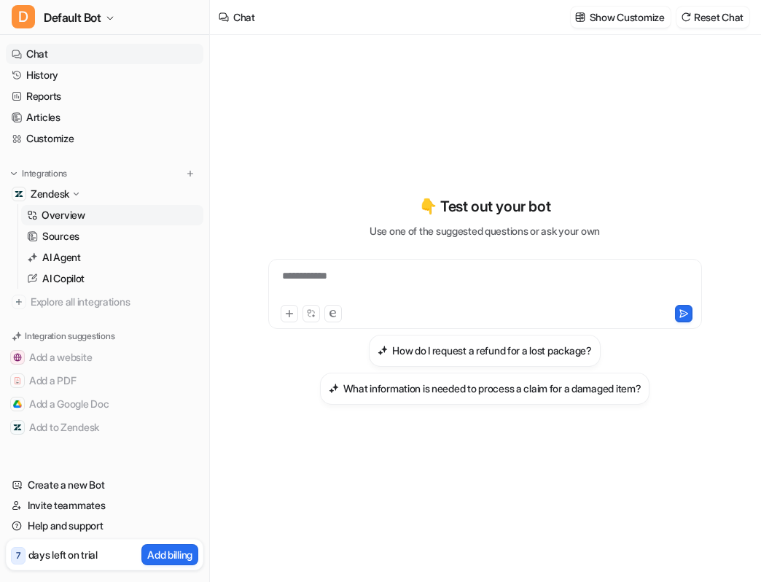
click at [74, 211] on p "Overview" at bounding box center [64, 215] width 44 height 15
click at [66, 209] on p "Overview" at bounding box center [64, 215] width 44 height 15
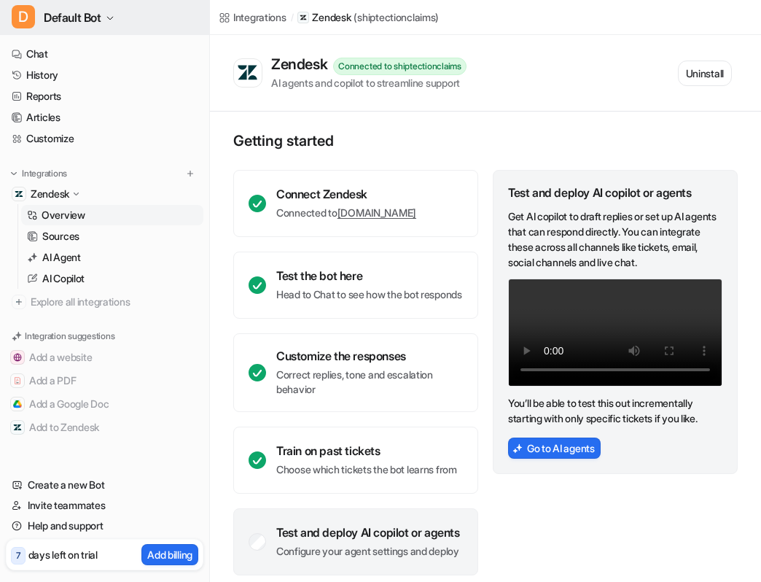
click at [95, 20] on span "Default Bot" at bounding box center [73, 17] width 58 height 20
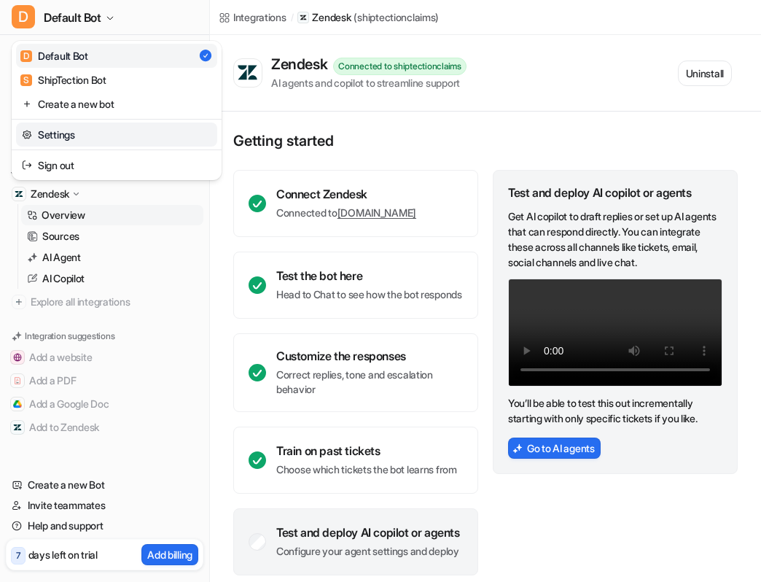
click at [69, 132] on link "Settings" at bounding box center [116, 135] width 201 height 24
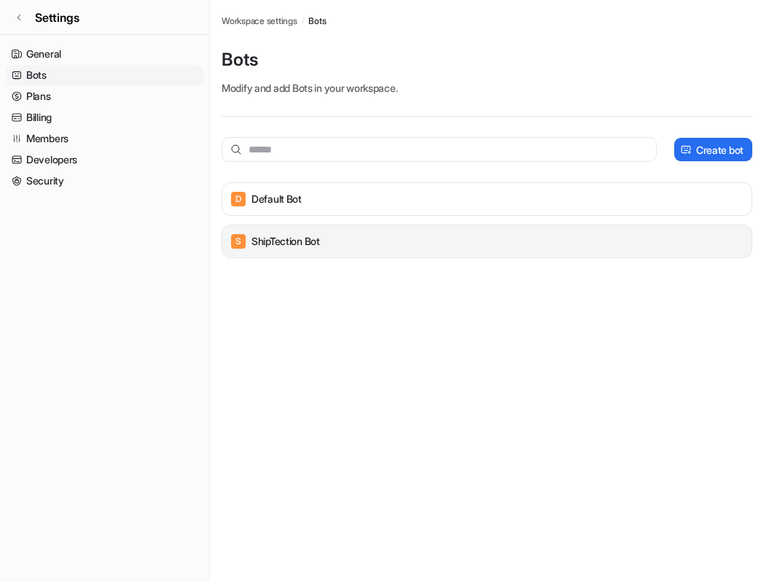
click at [612, 250] on div "S ShipTection Bot" at bounding box center [487, 241] width 518 height 20
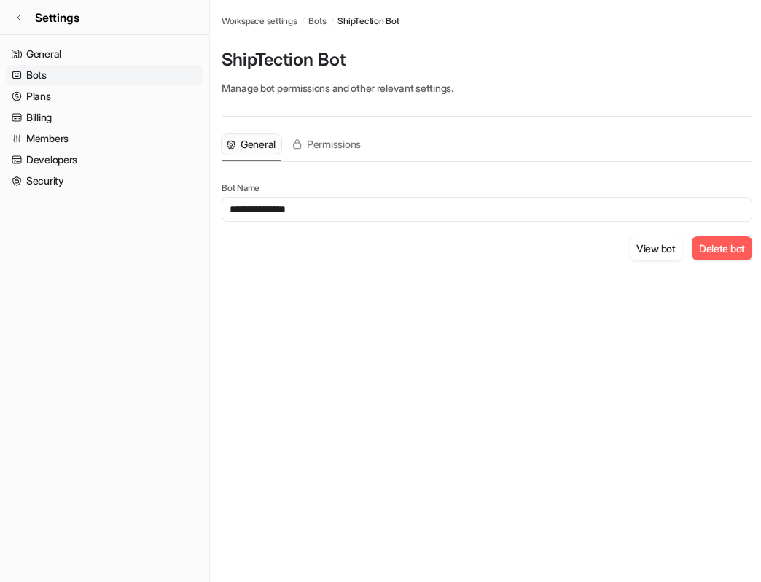
click at [710, 255] on button "Delete bot" at bounding box center [722, 248] width 61 height 24
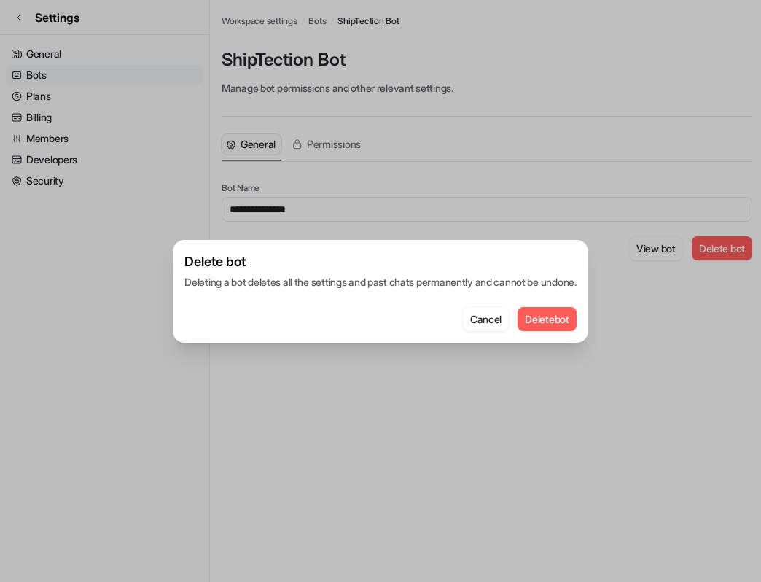
click at [557, 329] on button "Delete bot" at bounding box center [547, 319] width 59 height 24
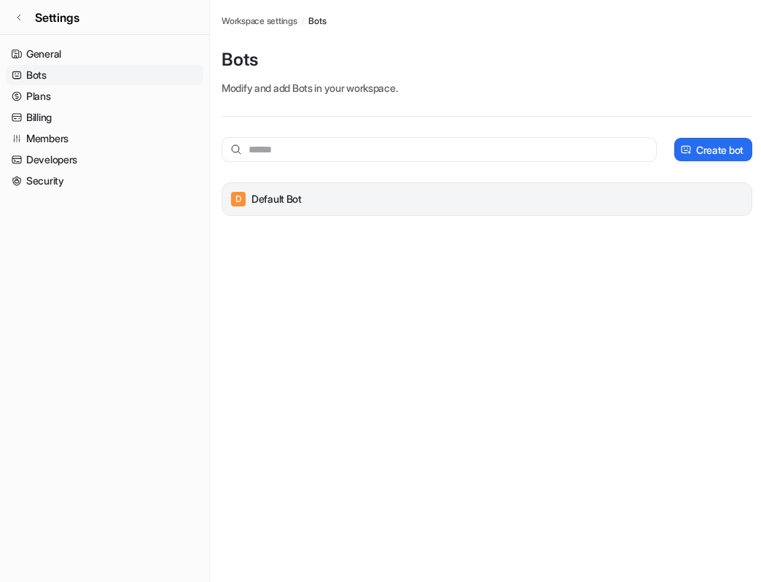
click at [283, 207] on div "D Default Bot" at bounding box center [487, 199] width 518 height 20
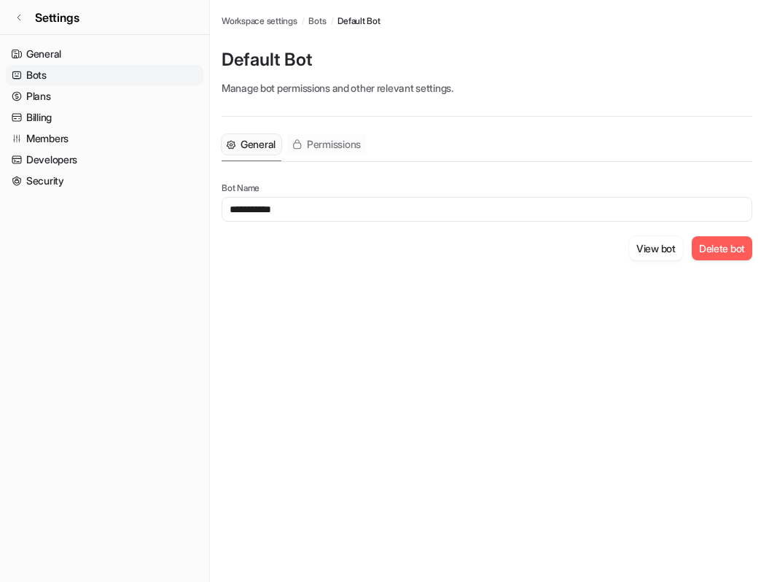
click at [323, 144] on span "Permissions" at bounding box center [334, 144] width 54 height 15
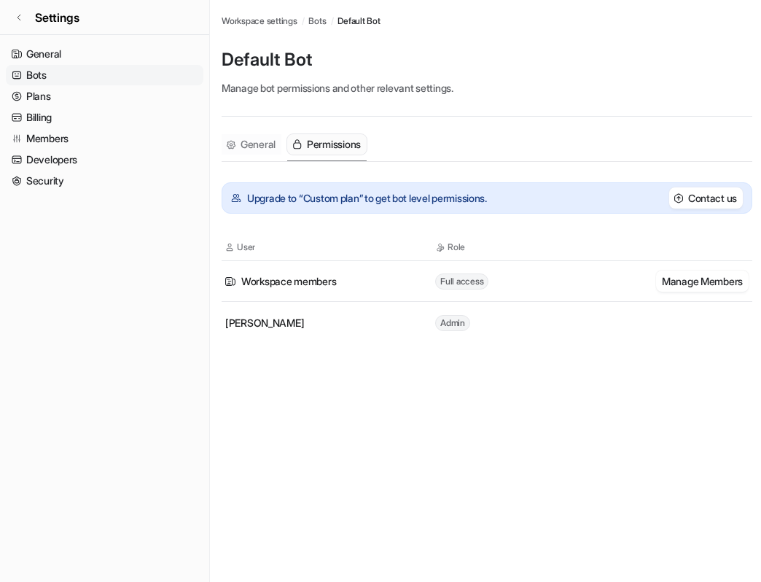
click at [271, 142] on span "General" at bounding box center [258, 144] width 35 height 15
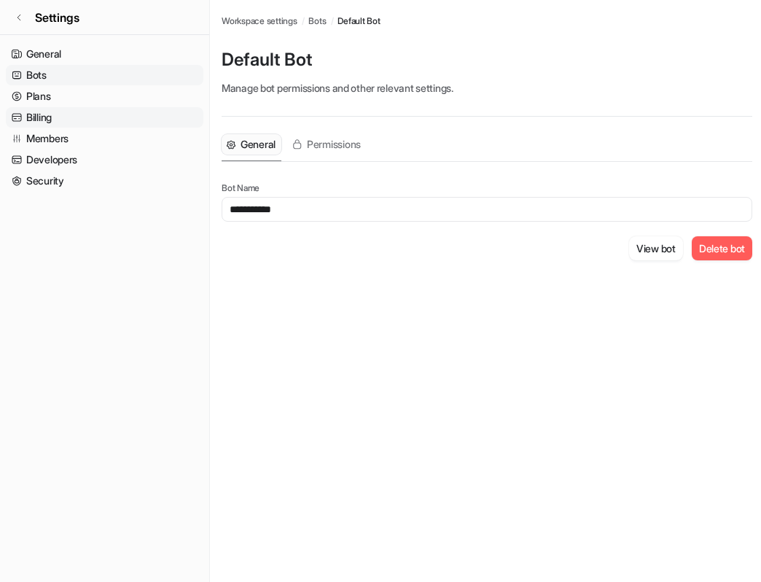
click at [98, 115] on link "Billing" at bounding box center [105, 117] width 198 height 20
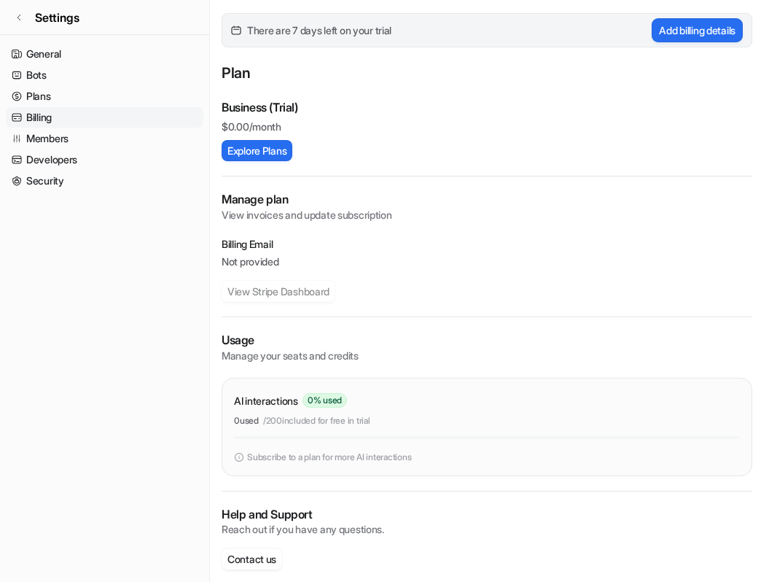
scroll to position [141, 0]
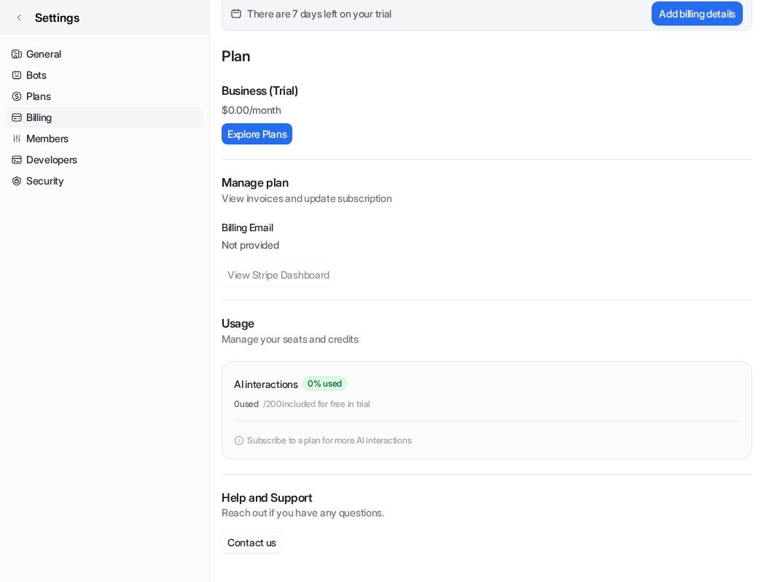
click at [34, 20] on link "Settings" at bounding box center [104, 17] width 209 height 35
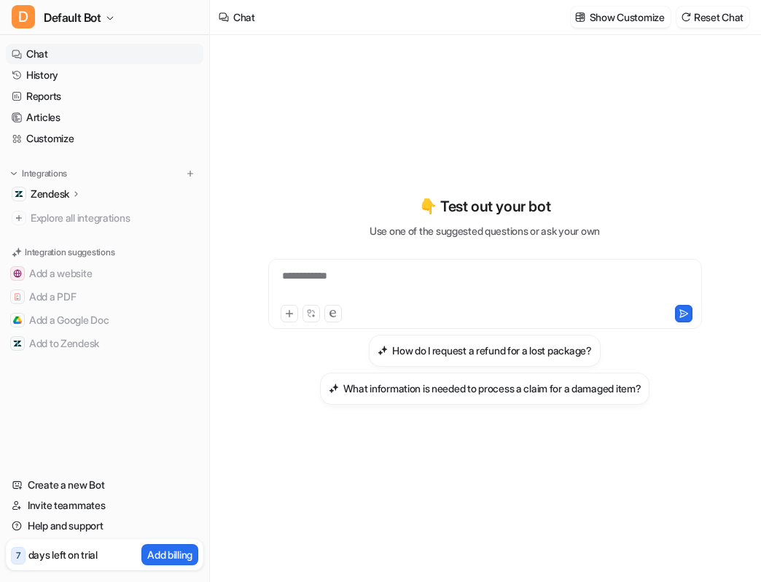
click at [66, 197] on p "Zendesk" at bounding box center [50, 194] width 39 height 15
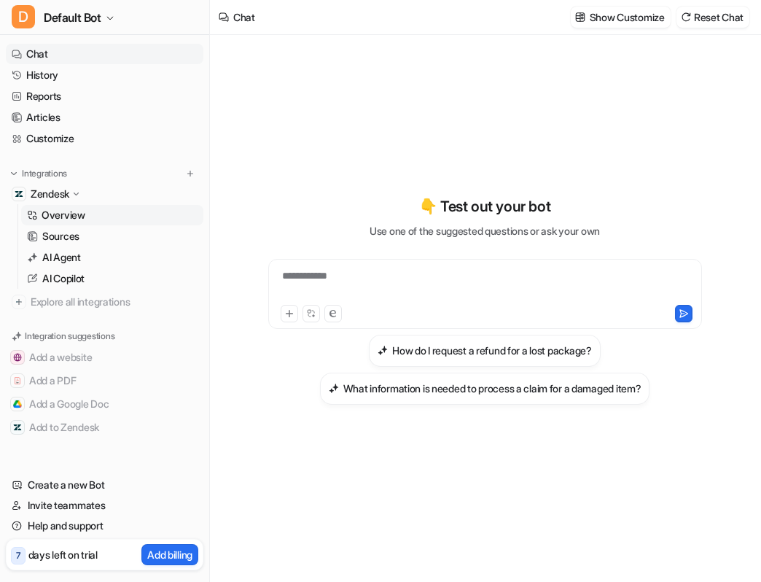
click at [87, 217] on link "Overview" at bounding box center [112, 215] width 182 height 20
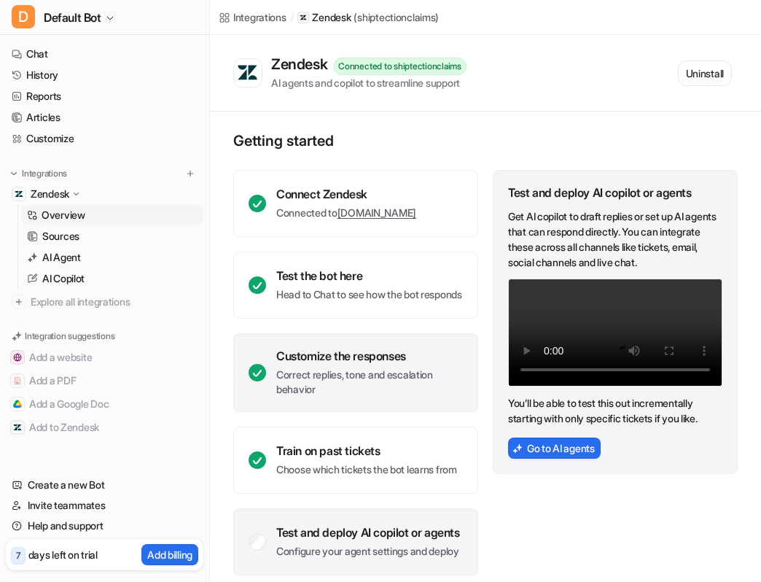
click at [369, 397] on p "Correct replies, tone and escalation behavior" at bounding box center [369, 382] width 187 height 29
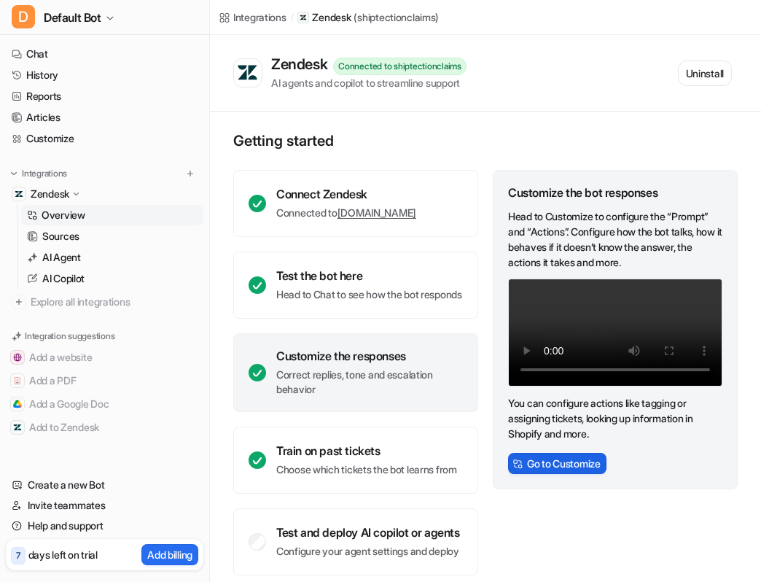
click at [530, 474] on button "Go to Customize" at bounding box center [557, 463] width 98 height 21
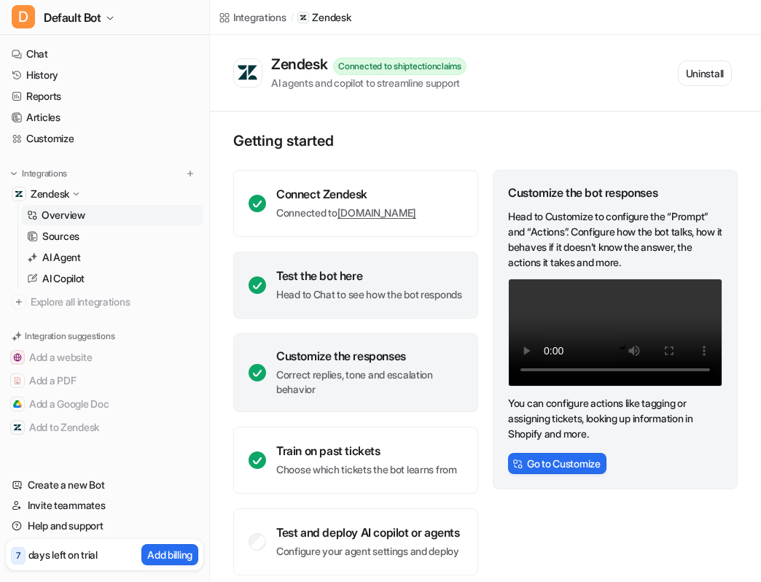
click at [381, 296] on div "Test the bot here Head to Chat to see how the bot responds" at bounding box center [369, 285] width 186 height 34
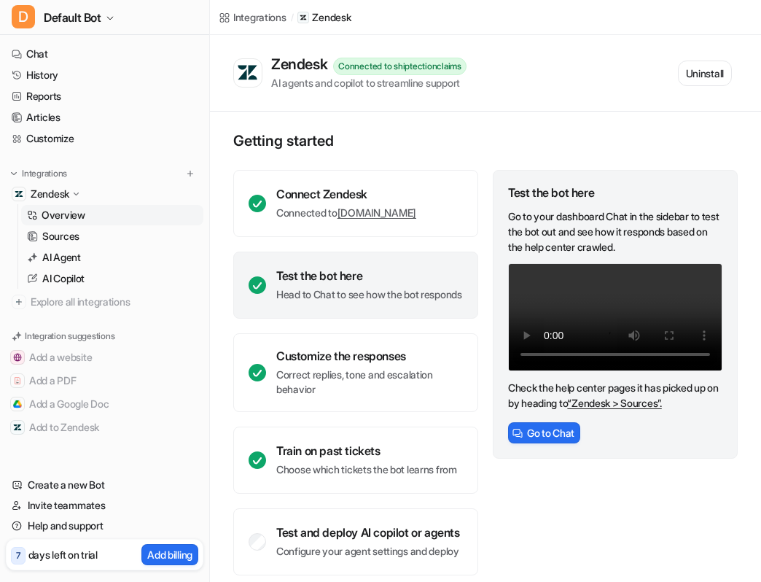
click at [389, 302] on p "Head to Chat to see how the bot responds" at bounding box center [369, 294] width 186 height 15
click at [532, 441] on button "Go to Chat" at bounding box center [544, 432] width 72 height 21
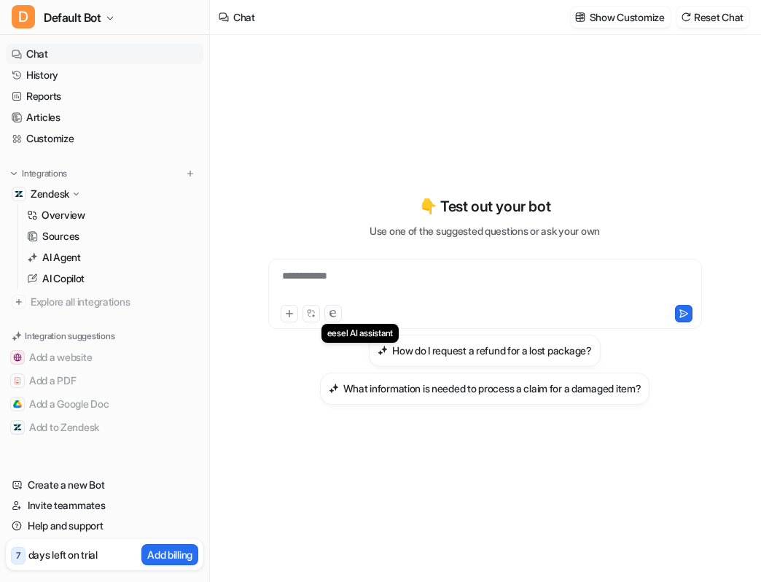
click at [325, 316] on button at bounding box center [334, 314] width 18 height 18
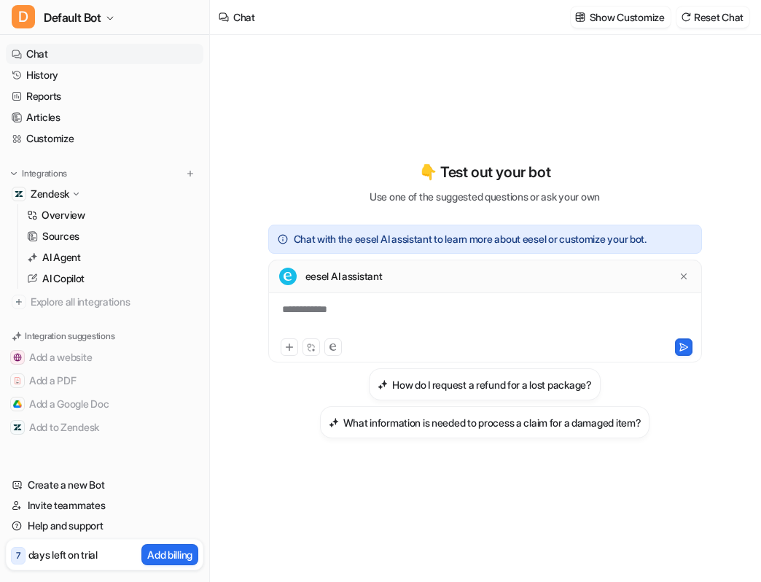
click at [325, 278] on p "eesel AI assistant" at bounding box center [344, 276] width 77 height 15
click at [683, 276] on icon at bounding box center [684, 277] width 6 height 6
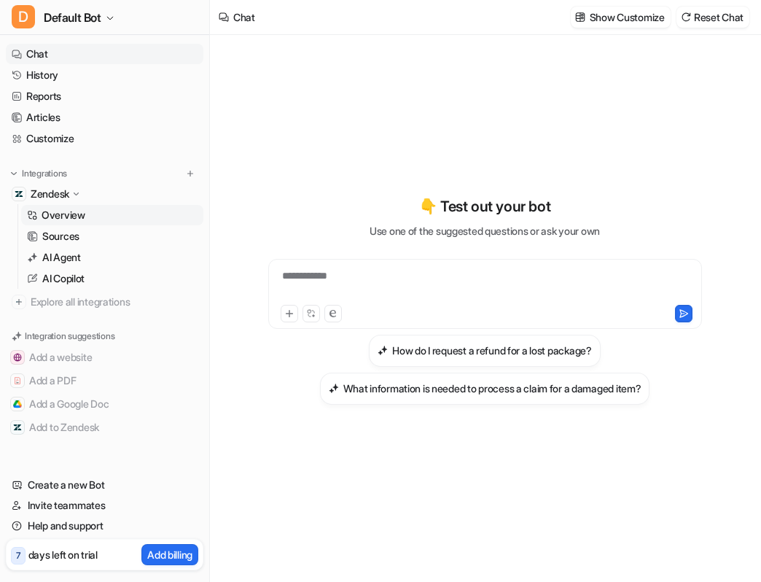
click at [150, 212] on link "Overview" at bounding box center [112, 215] width 182 height 20
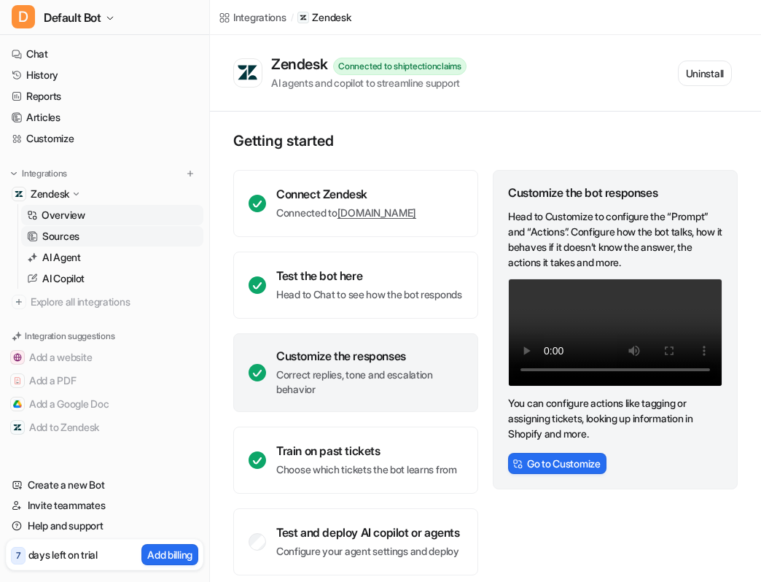
click at [129, 241] on link "Sources" at bounding box center [112, 236] width 182 height 20
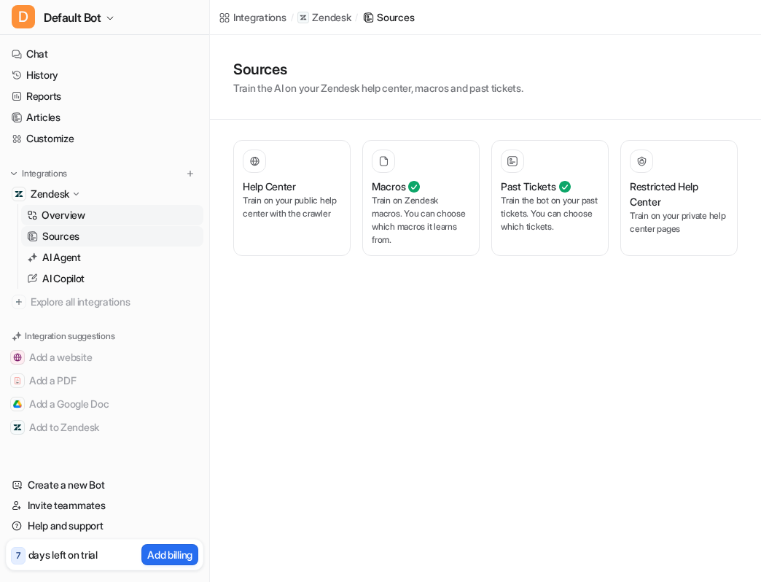
click at [117, 214] on link "Overview" at bounding box center [112, 215] width 182 height 20
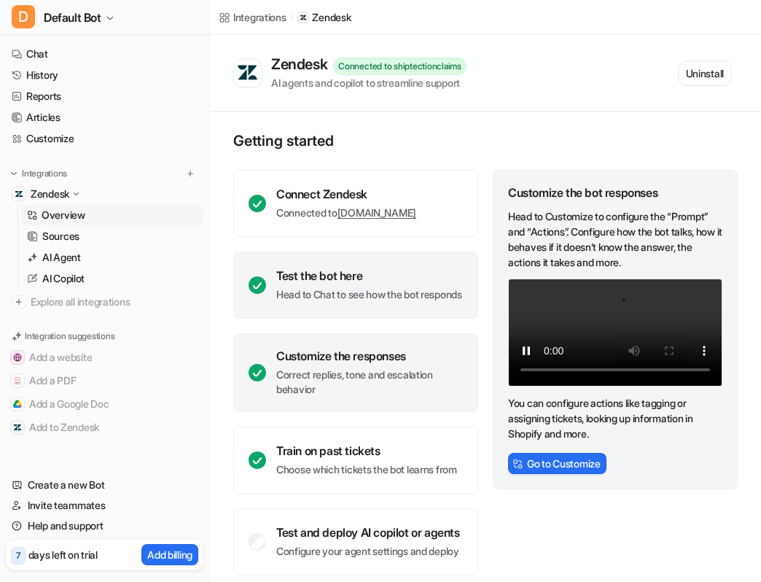
scroll to position [75, 0]
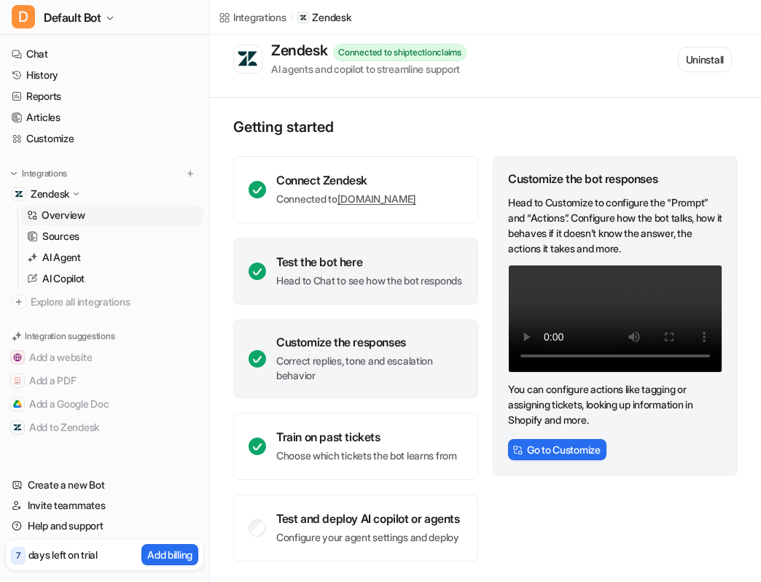
click at [333, 255] on div "Test the bot here" at bounding box center [369, 262] width 186 height 15
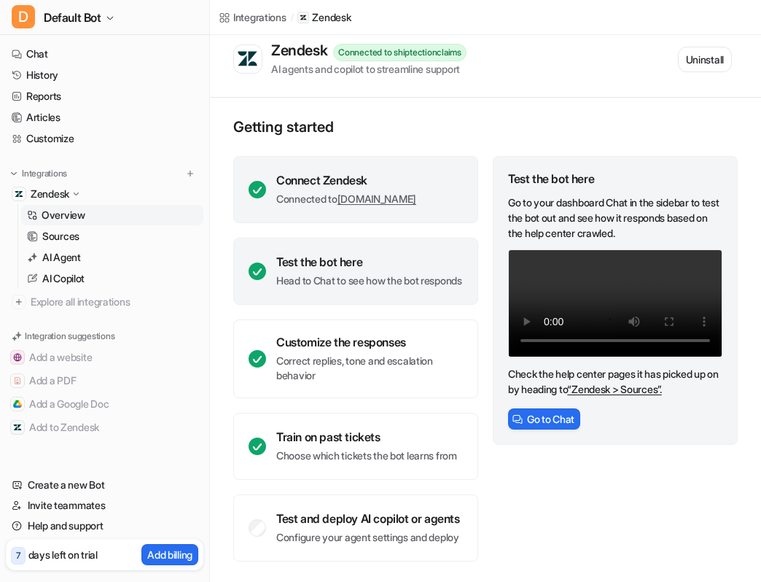
click at [395, 173] on div "Connect Zendesk Connected to [DOMAIN_NAME]" at bounding box center [346, 190] width 140 height 34
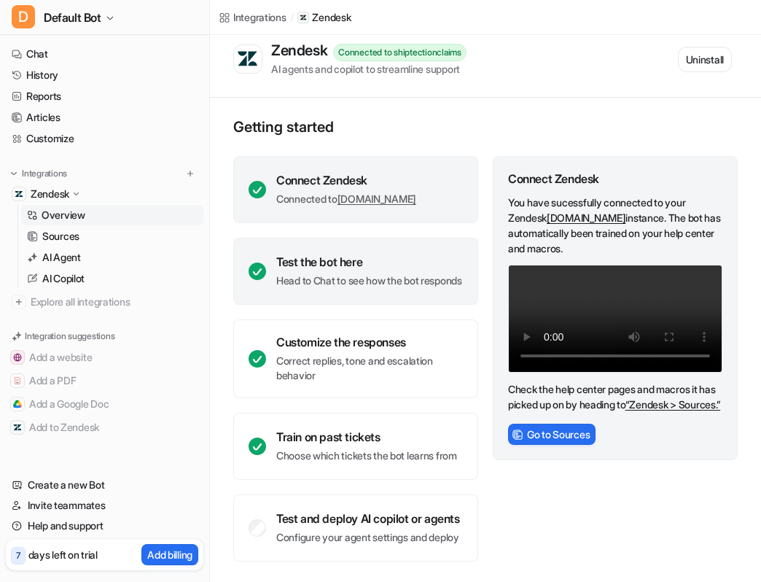
click at [413, 255] on div "Test the bot here" at bounding box center [369, 262] width 186 height 15
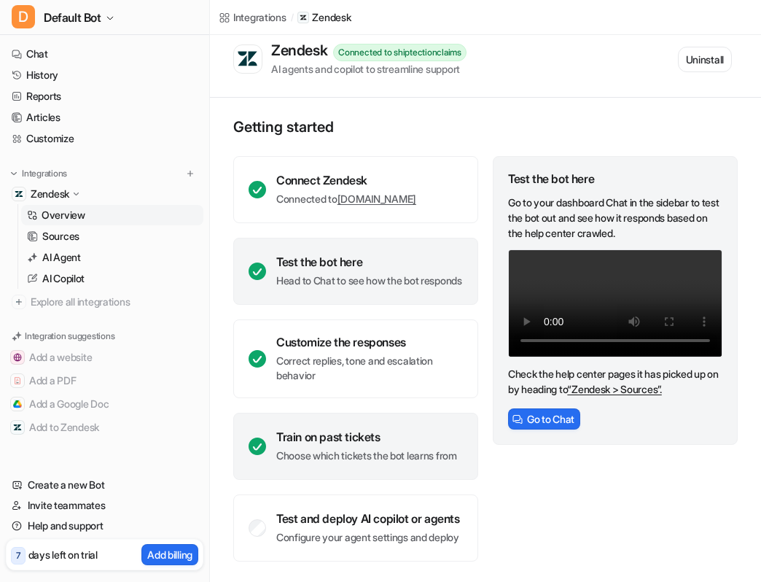
click at [371, 430] on div "Train on past tickets" at bounding box center [366, 437] width 181 height 15
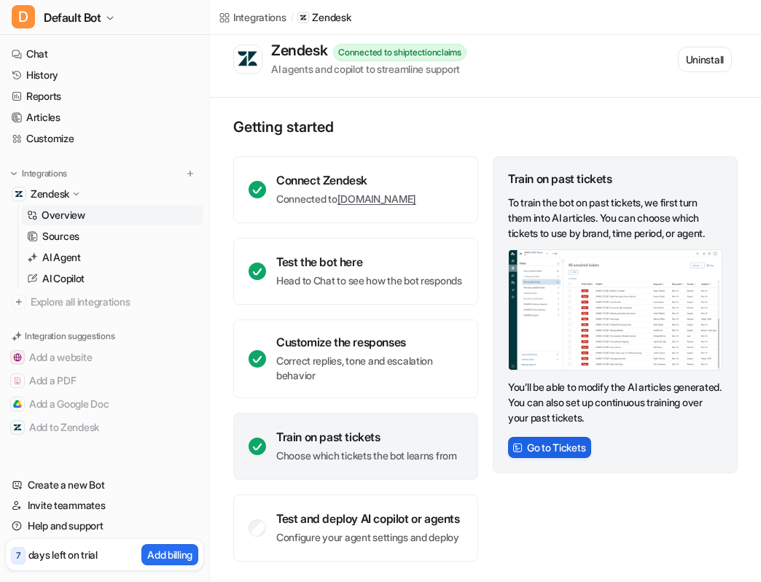
click at [543, 437] on button "Go to Tickets" at bounding box center [549, 447] width 83 height 21
